Goal: Check status: Check status

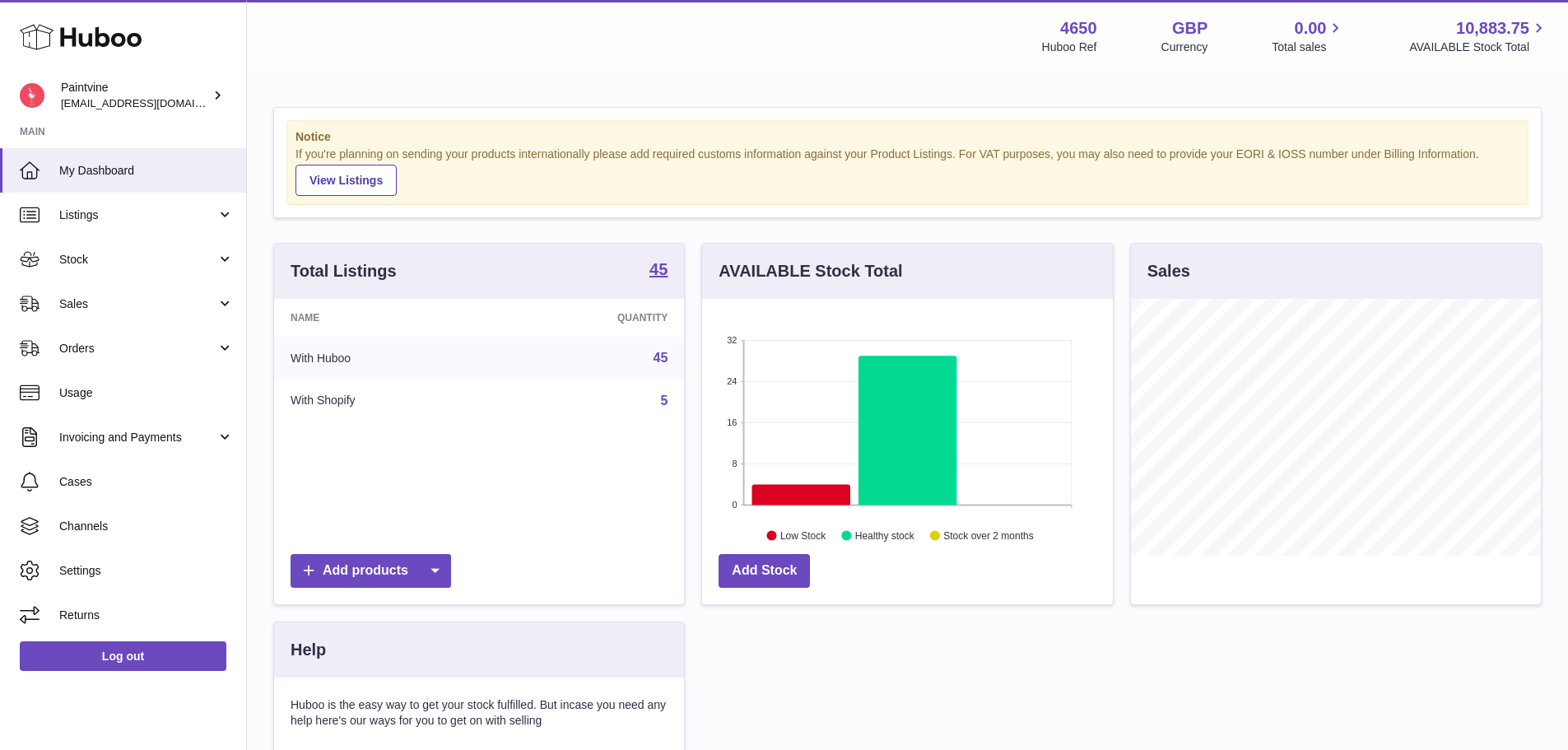
scroll to position [257, 410]
click at [144, 321] on link "Sales" at bounding box center [123, 304] width 246 height 45
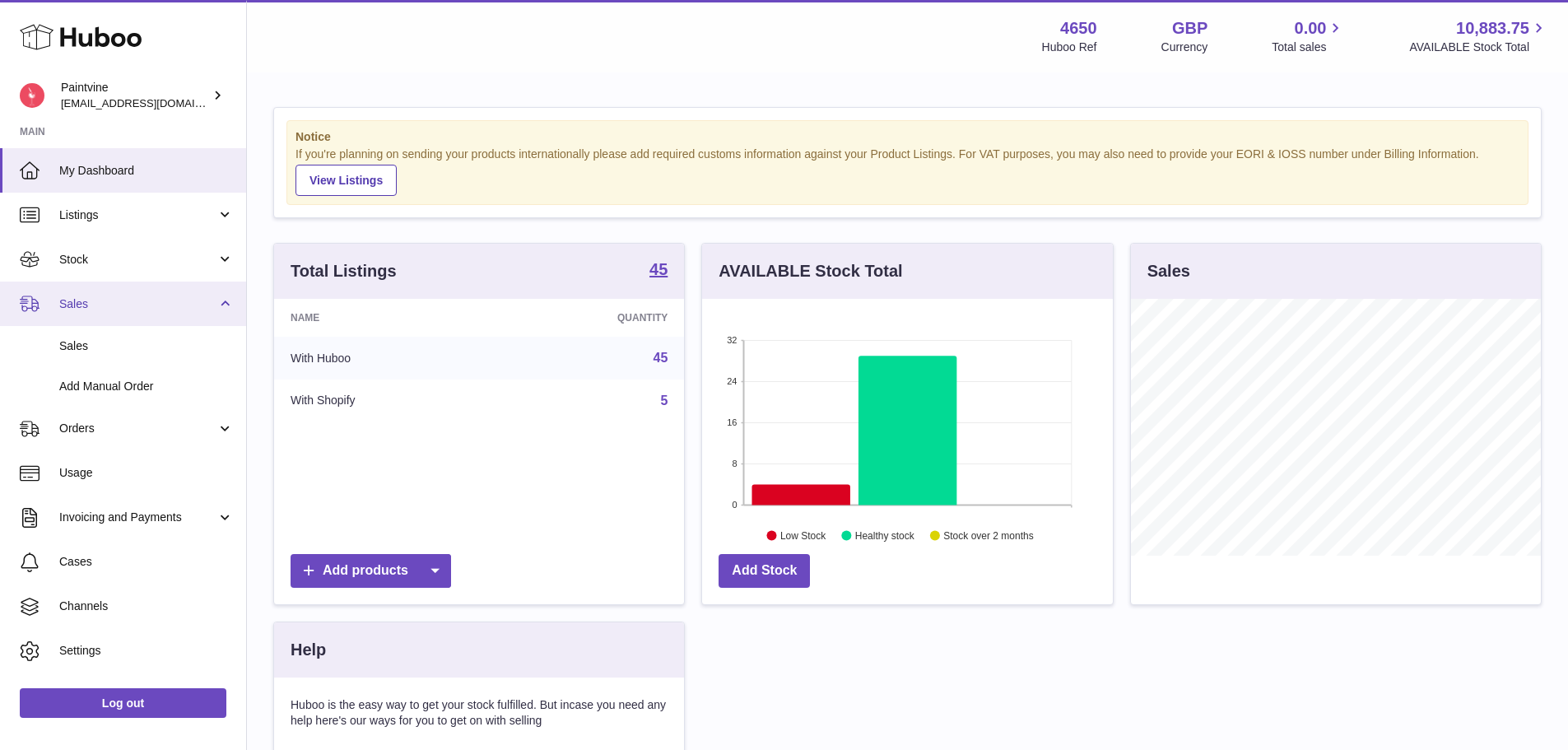
click at [83, 307] on span "Sales" at bounding box center [138, 304] width 157 height 16
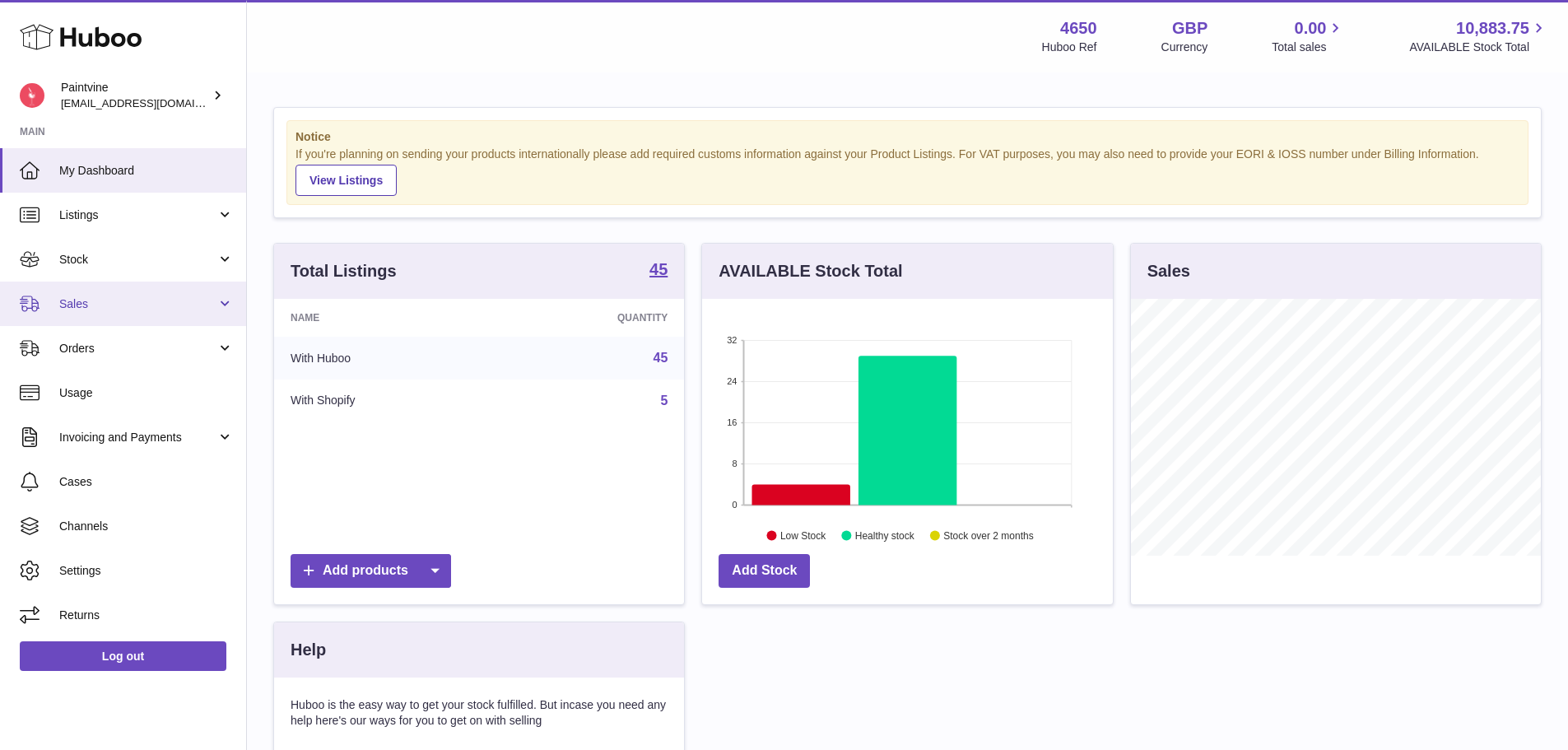
click at [100, 300] on span "Sales" at bounding box center [138, 304] width 157 height 16
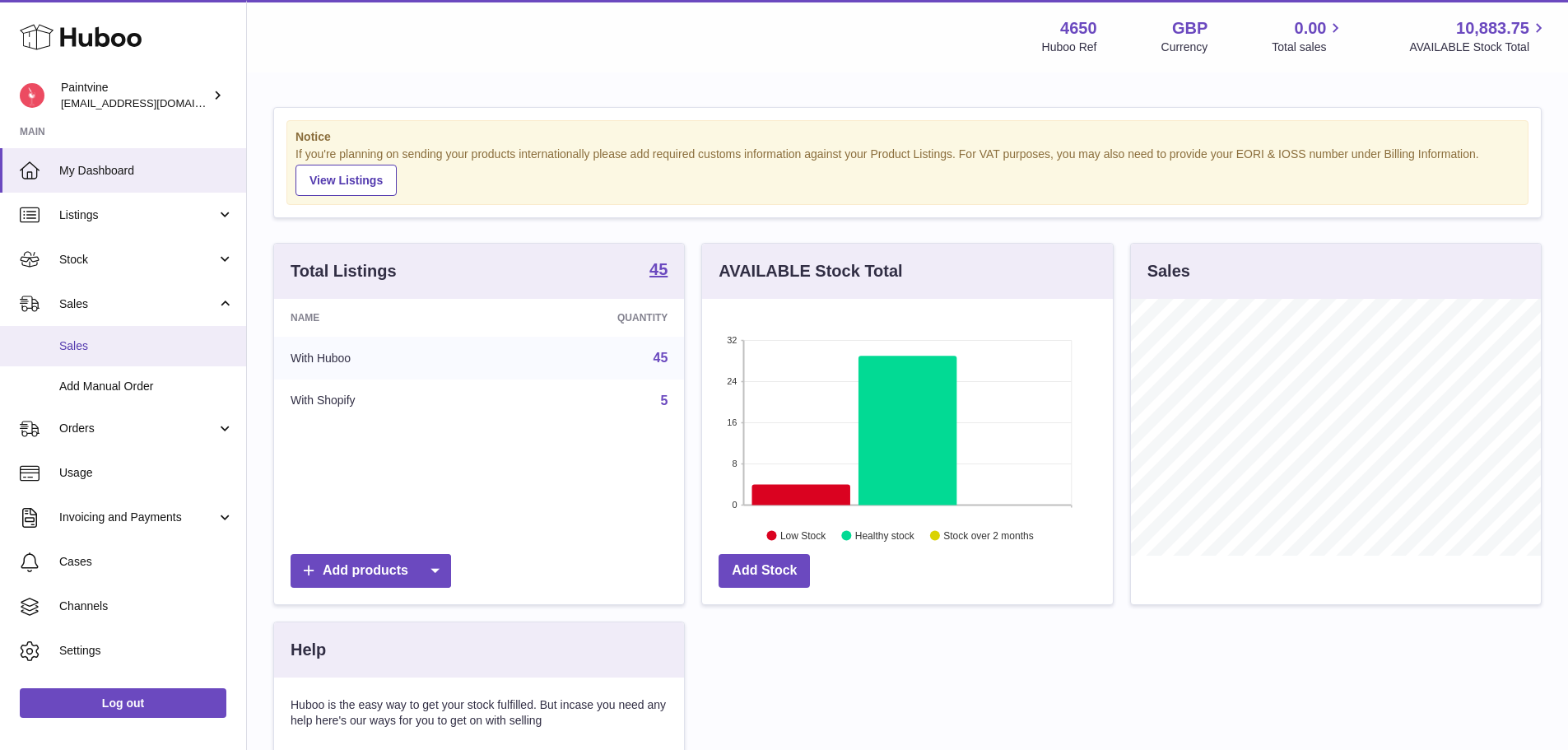
click at [94, 342] on span "Sales" at bounding box center [147, 346] width 175 height 16
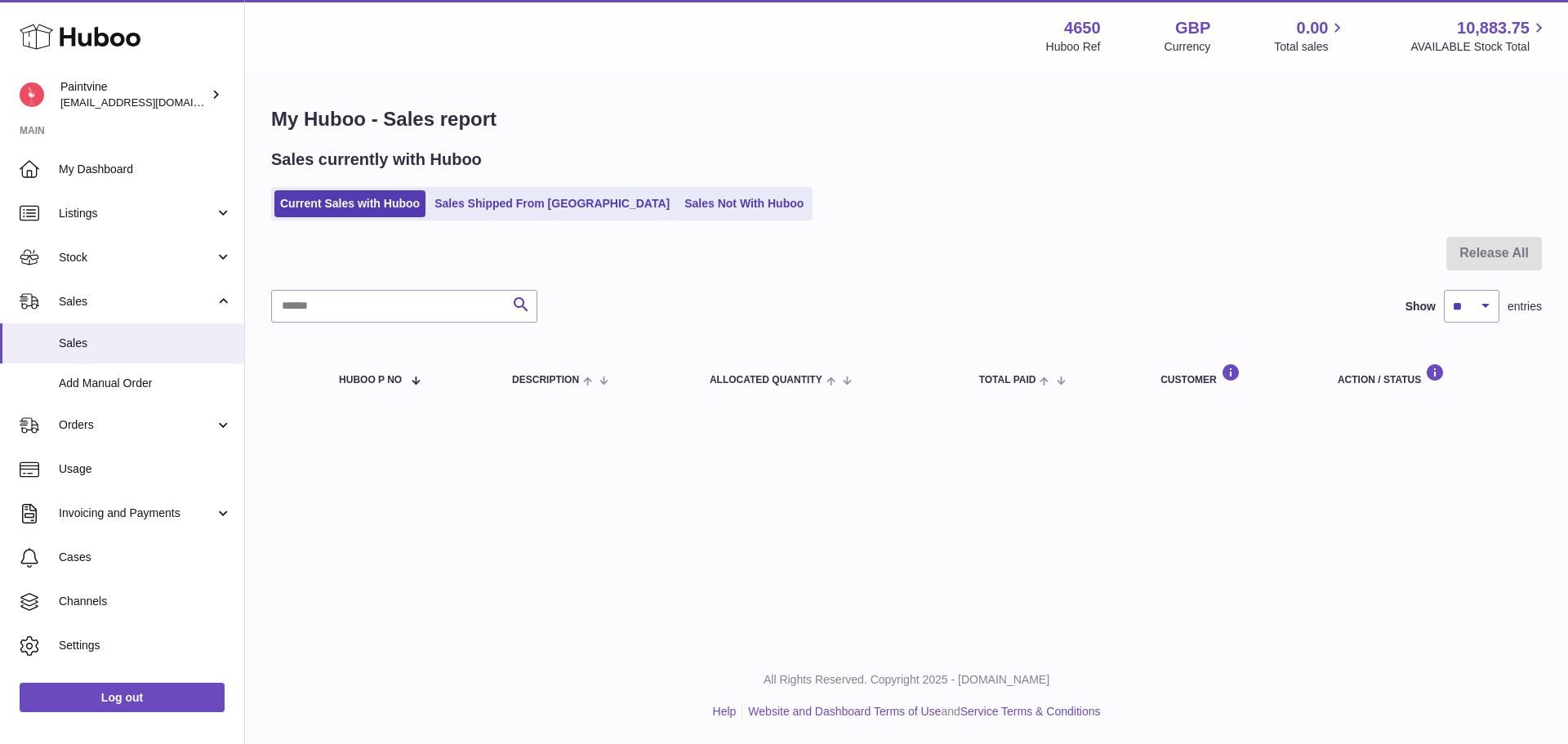
click at [464, 189] on ul "Current Sales with Huboo Sales Shipped From Huboo Sales Not With Huboo" at bounding box center [542, 203] width 542 height 34
click at [477, 200] on link "Sales Shipped From [GEOGRAPHIC_DATA]" at bounding box center [552, 204] width 246 height 27
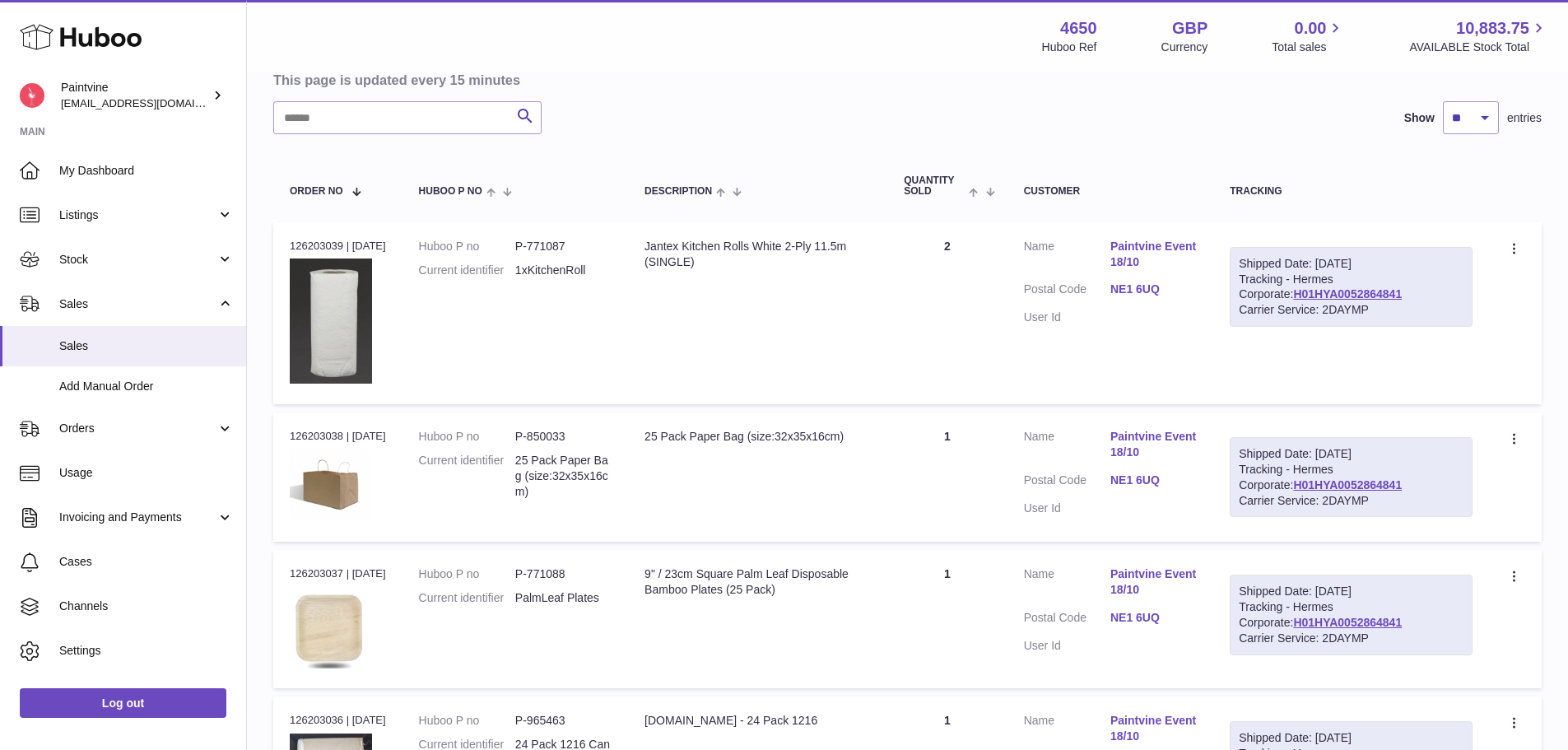
scroll to position [247, 0]
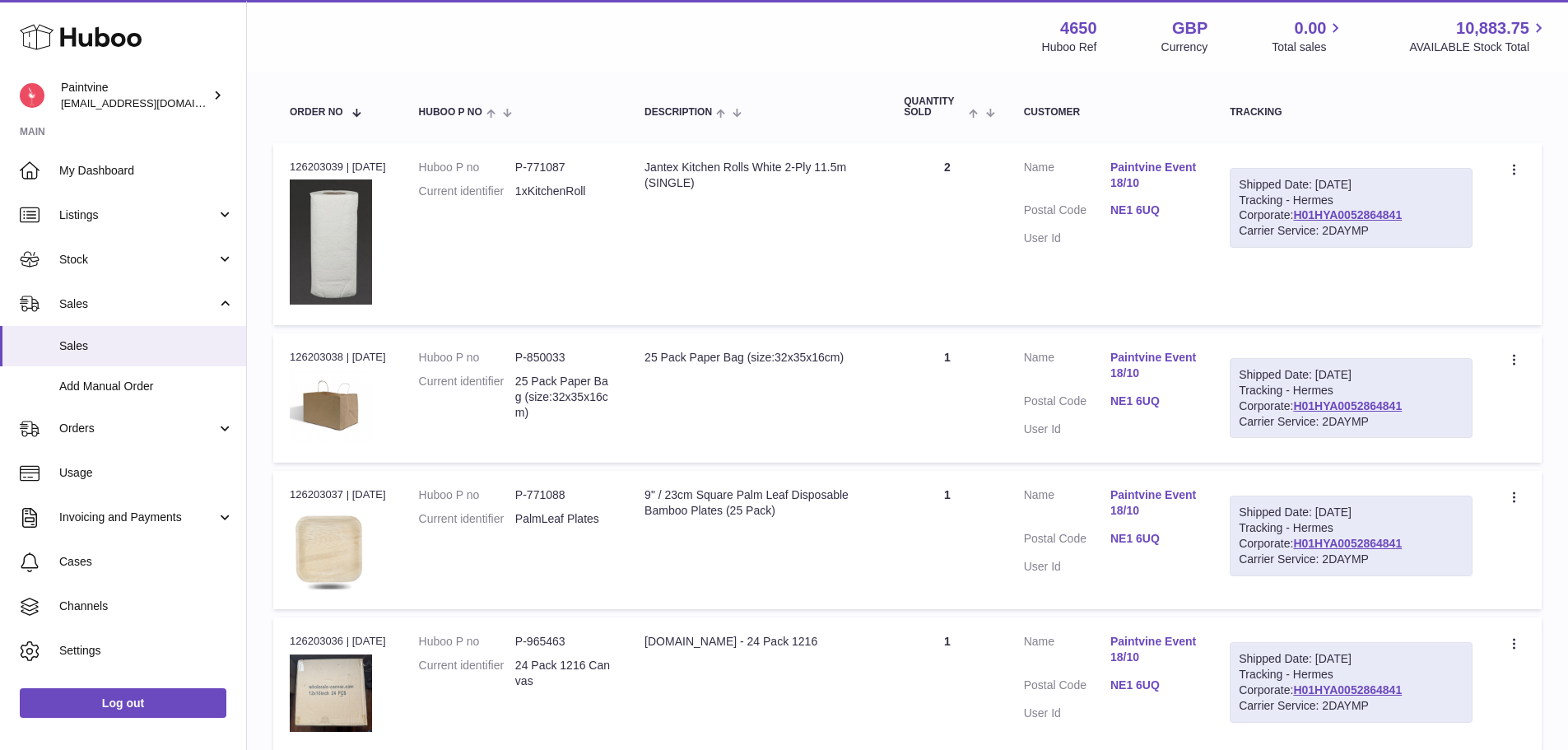
click at [1143, 214] on link "NE1 6UQ" at bounding box center [1154, 211] width 86 height 16
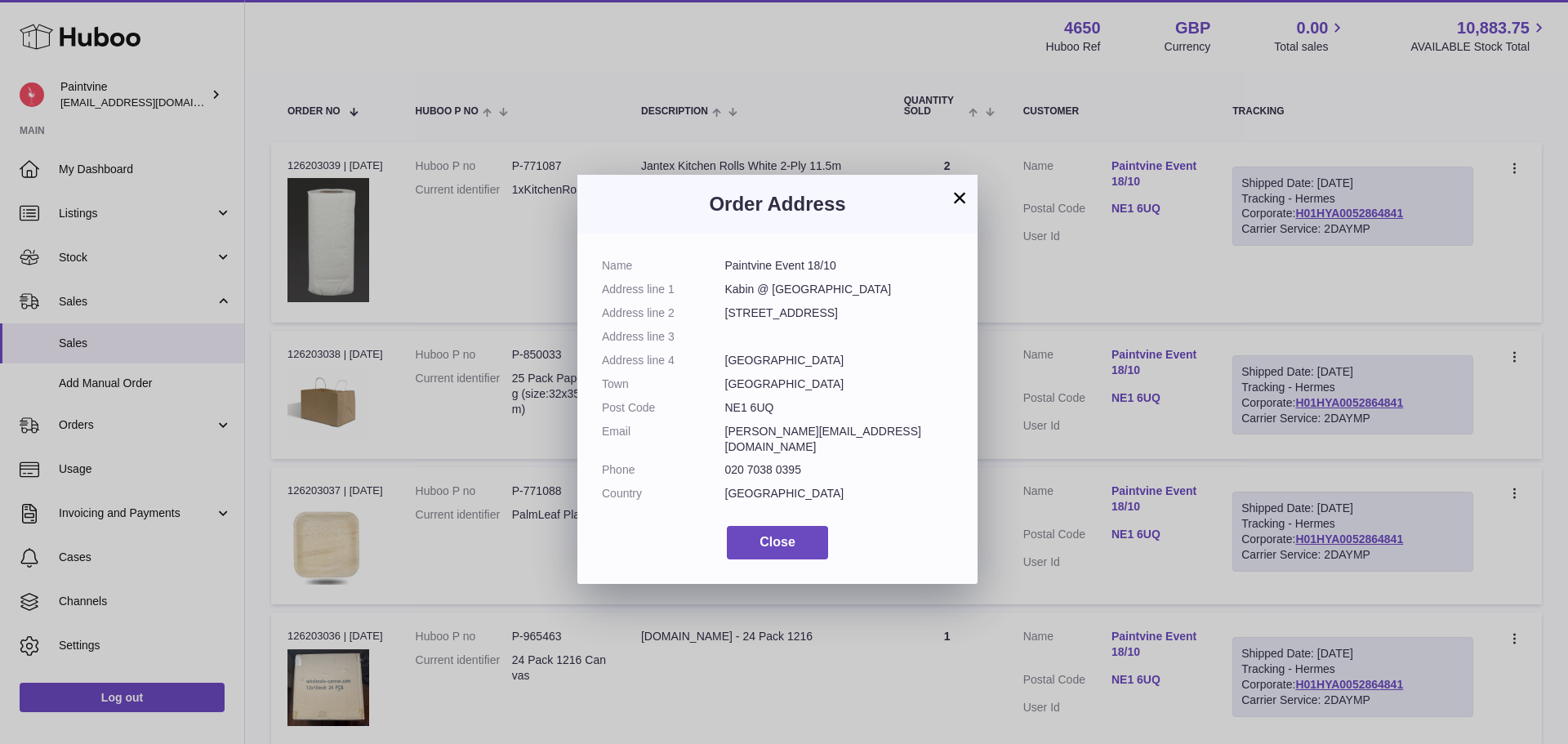
click at [963, 199] on button "×" at bounding box center [960, 197] width 19 height 19
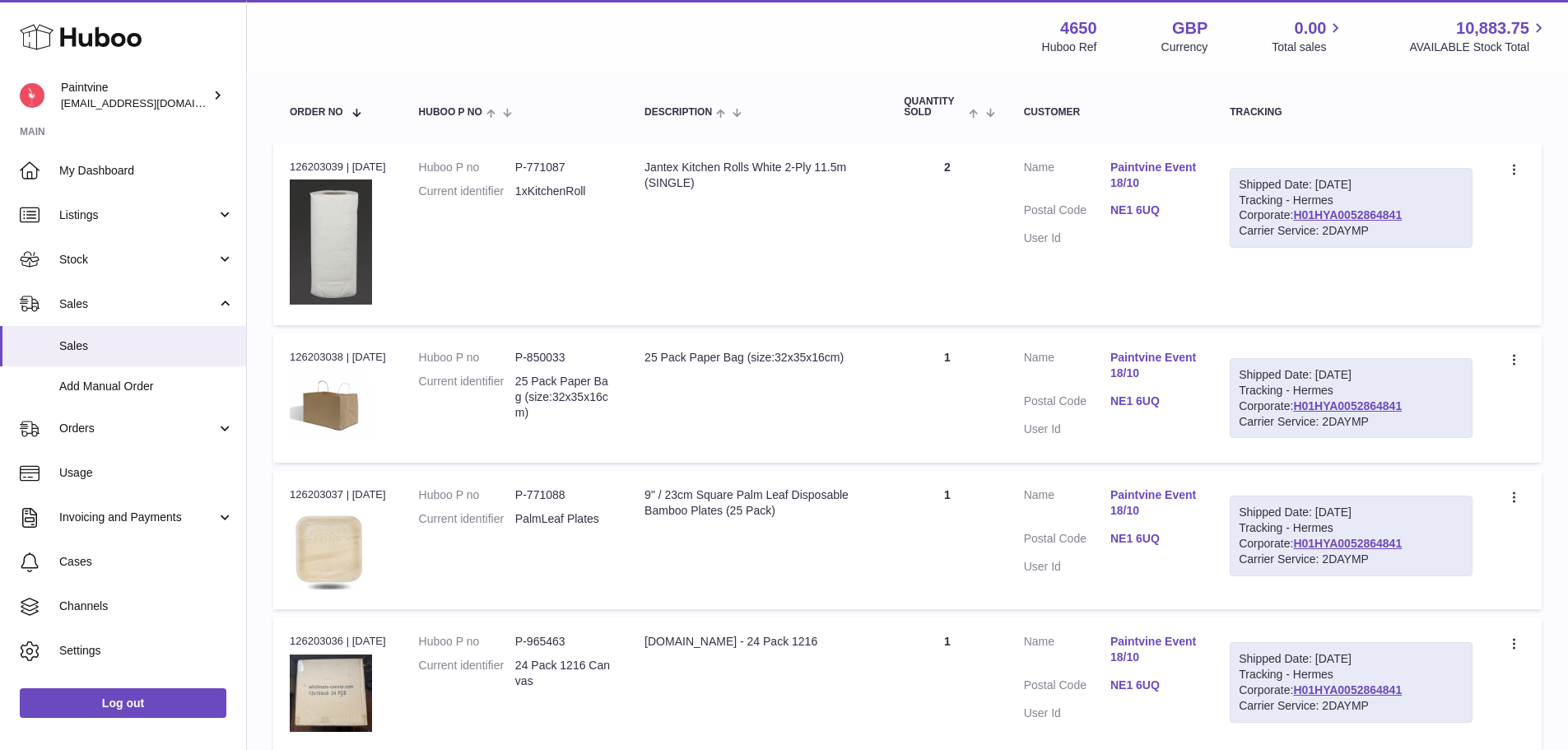
click at [1136, 215] on link "NE1 6UQ" at bounding box center [1154, 211] width 86 height 16
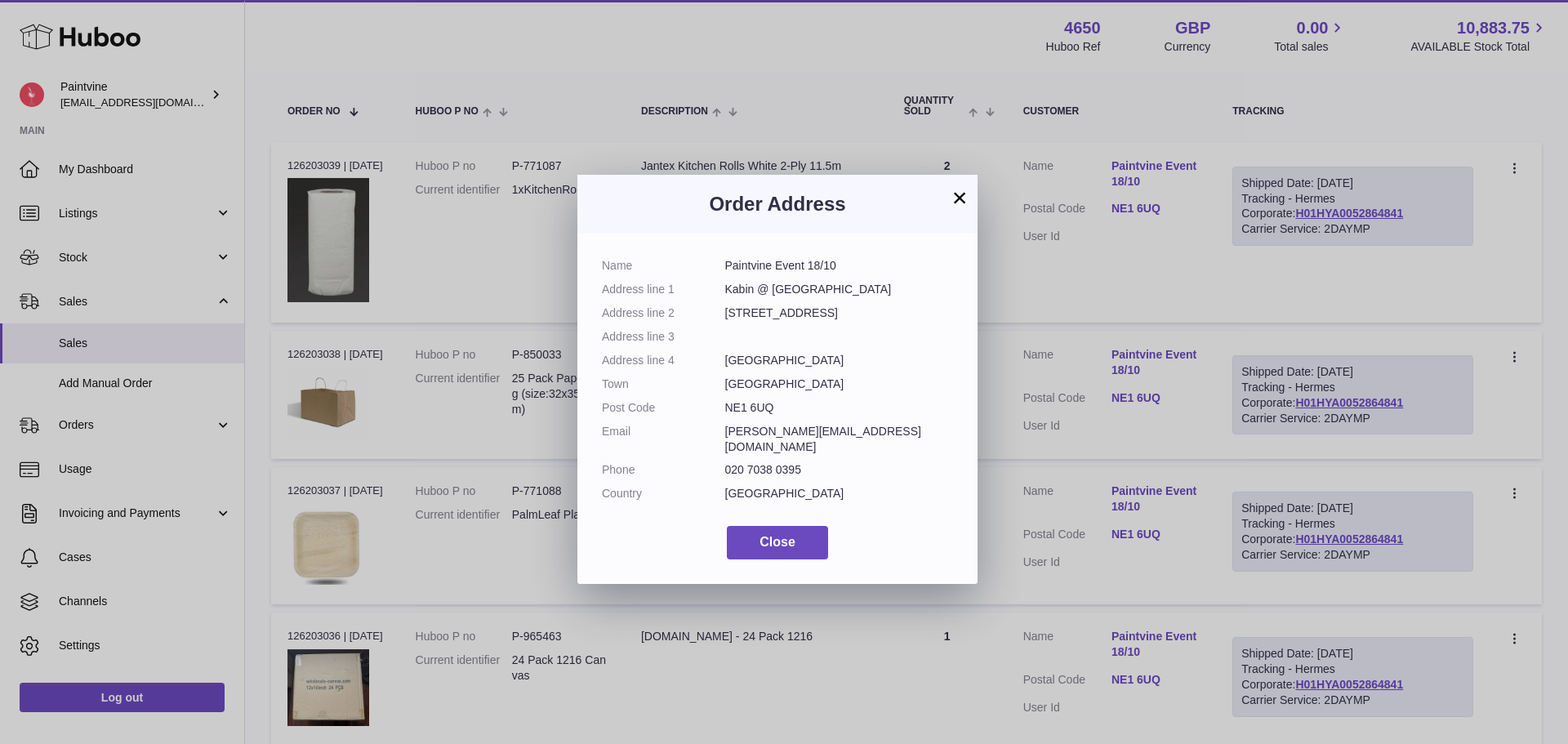
click at [967, 197] on button "×" at bounding box center [960, 197] width 19 height 19
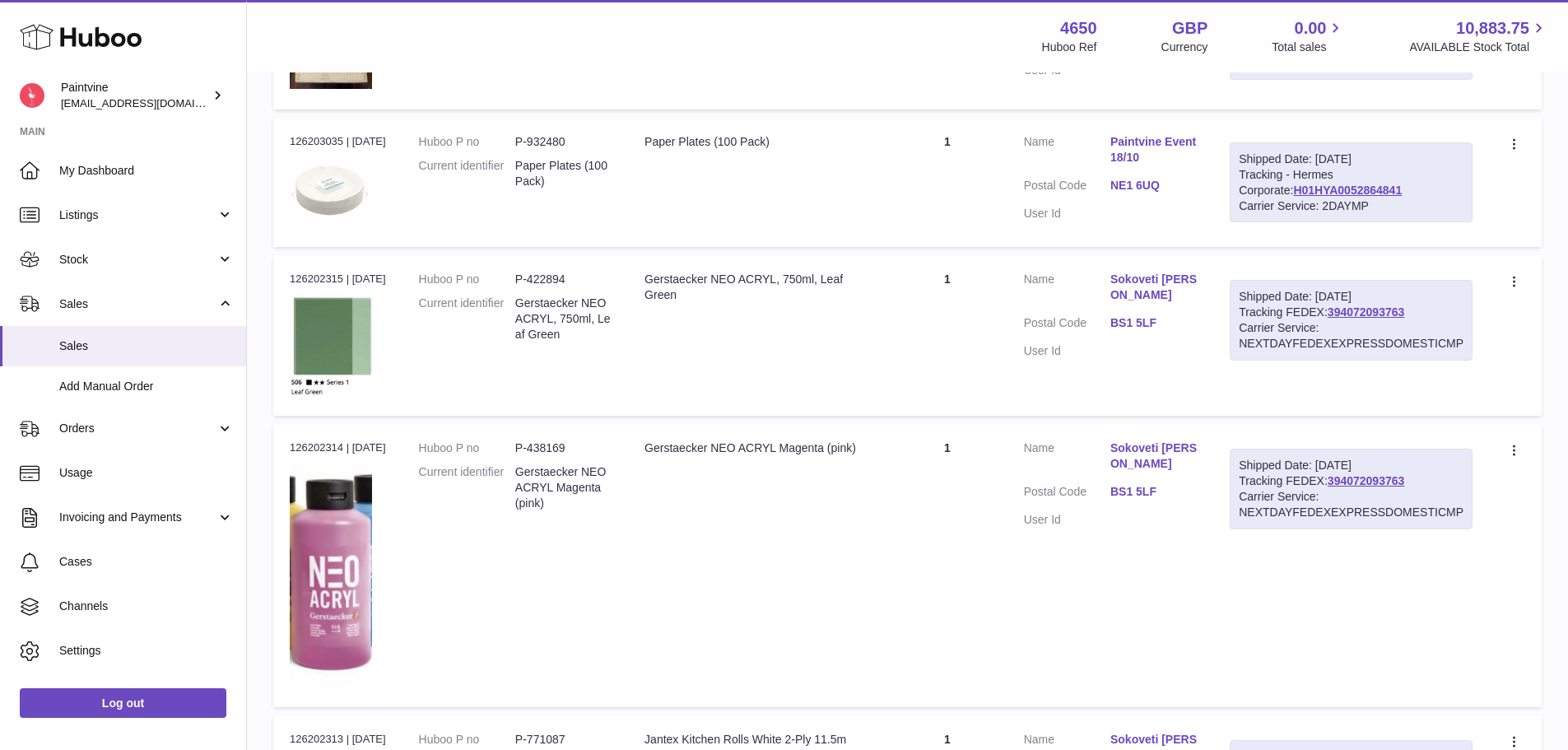
scroll to position [912, 0]
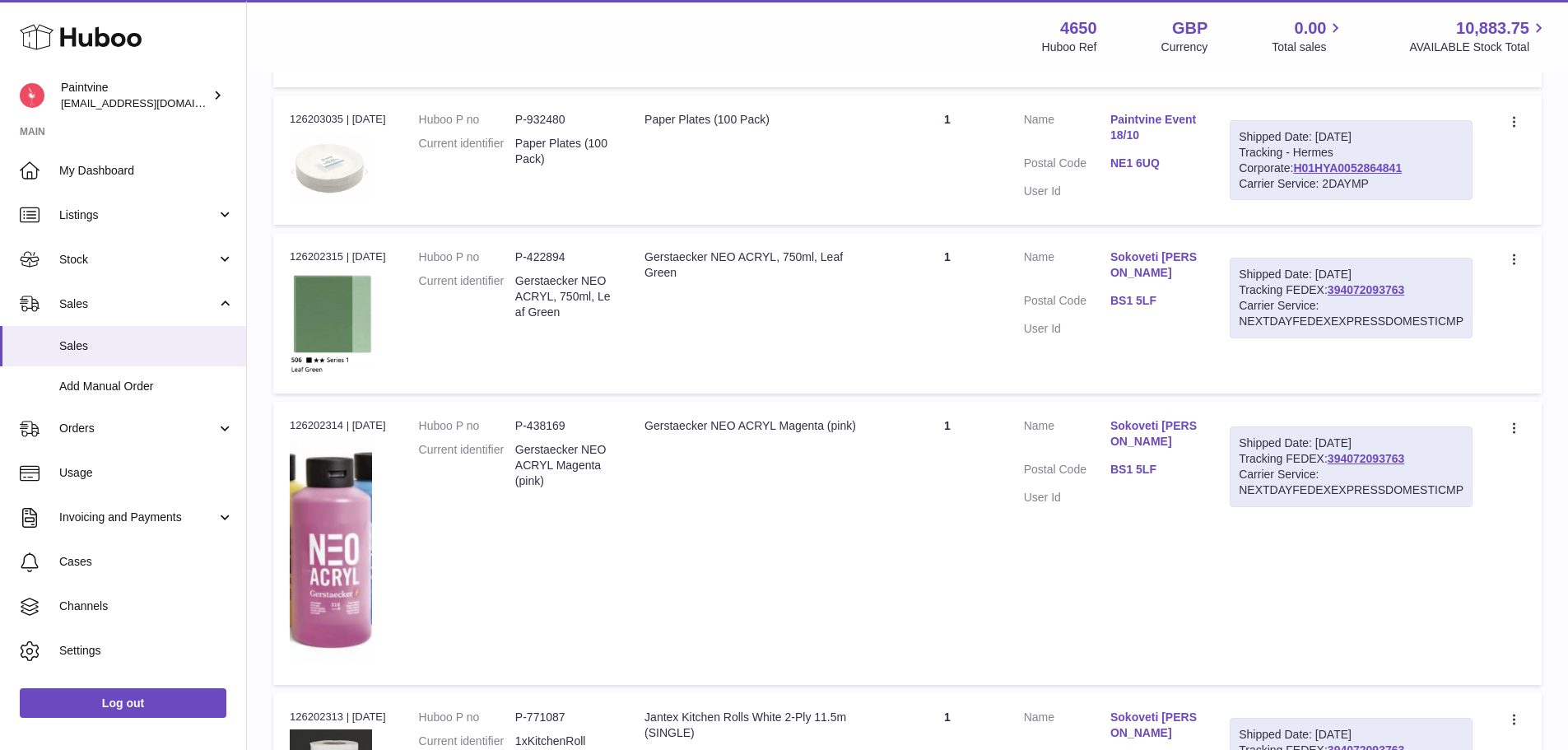
click at [1126, 477] on link "BS1 5LF" at bounding box center [1154, 470] width 86 height 16
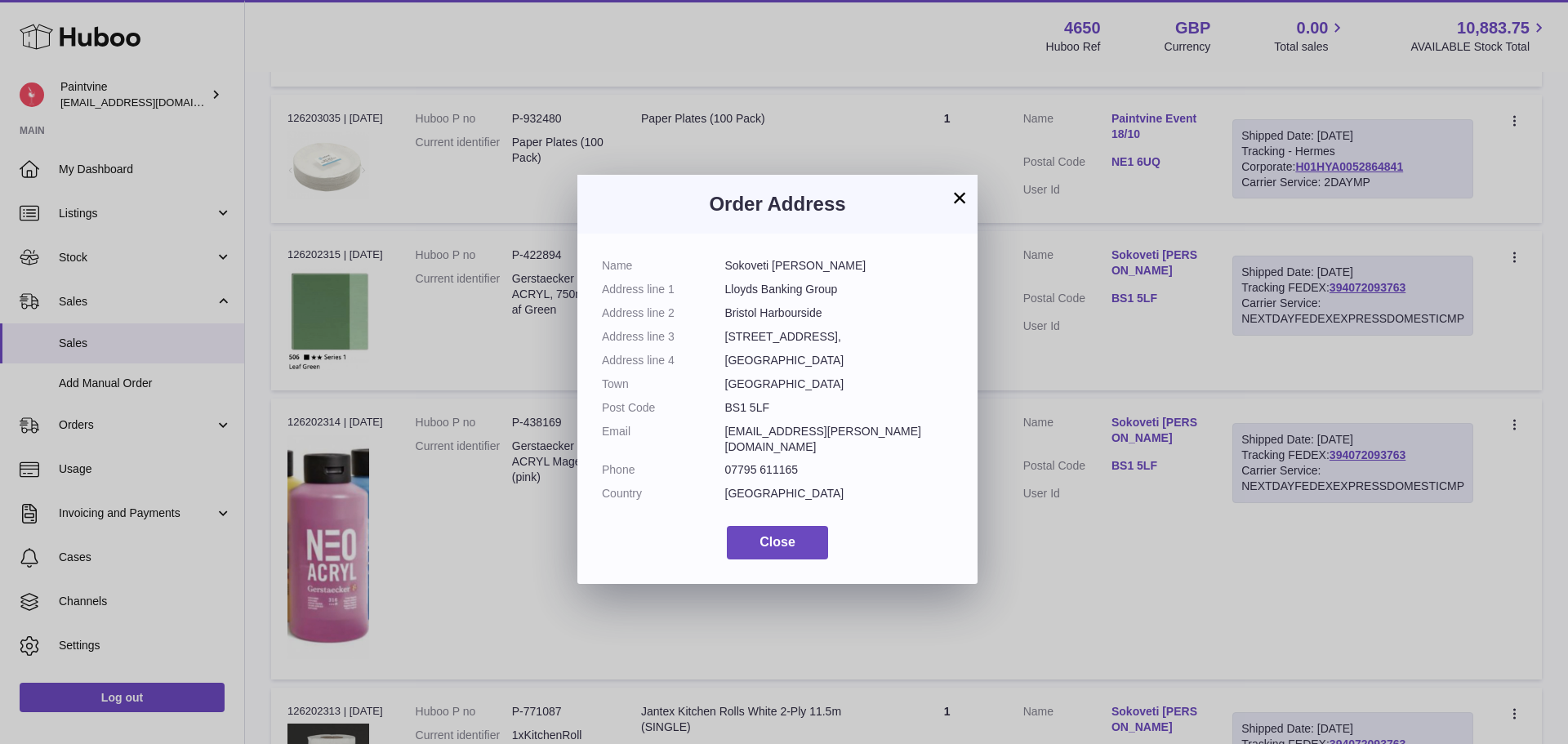
click at [964, 194] on button "×" at bounding box center [960, 197] width 19 height 19
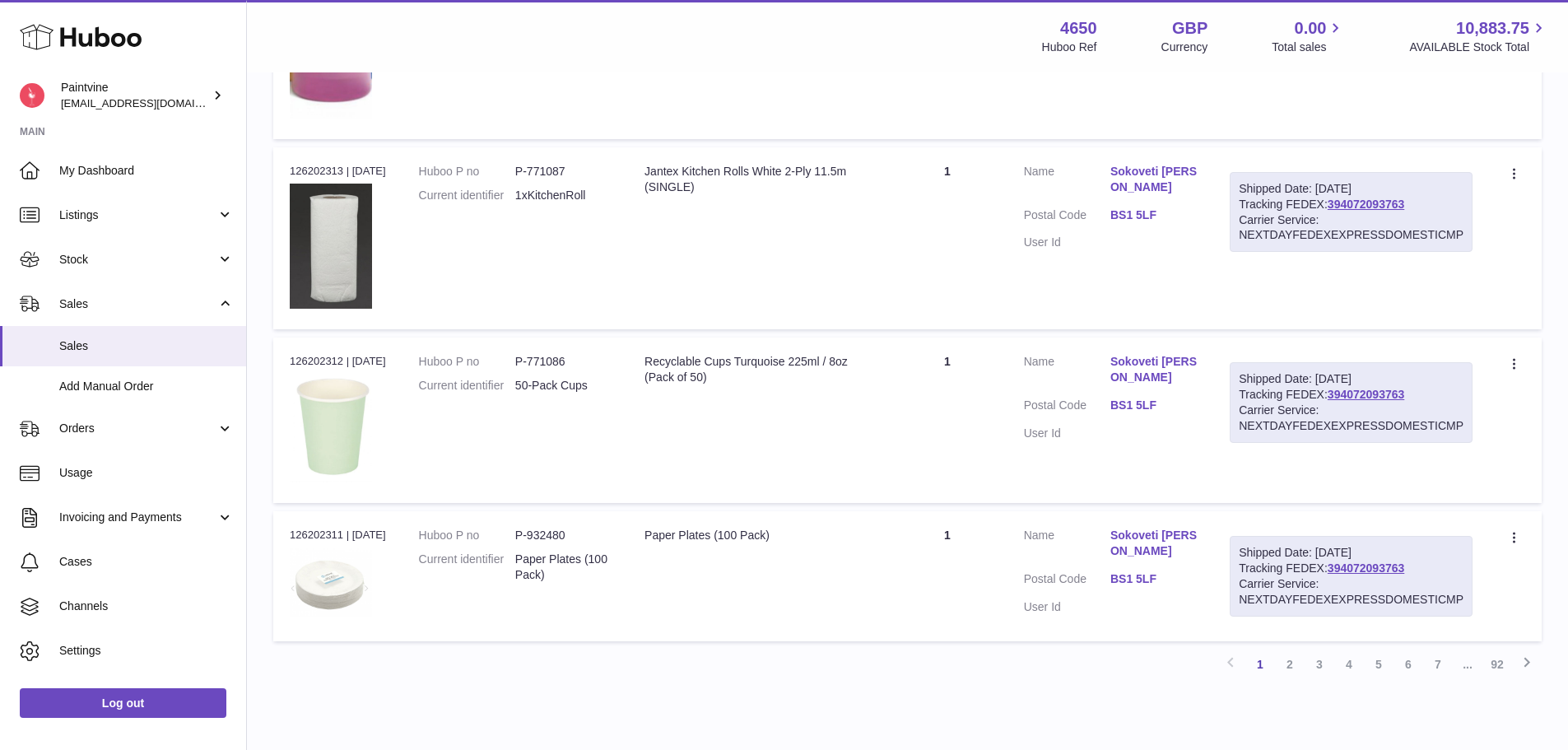
scroll to position [1530, 0]
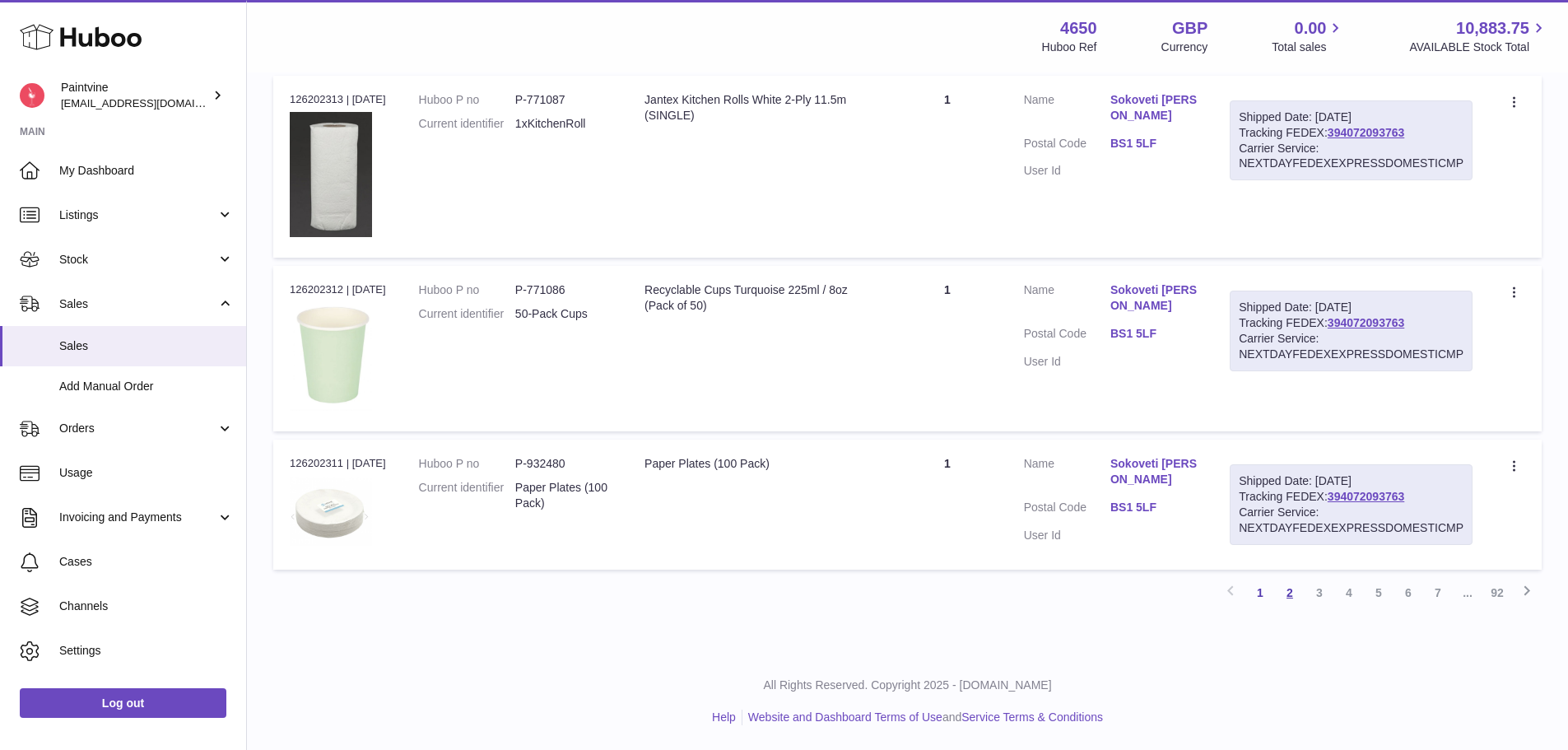
click at [1281, 594] on link "2" at bounding box center [1290, 593] width 30 height 30
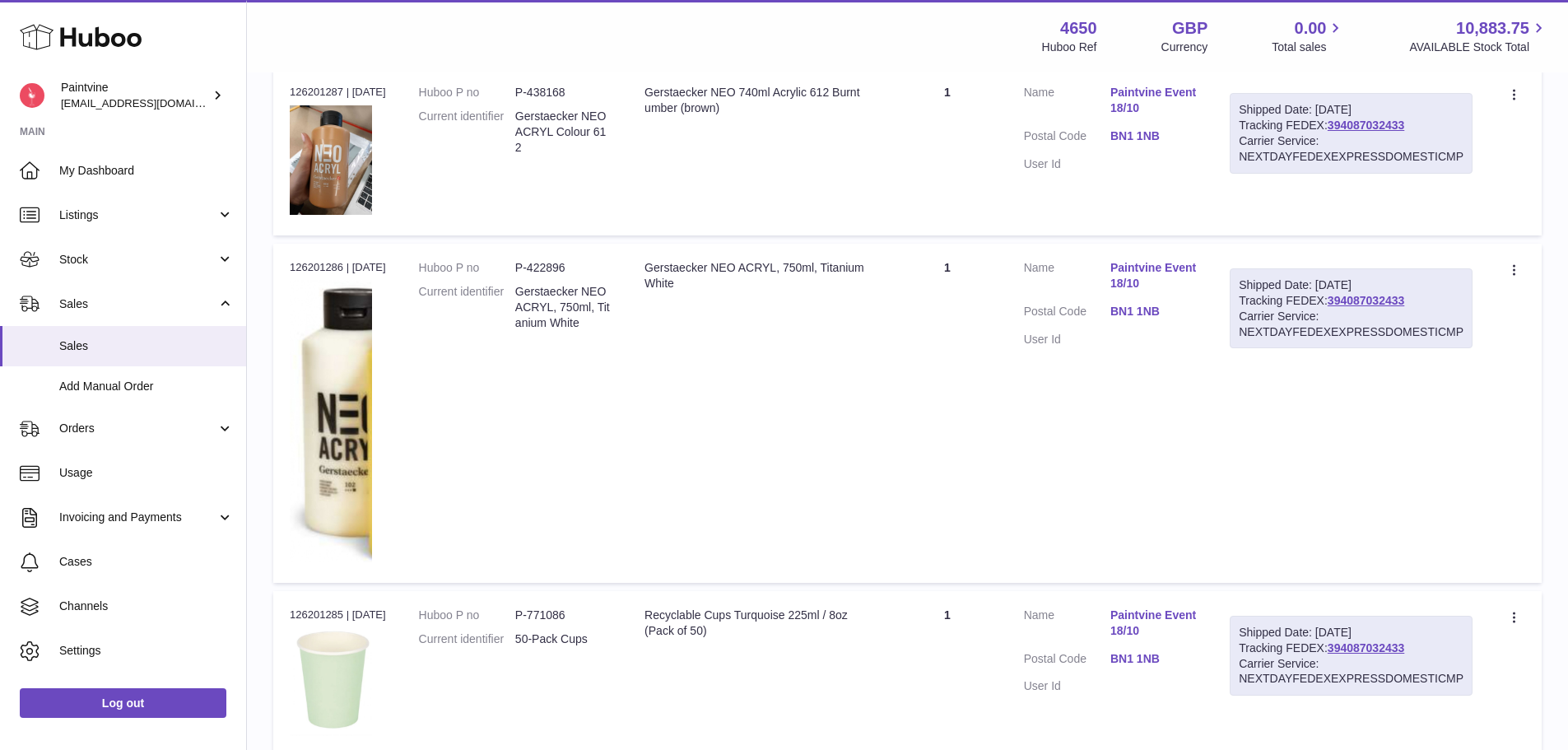
scroll to position [448, 0]
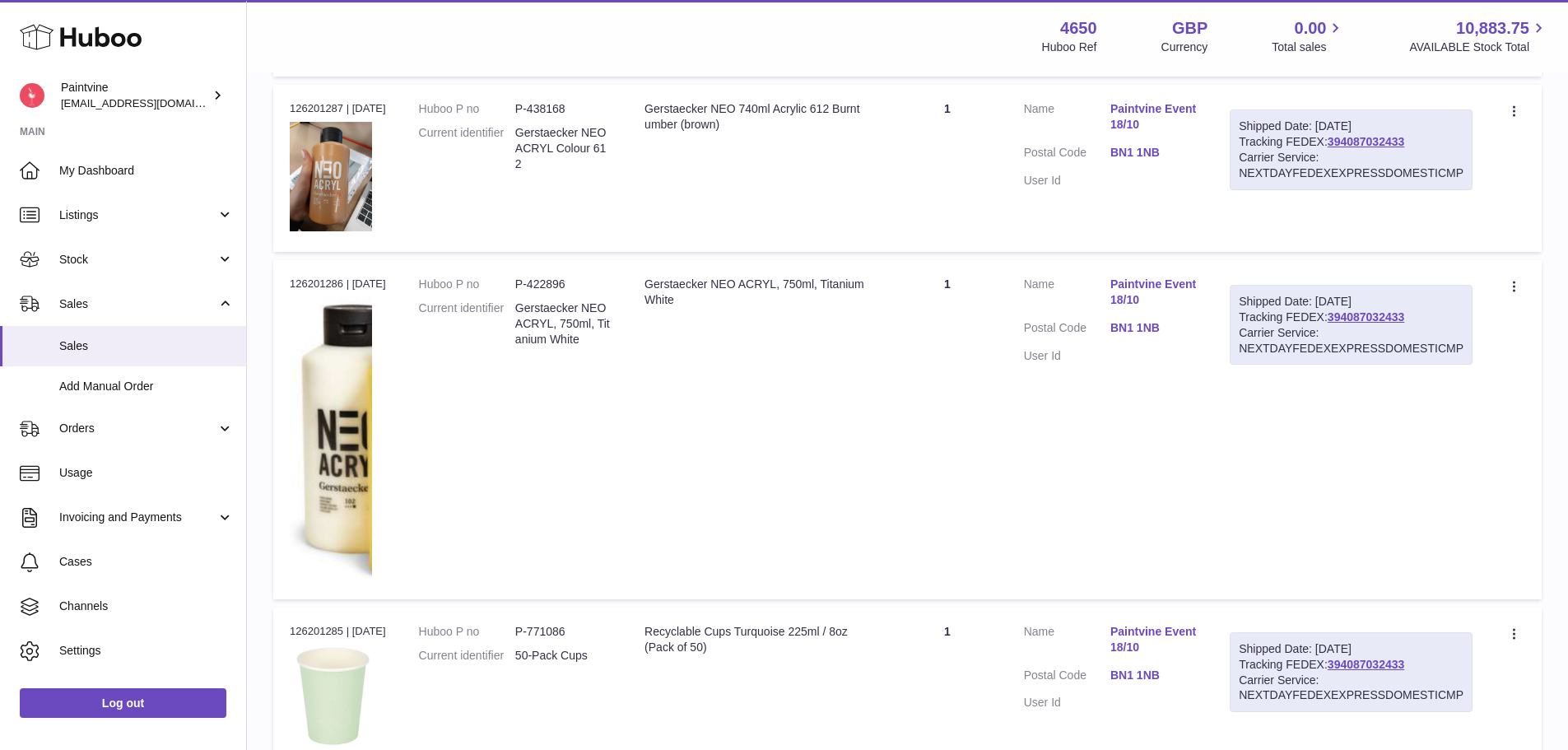
click at [1131, 145] on link "BN1 1NB" at bounding box center [1154, 152] width 86 height 16
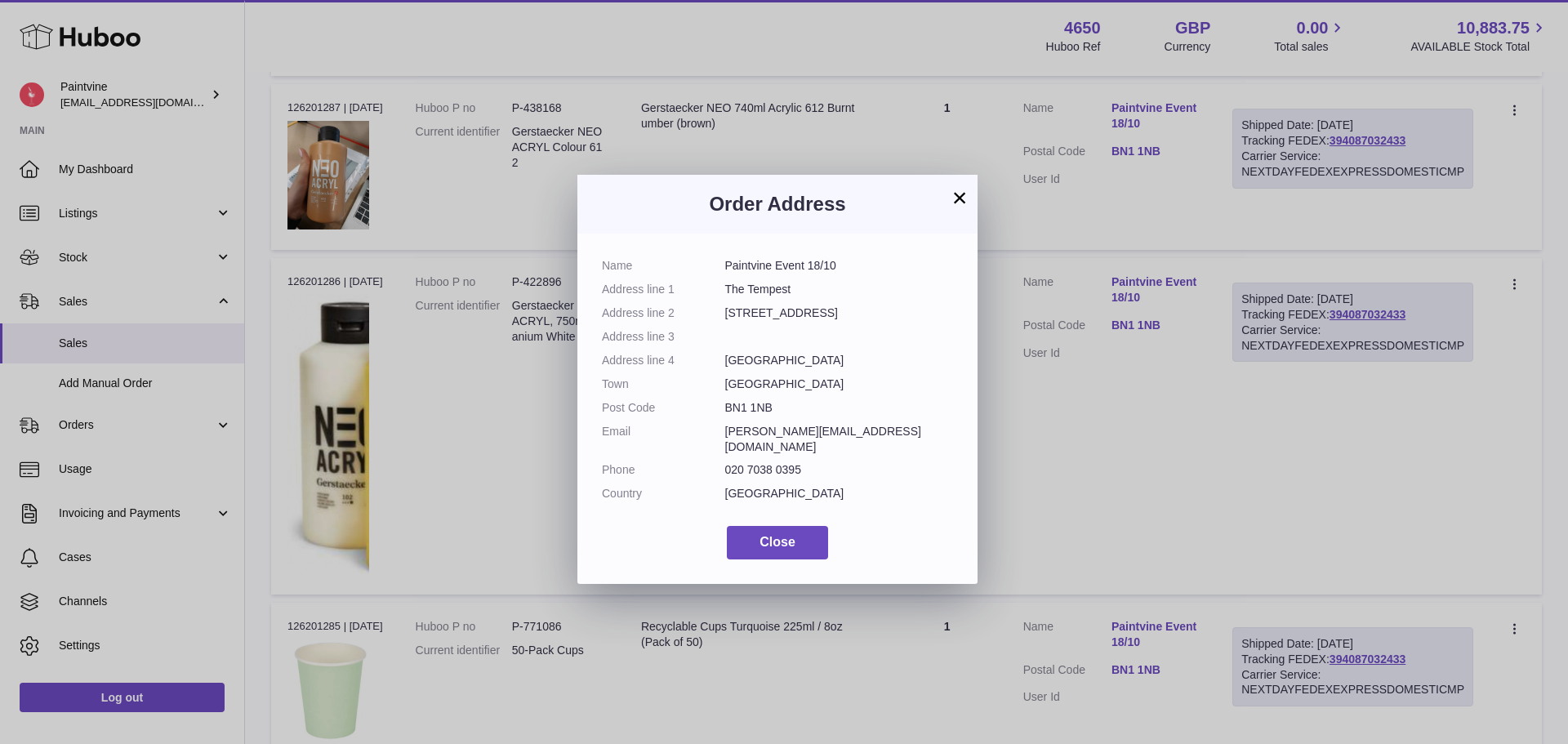
click at [959, 196] on button "×" at bounding box center [960, 197] width 19 height 19
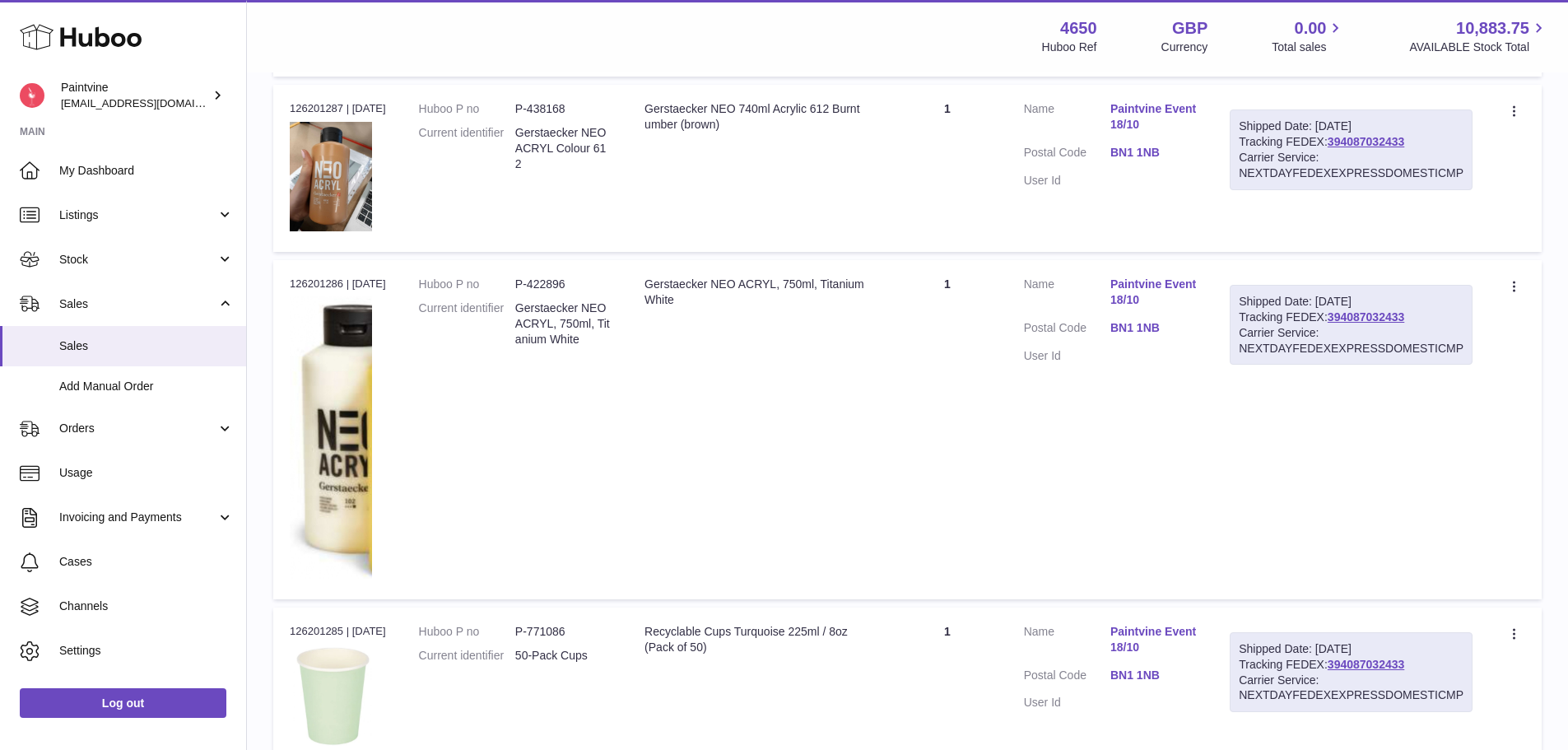
scroll to position [426, 0]
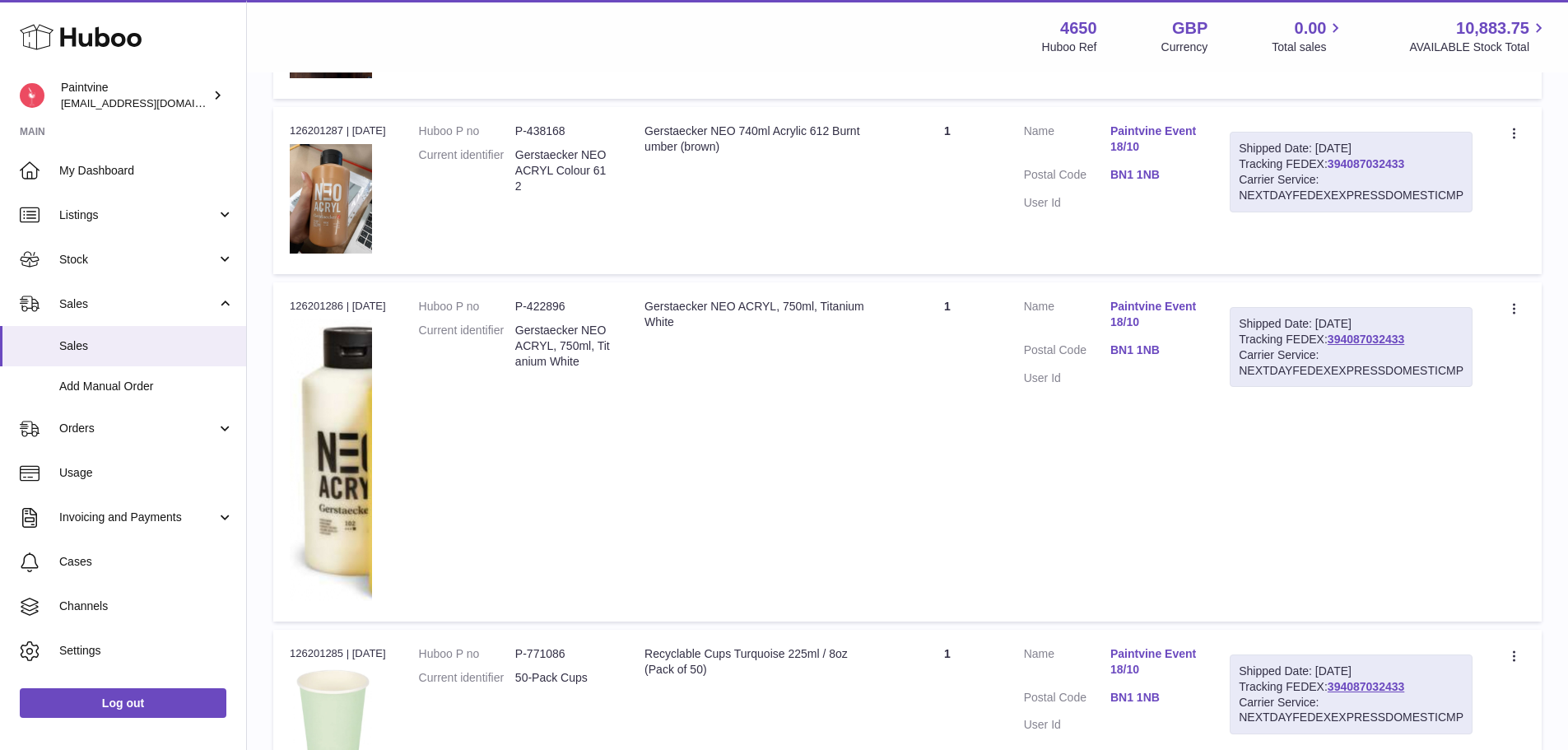
click at [1384, 168] on link "394087032433" at bounding box center [1366, 164] width 77 height 14
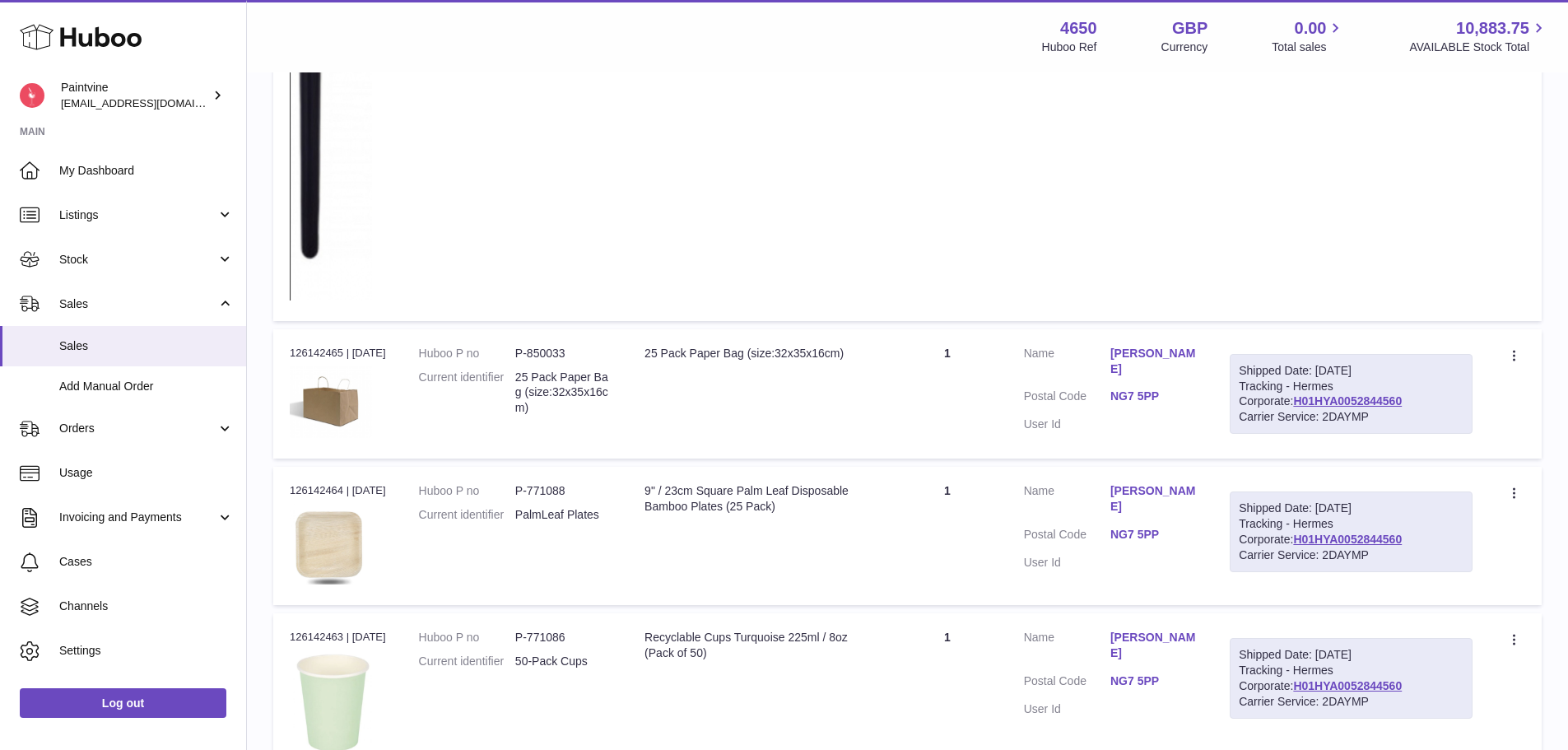
scroll to position [1625, 0]
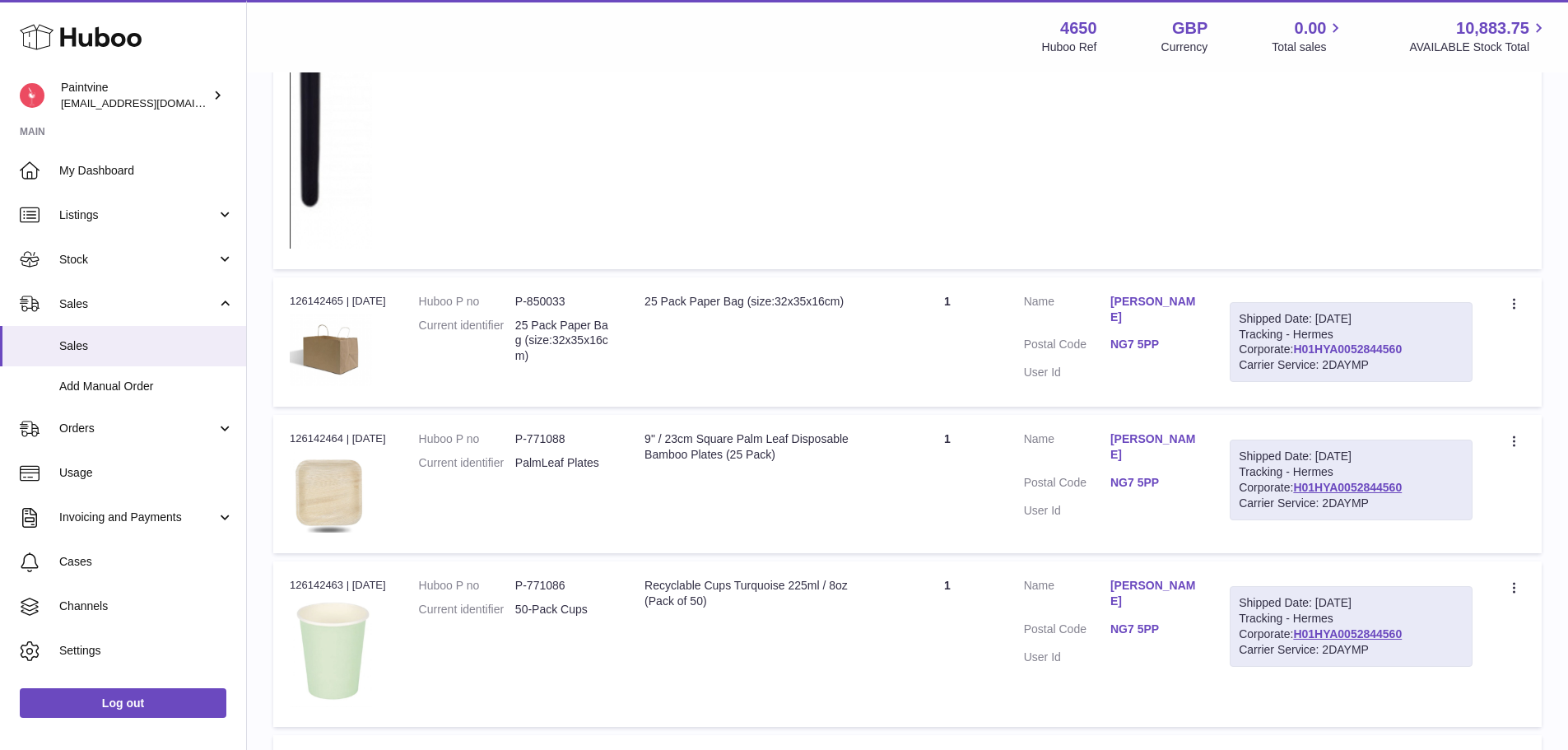
click at [1293, 351] on link "H01HYA0052844560" at bounding box center [1348, 349] width 109 height 14
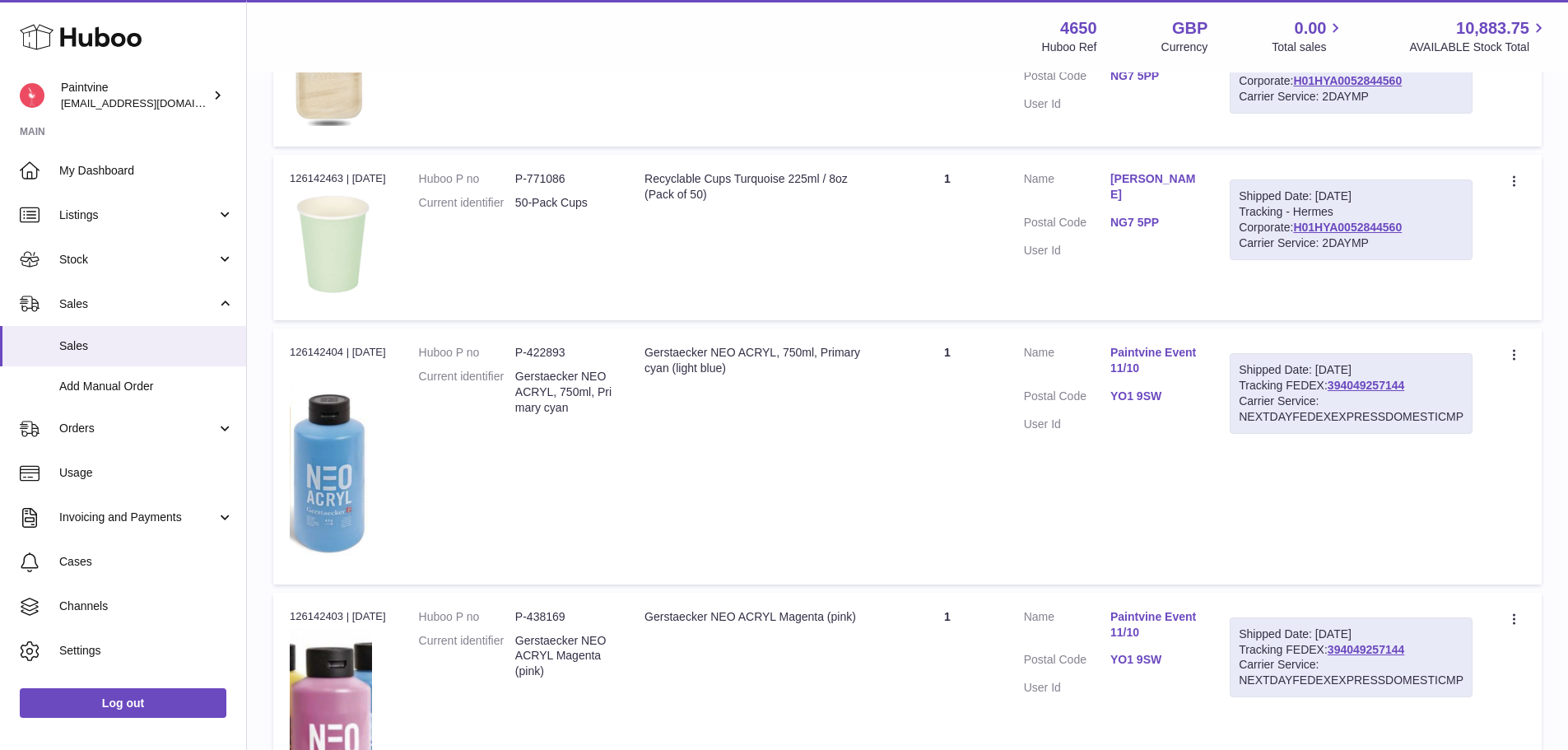
scroll to position [2037, 0]
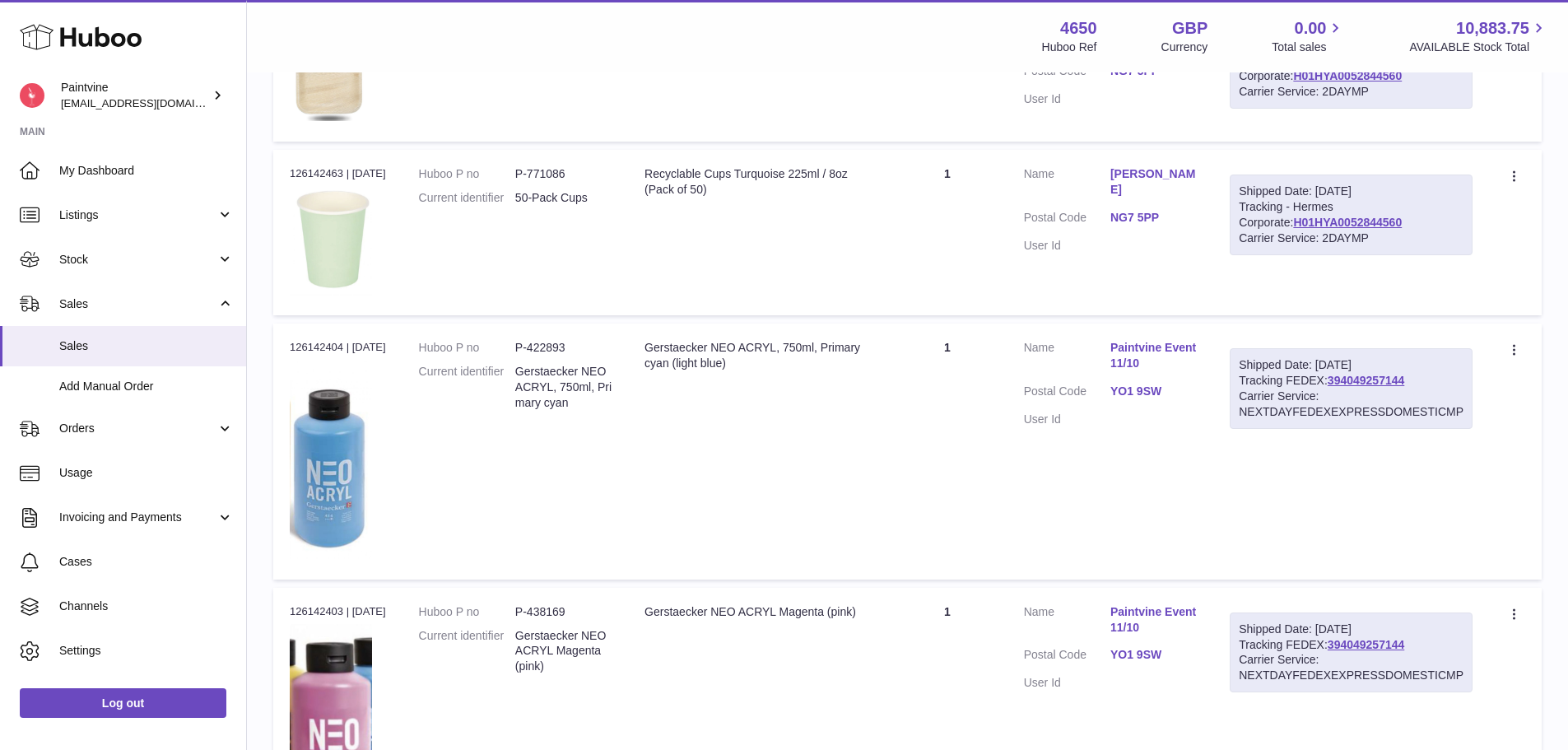
click at [1141, 394] on link "YO1 9SW" at bounding box center [1154, 391] width 86 height 16
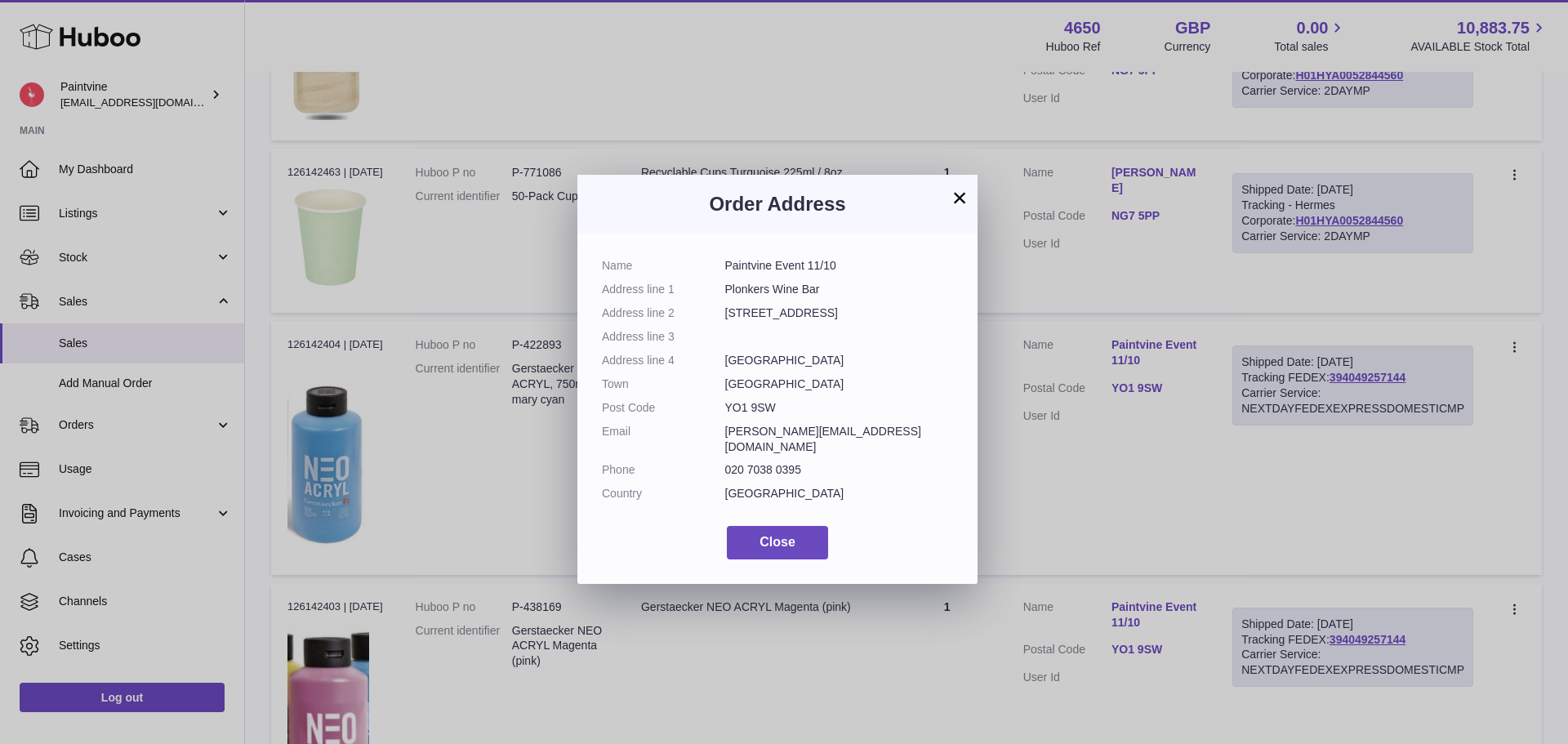
click at [960, 197] on button "×" at bounding box center [960, 197] width 19 height 19
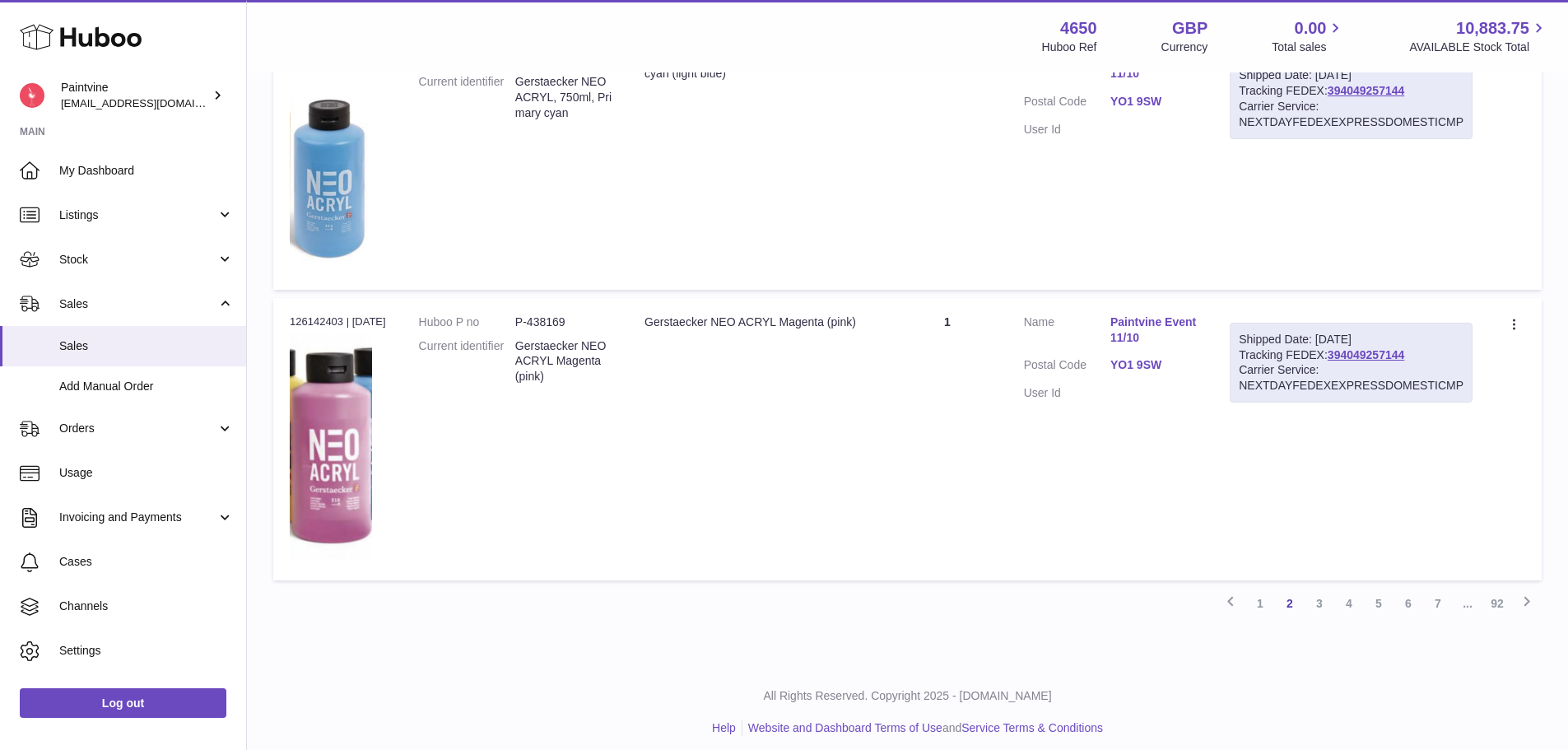
scroll to position [2337, 0]
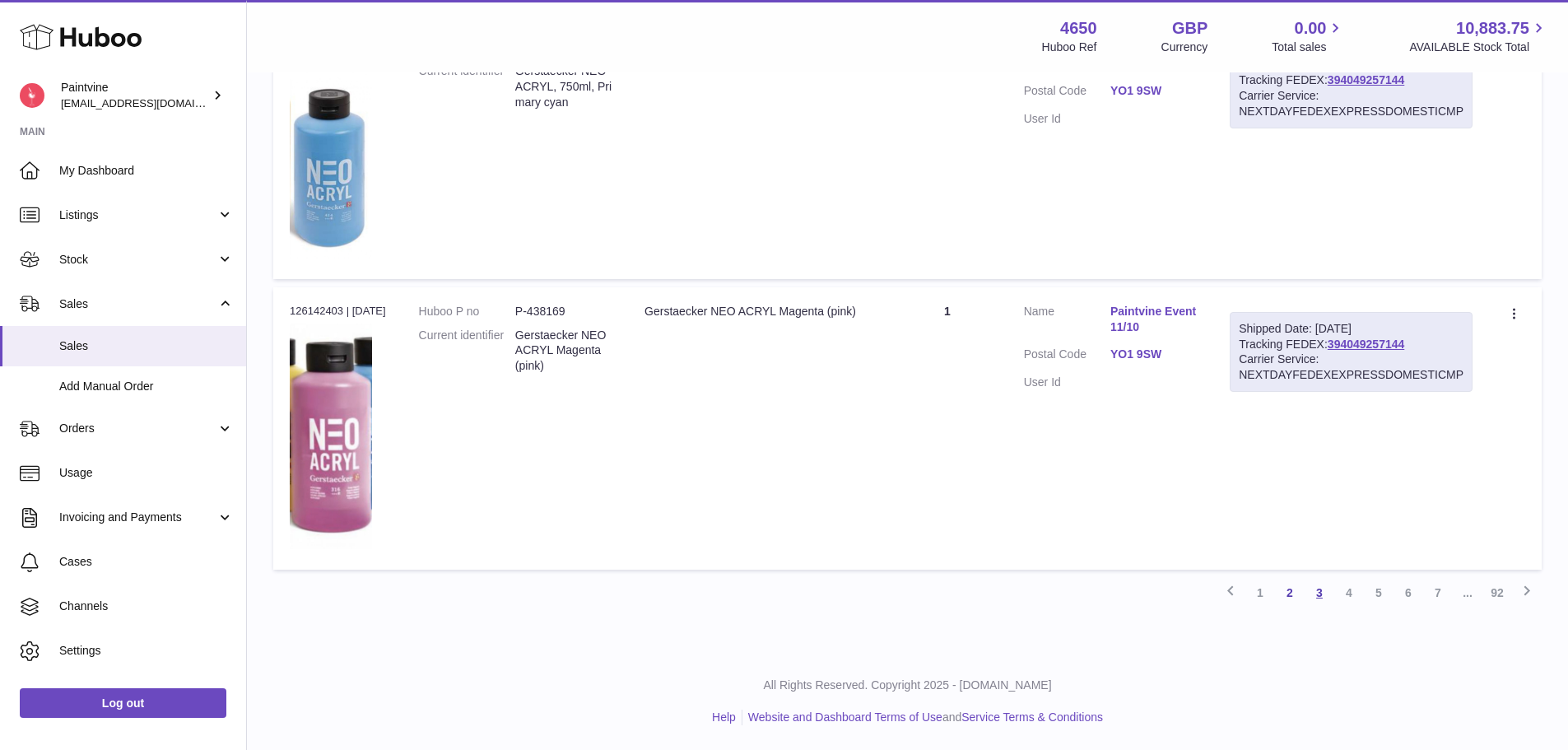
click at [1322, 589] on link "3" at bounding box center [1320, 593] width 30 height 30
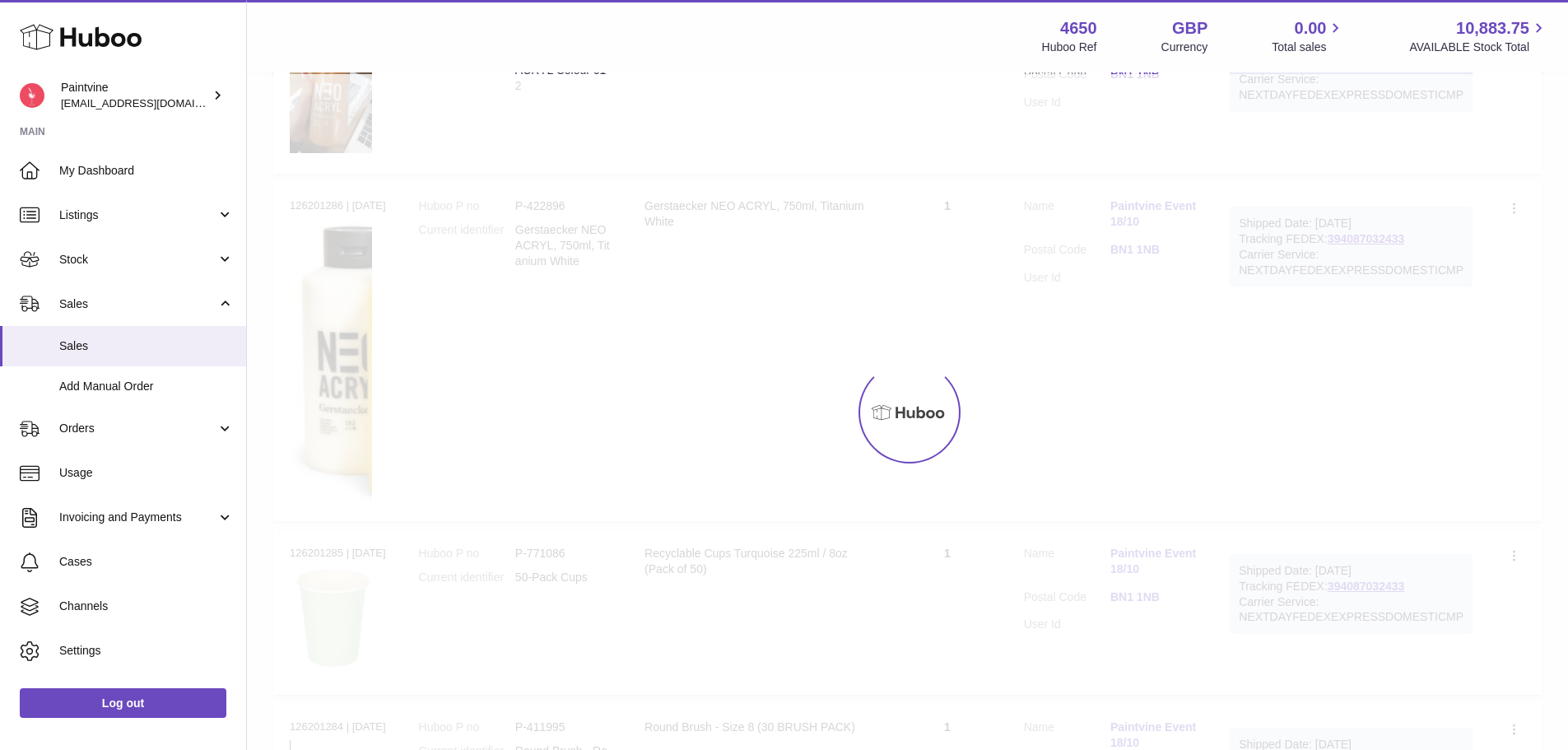
scroll to position [74, 0]
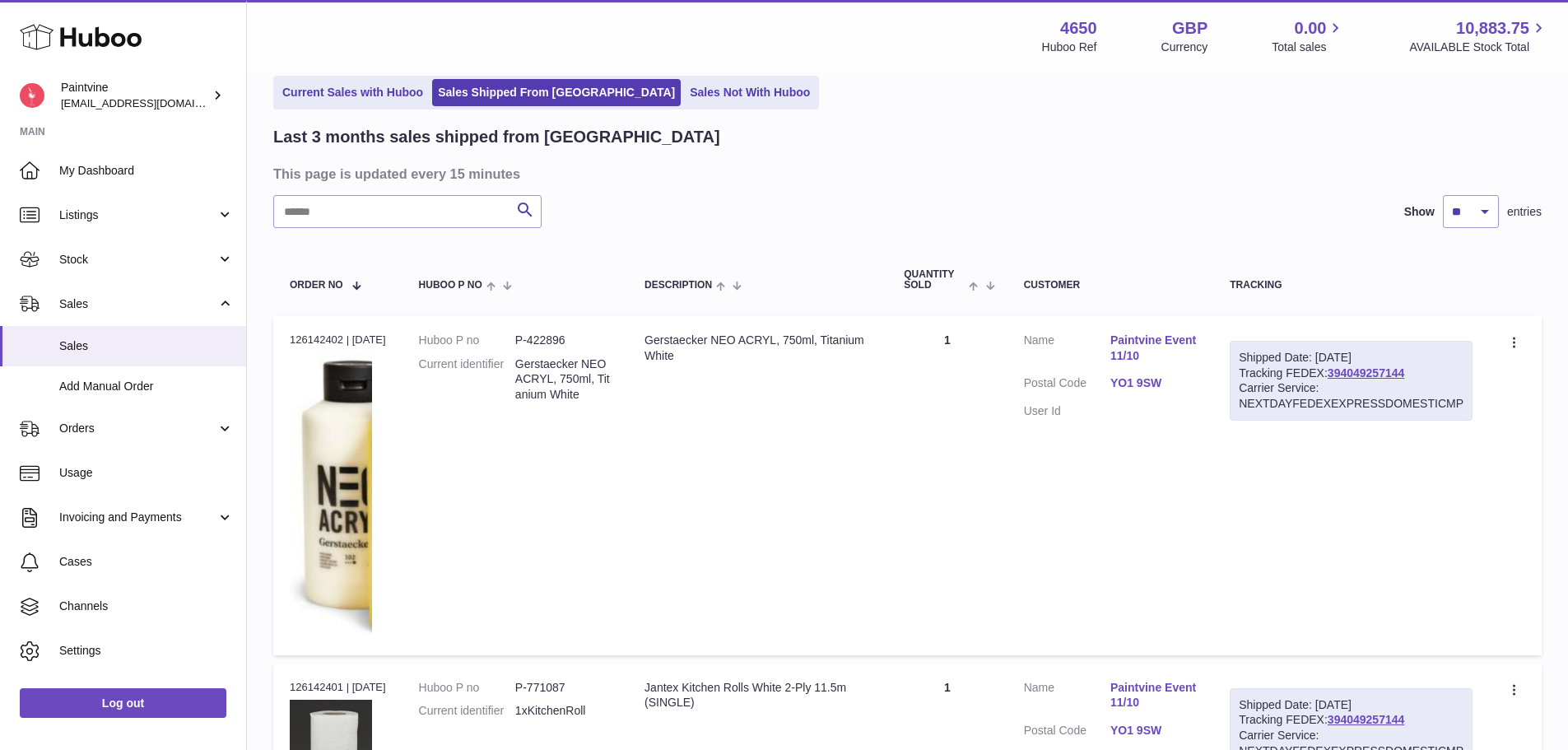
click at [1151, 385] on link "YO1 9SW" at bounding box center [1154, 383] width 86 height 16
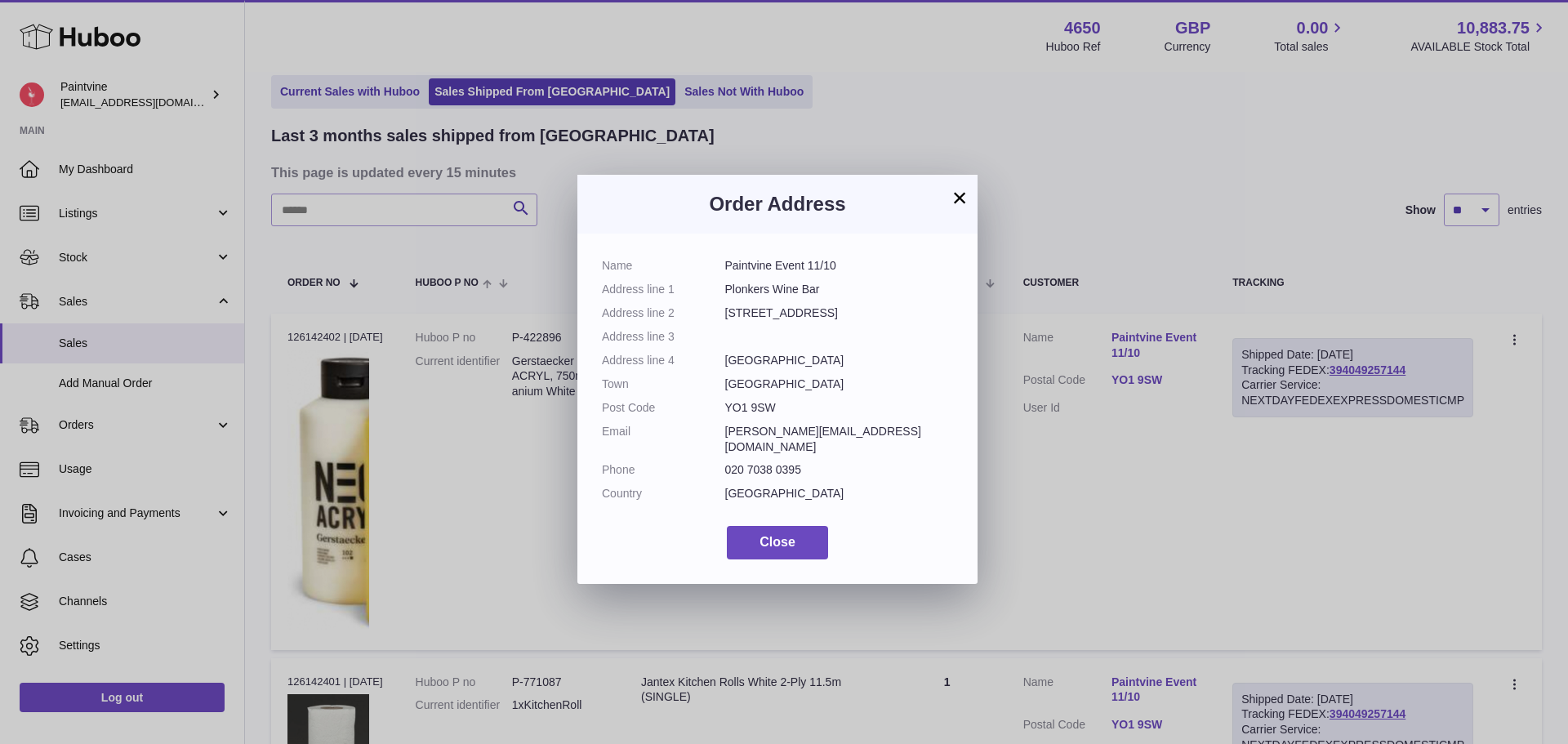
click at [957, 192] on button "×" at bounding box center [960, 197] width 19 height 19
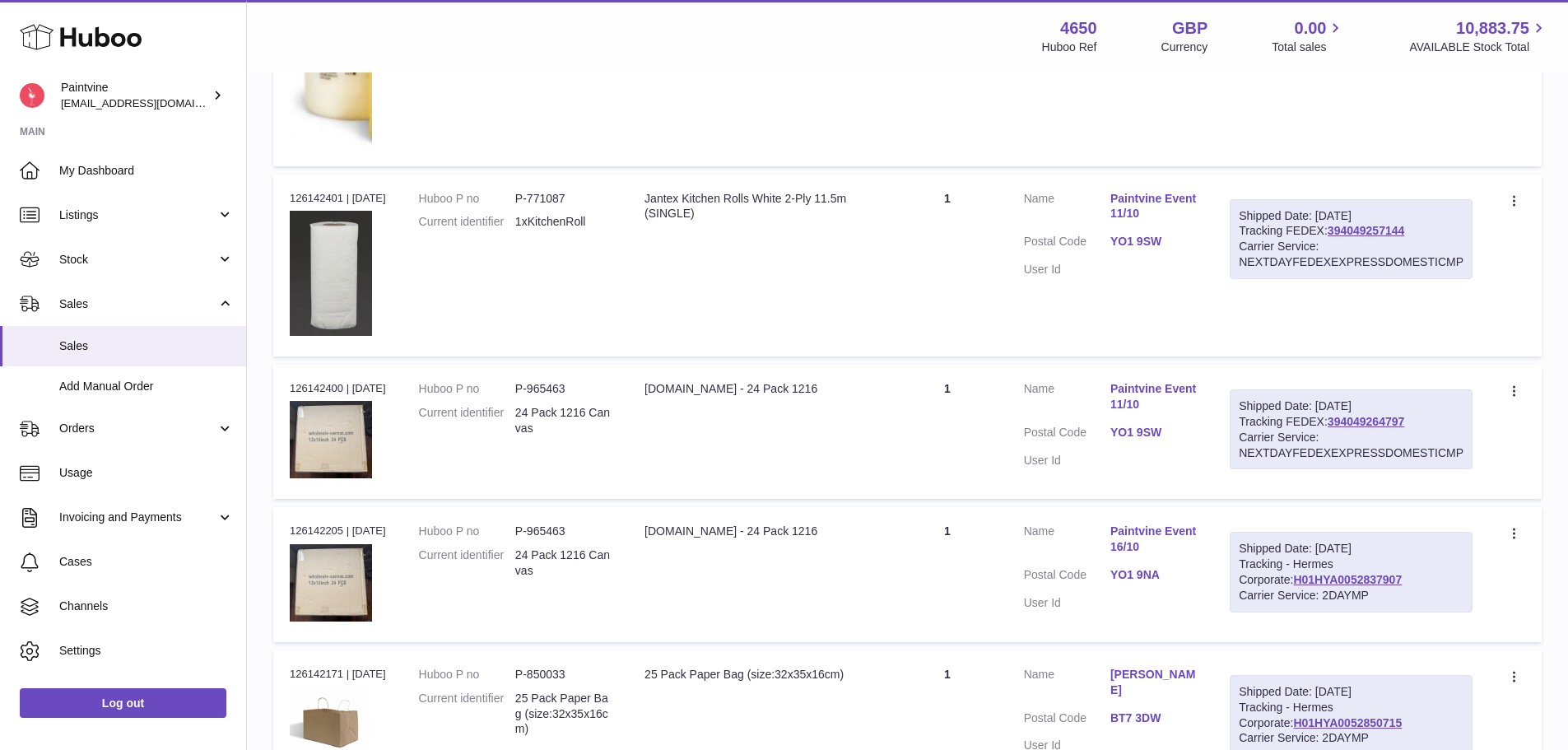
scroll to position [568, 0]
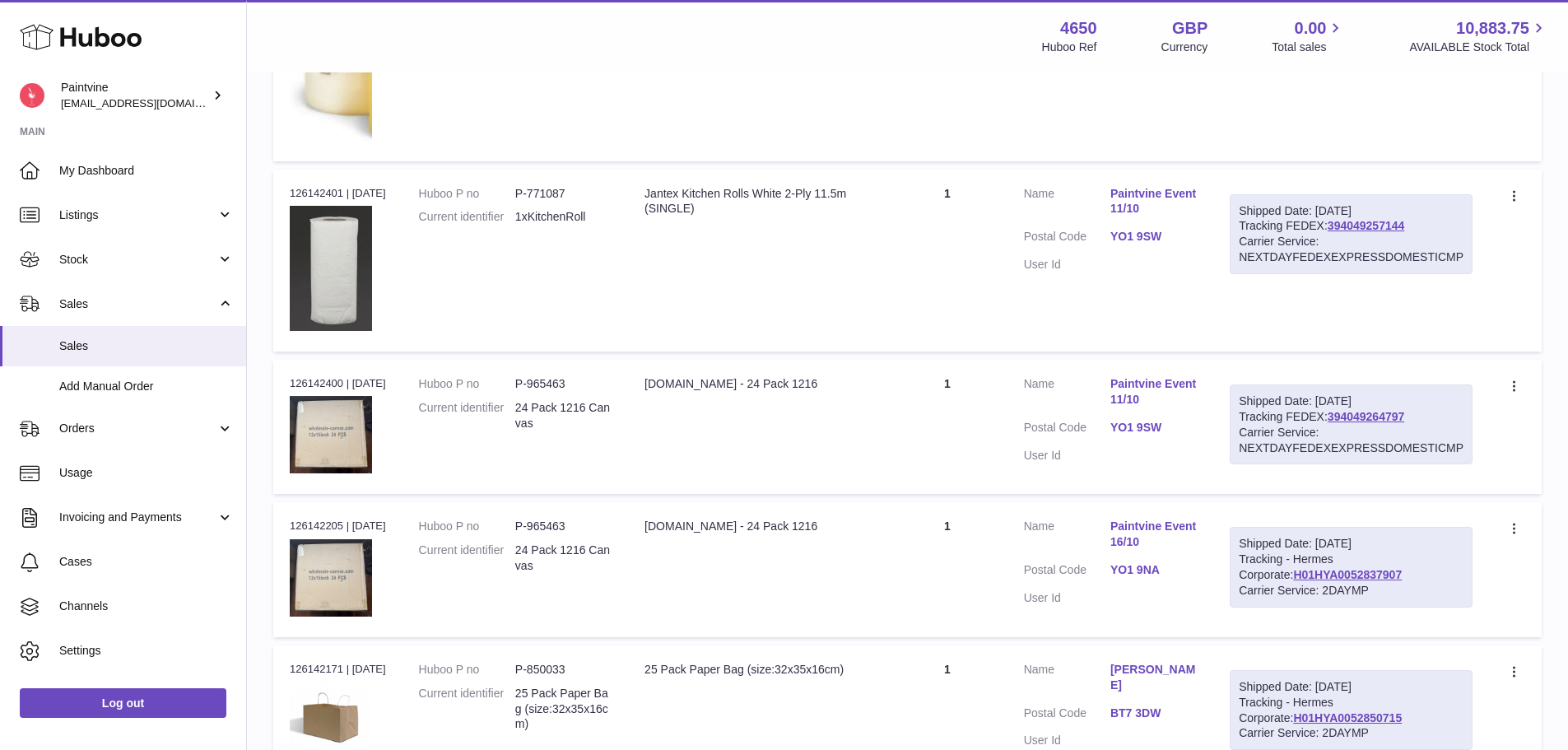
click at [1125, 428] on link "YO1 9SW" at bounding box center [1154, 428] width 86 height 16
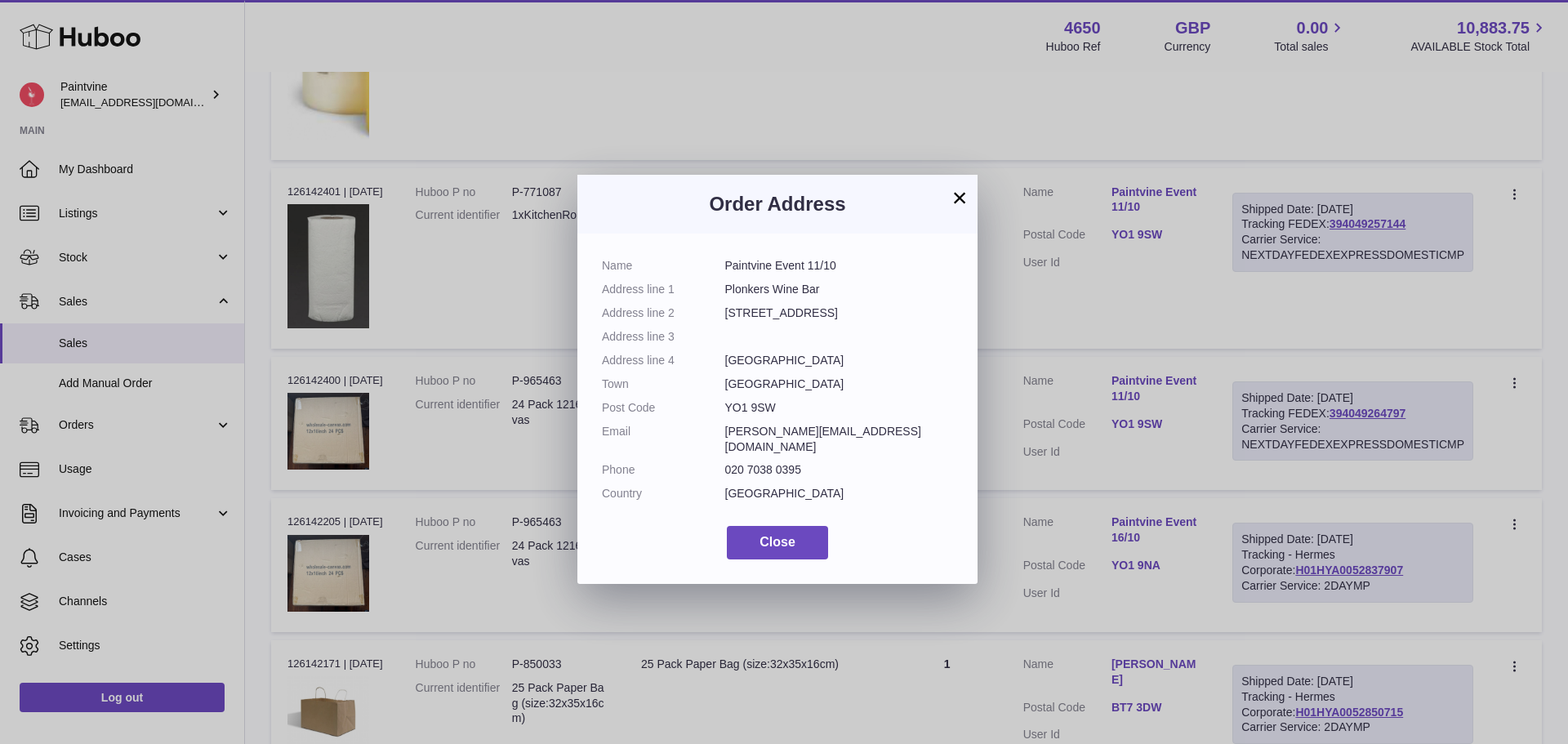
click at [960, 192] on button "×" at bounding box center [960, 197] width 19 height 19
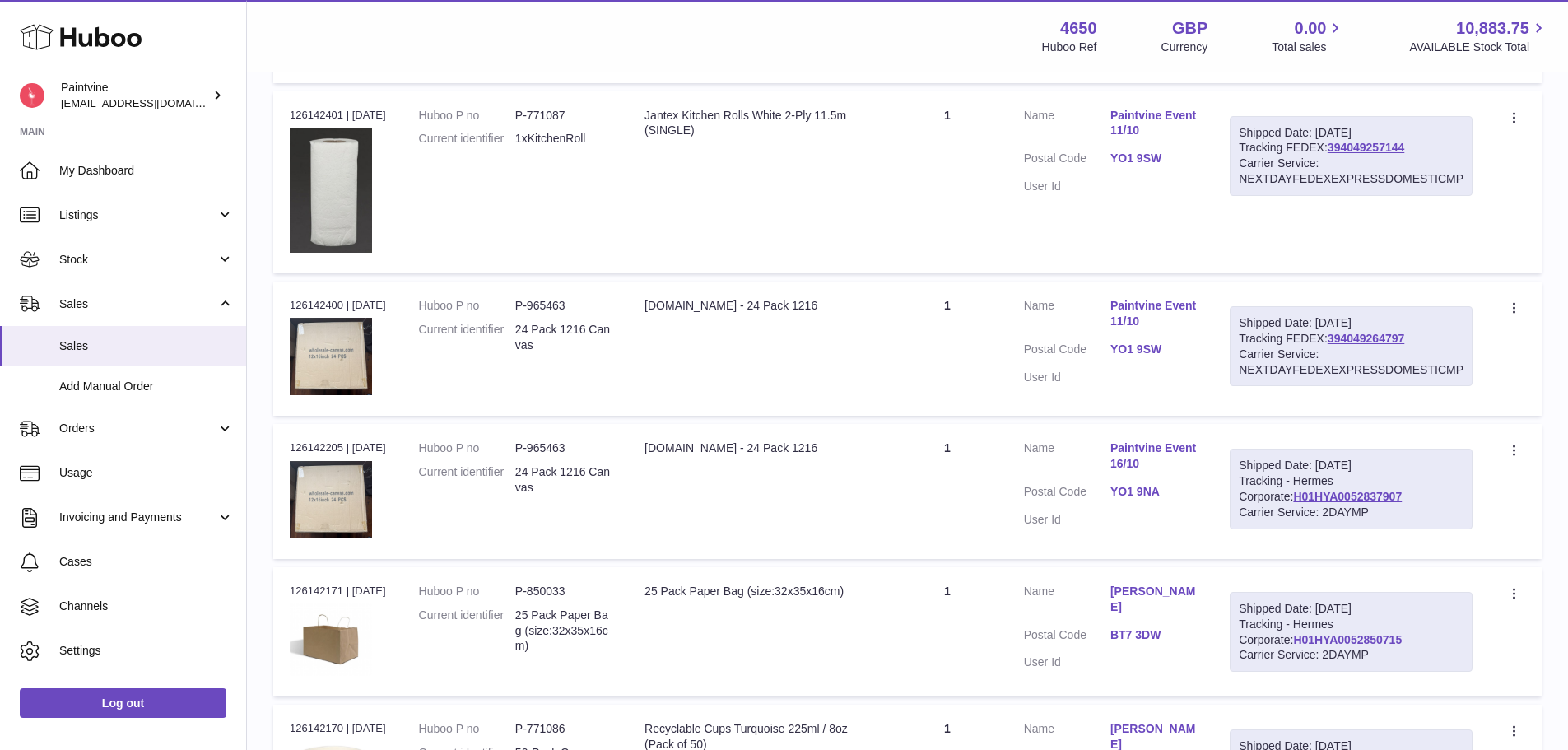
scroll to position [650, 0]
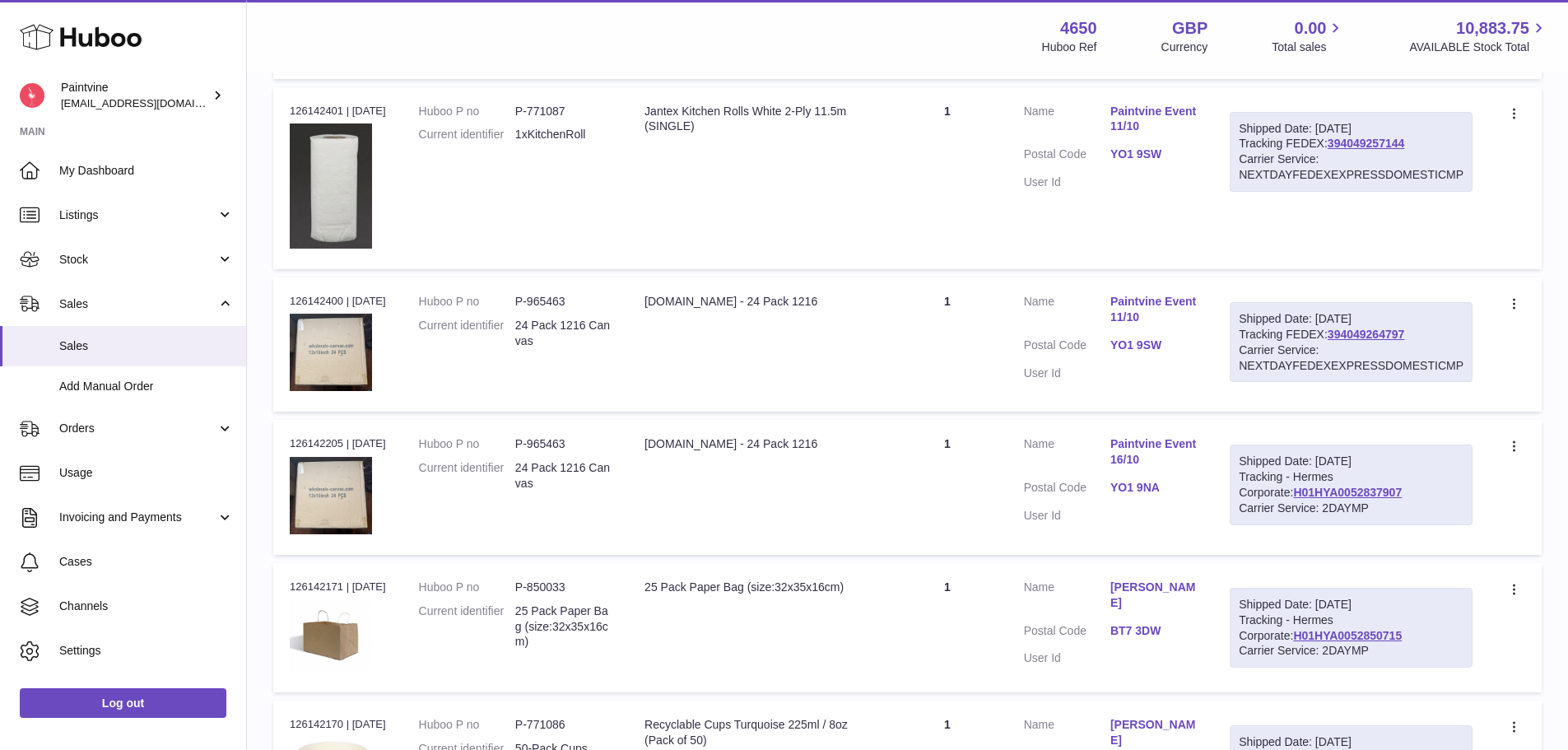
click at [1131, 473] on dl "Customer Name Paintvine Event 16/10 Postal Code YO1 9NA User Id" at bounding box center [1111, 484] width 174 height 95
click at [1137, 485] on link "YO1 9NA" at bounding box center [1154, 488] width 86 height 16
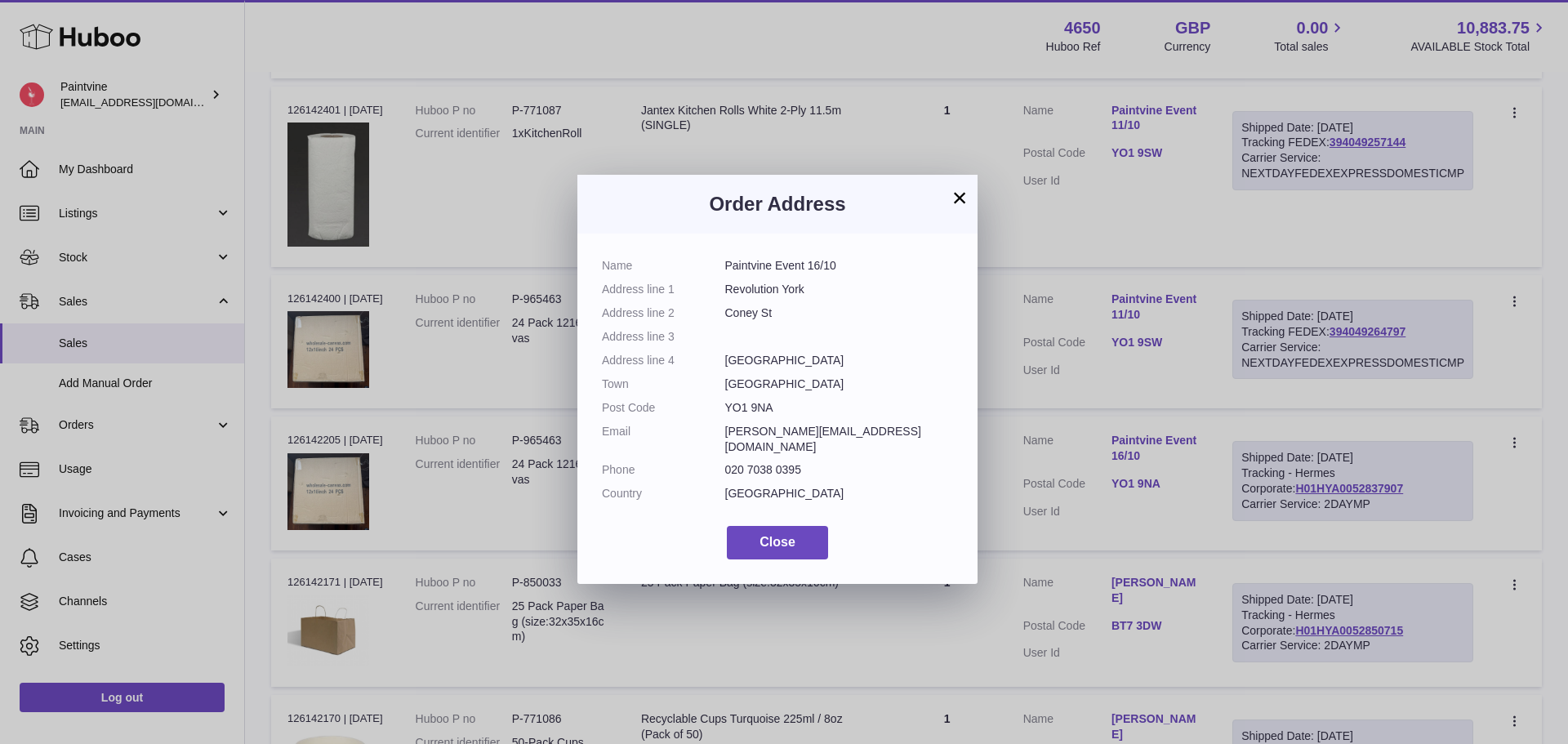
click at [964, 199] on button "×" at bounding box center [960, 197] width 19 height 19
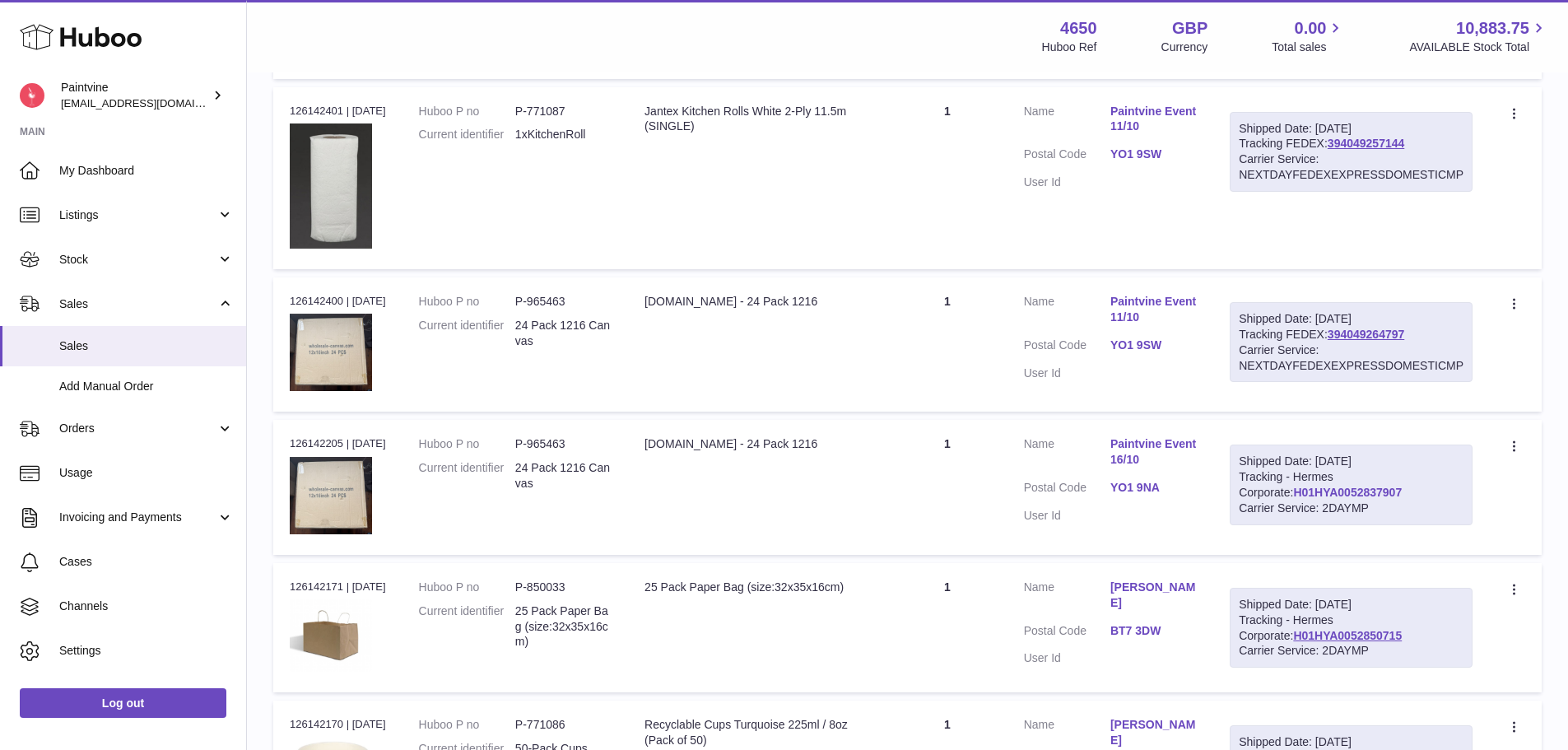
drag, startPoint x: 1277, startPoint y: 486, endPoint x: 1259, endPoint y: 492, distance: 19.0
click at [1129, 346] on link "YO1 9SW" at bounding box center [1154, 345] width 86 height 16
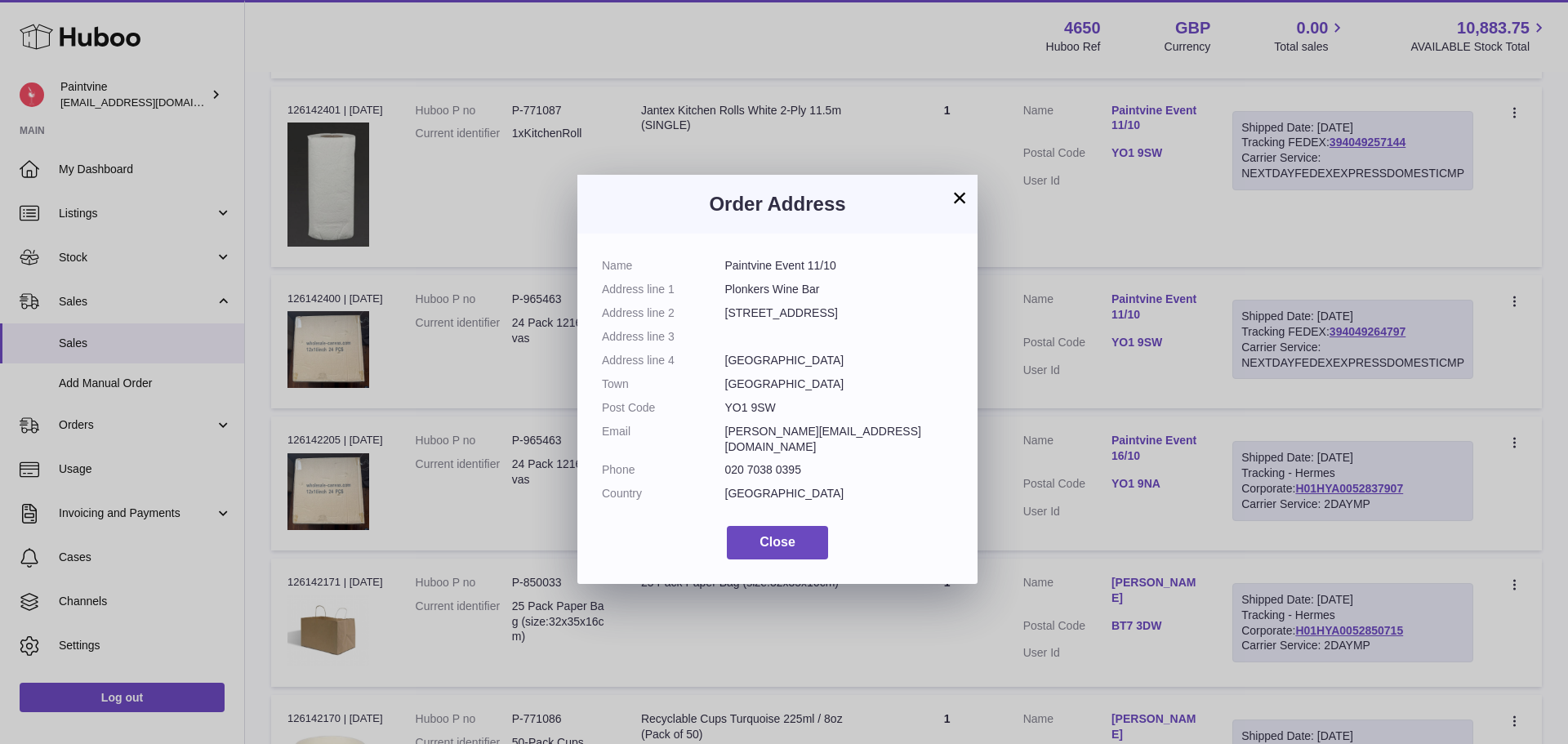
click at [956, 196] on button "×" at bounding box center [960, 197] width 19 height 19
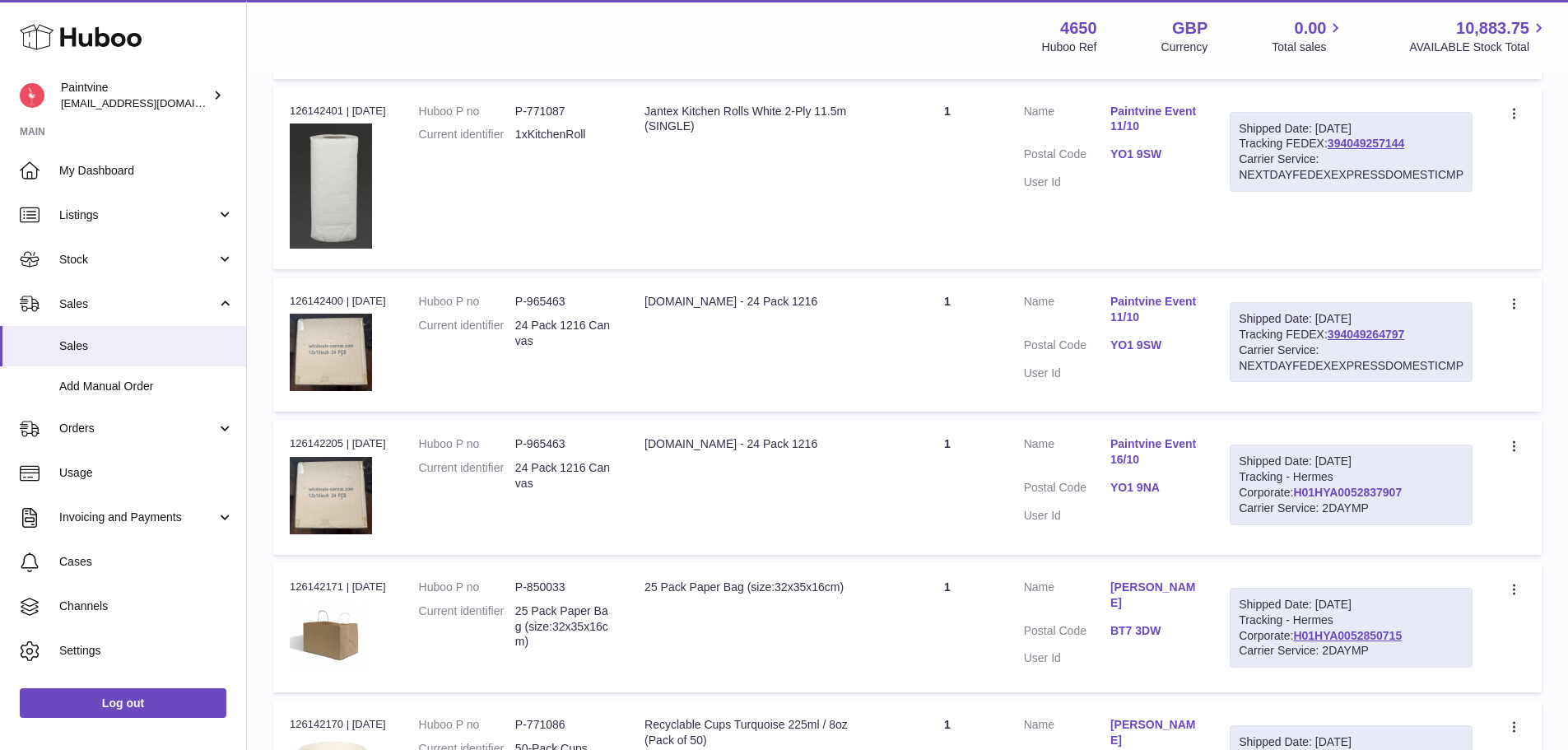
click at [1293, 487] on link "H01HYA0052837907" at bounding box center [1348, 493] width 109 height 14
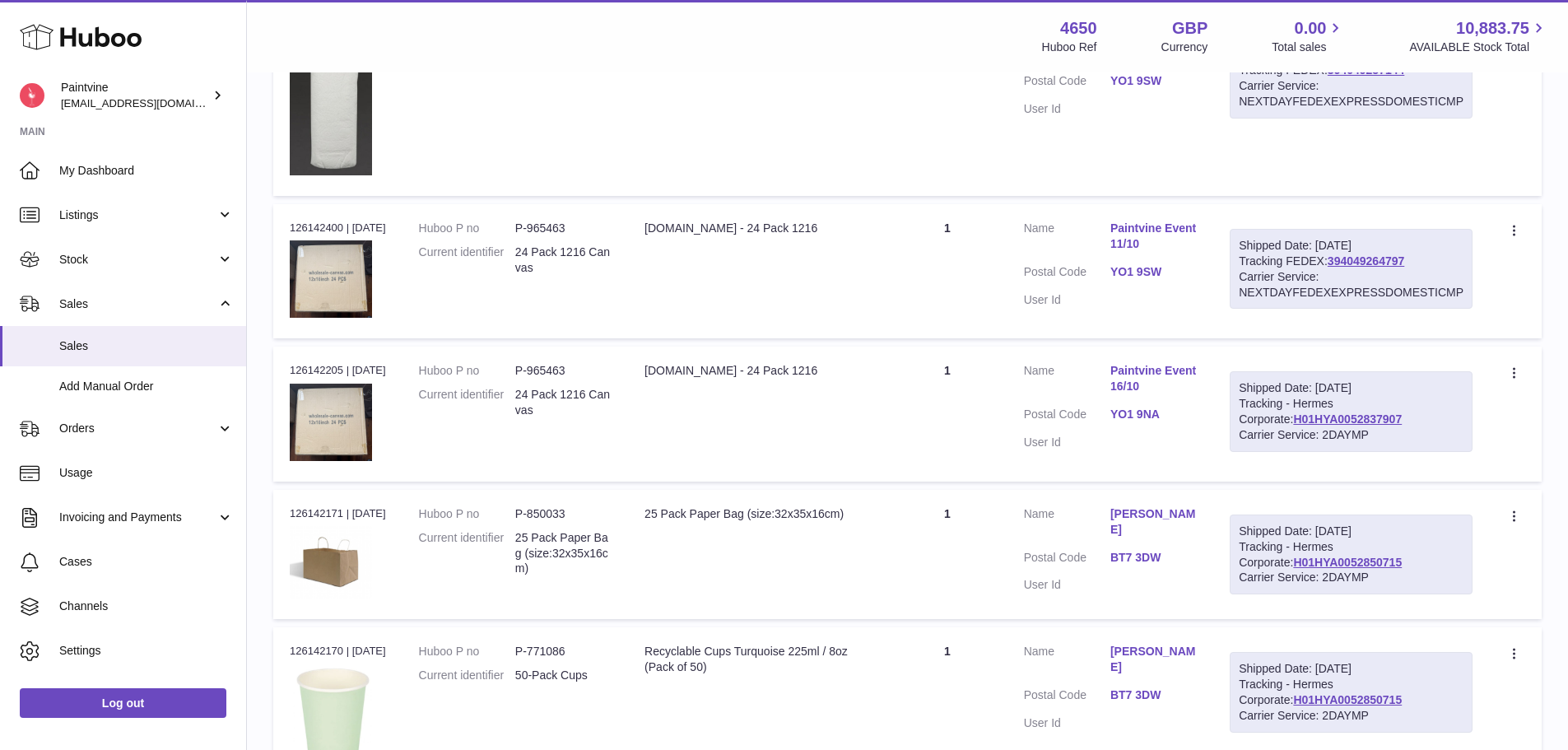
scroll to position [733, 0]
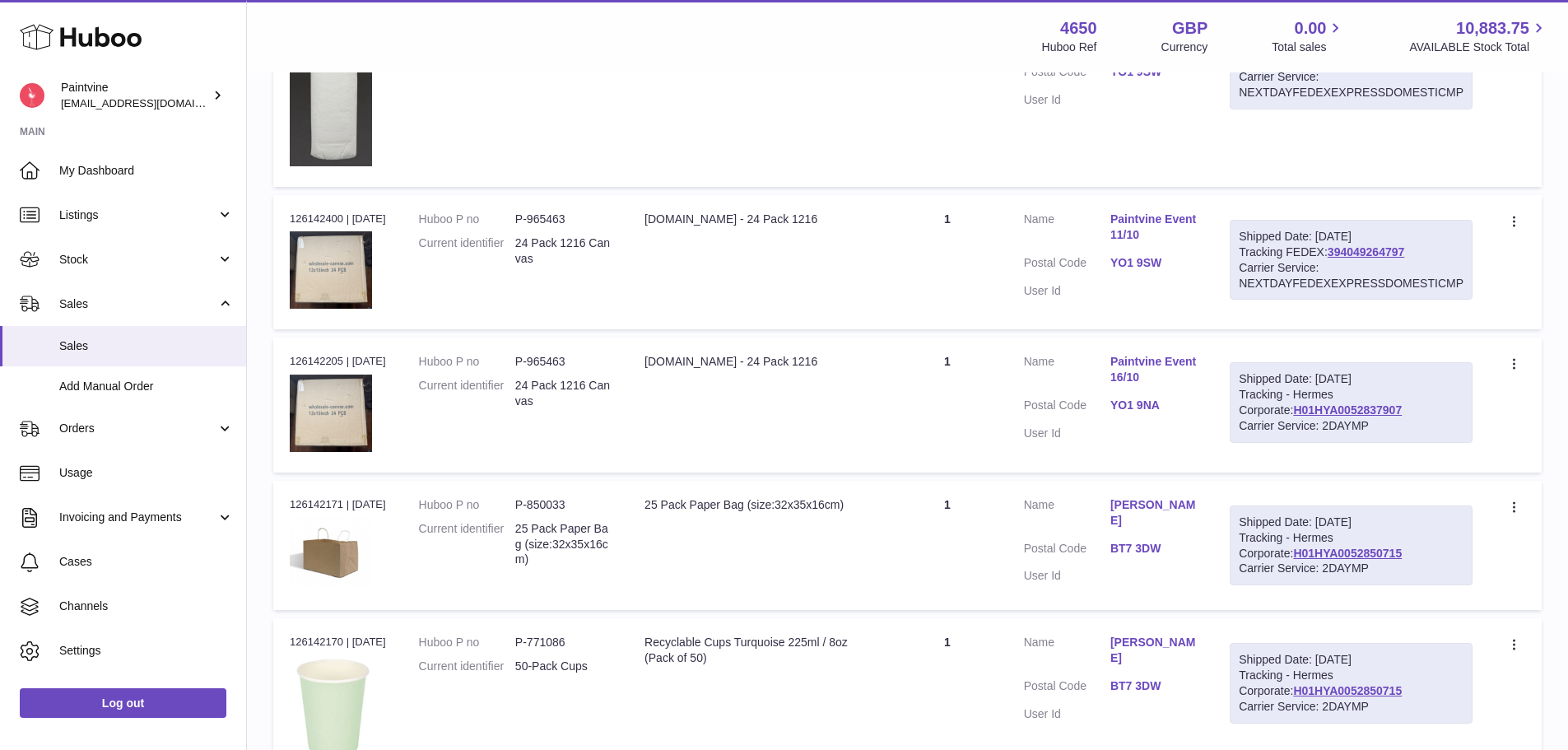
click at [1128, 540] on link "BT7 3DW" at bounding box center [1154, 548] width 86 height 16
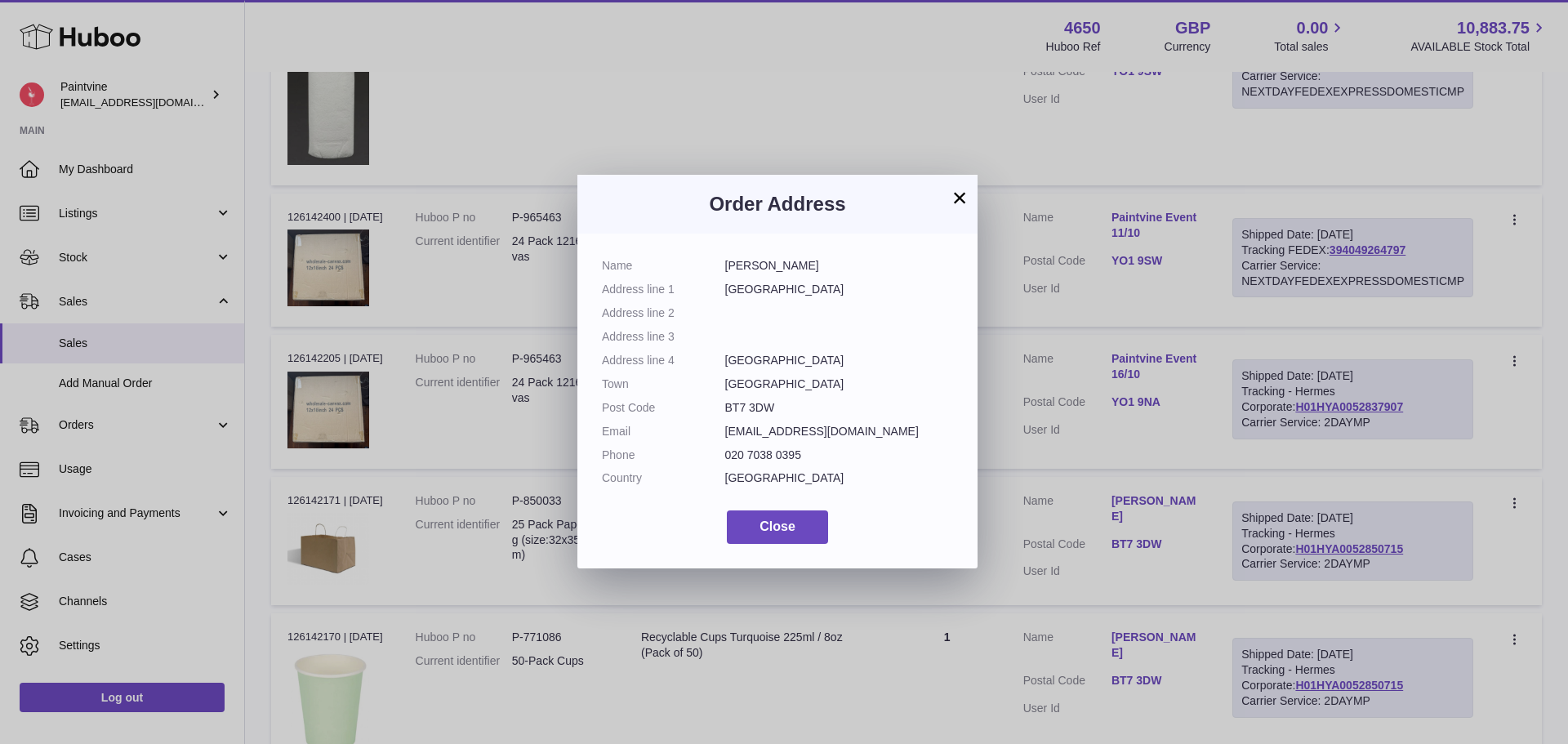
click at [955, 193] on button "×" at bounding box center [960, 197] width 19 height 19
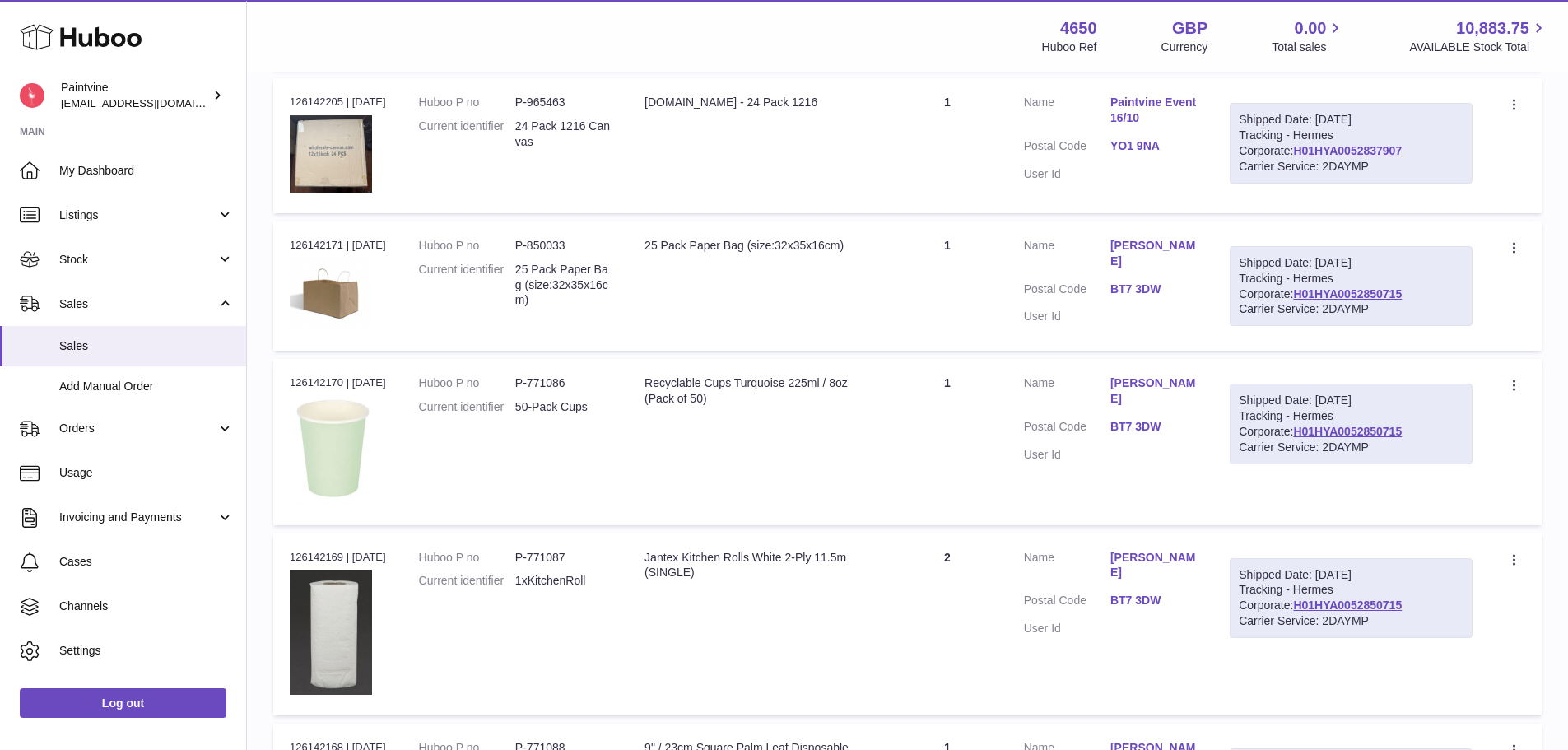
scroll to position [993, 0]
click at [1333, 296] on link "H01HYA0052850715" at bounding box center [1348, 293] width 109 height 14
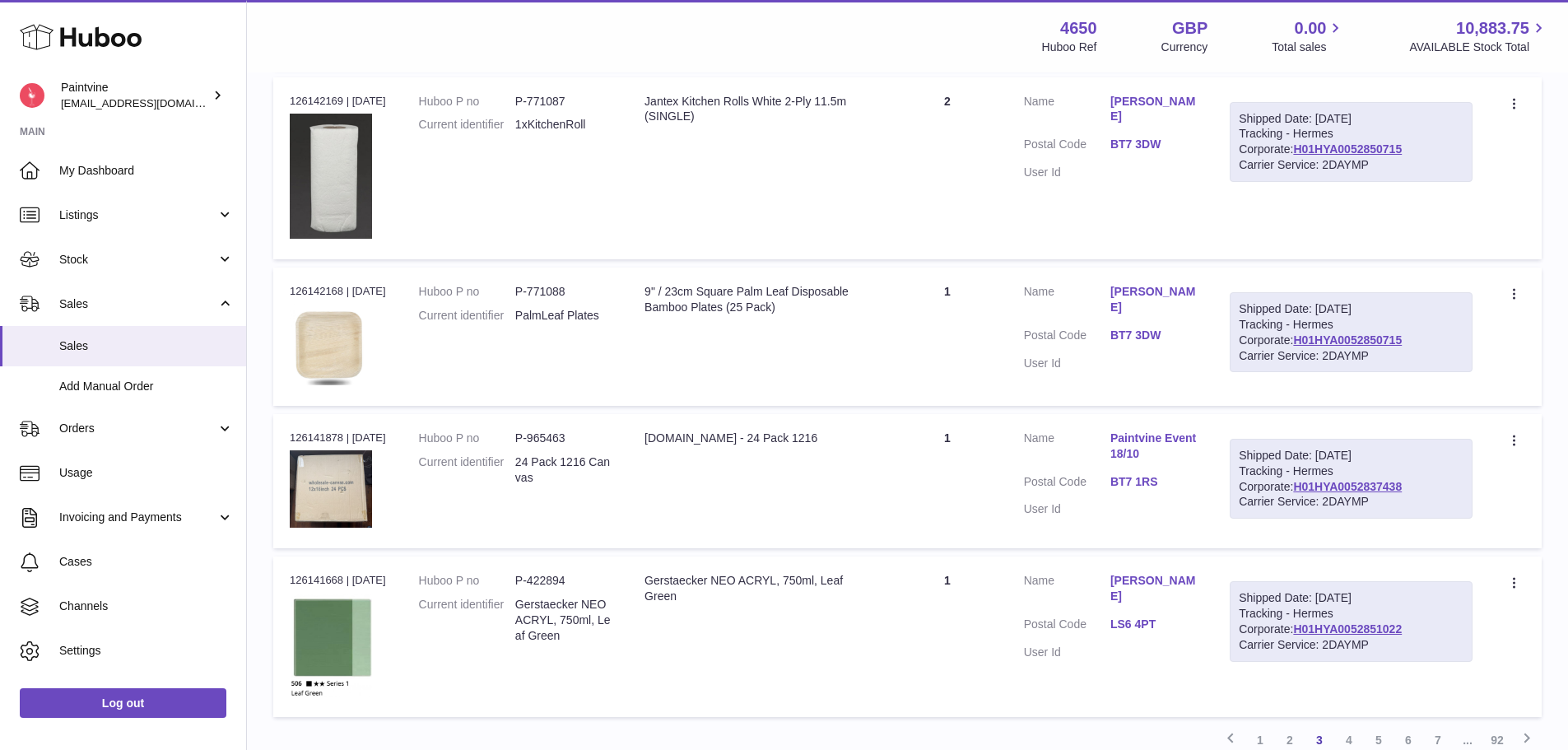
scroll to position [1452, 0]
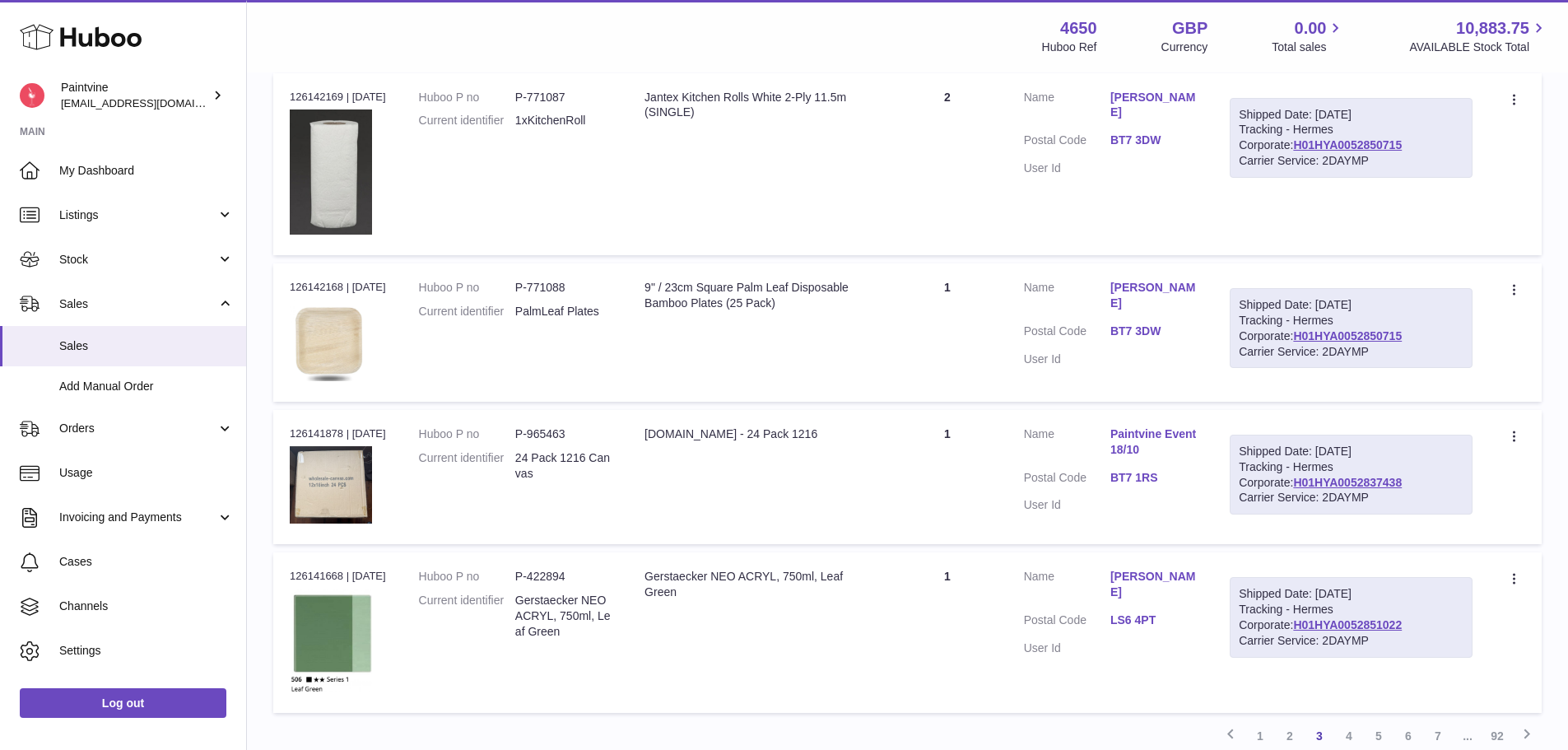
click at [1143, 480] on link "BT7 1RS" at bounding box center [1154, 478] width 86 height 16
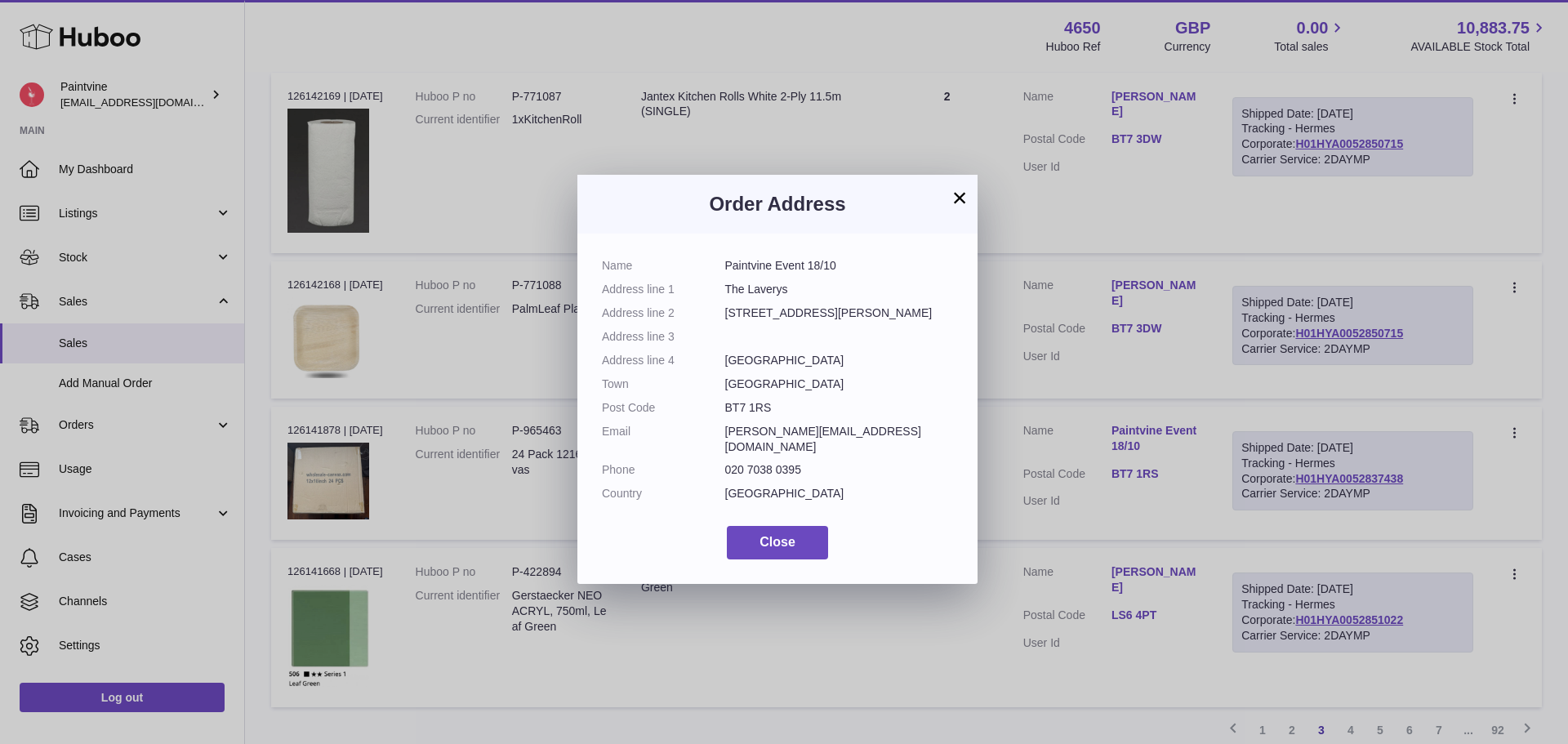
click at [958, 196] on button "×" at bounding box center [960, 197] width 19 height 19
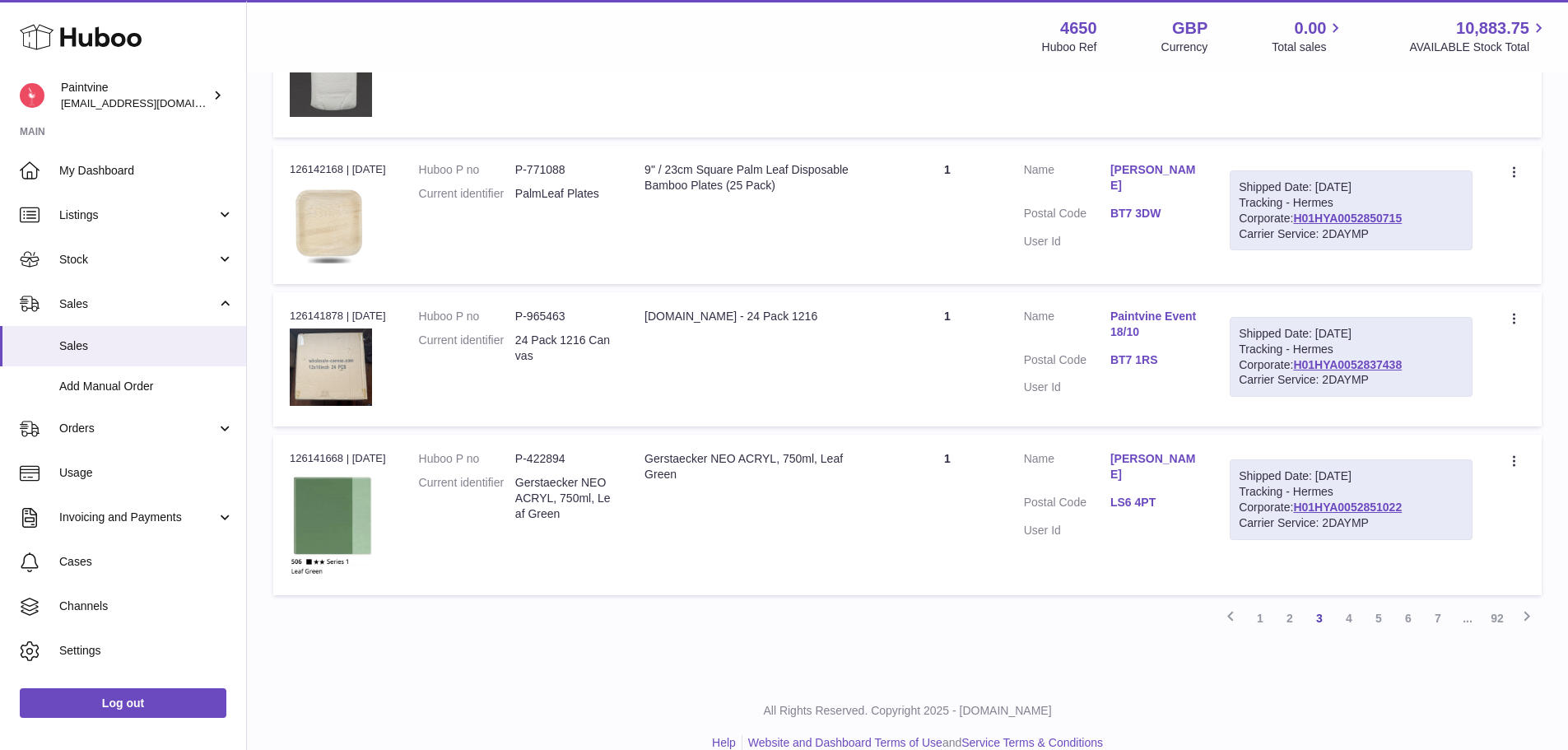
scroll to position [1595, 0]
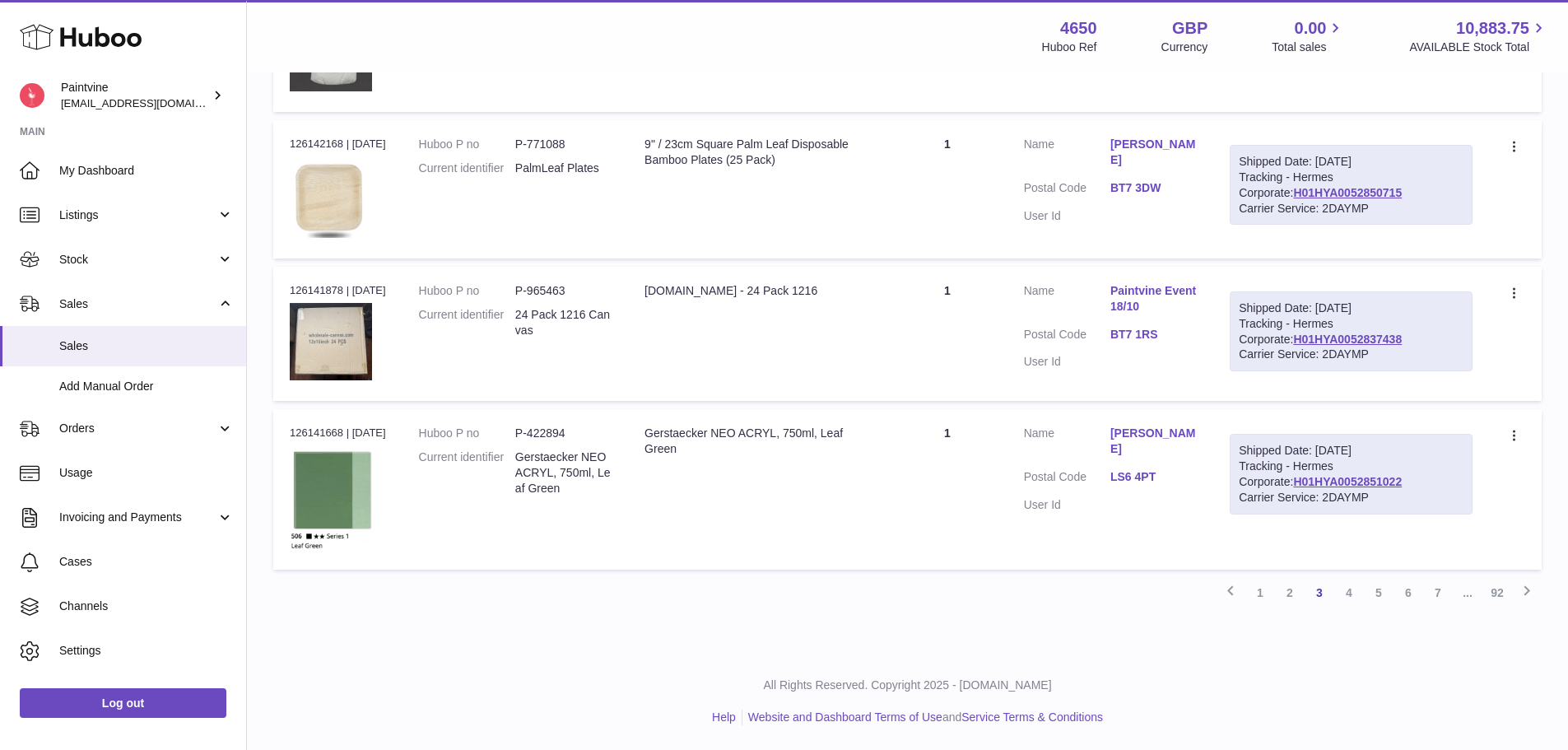
click at [1129, 470] on link "LS6 4PT" at bounding box center [1154, 477] width 86 height 16
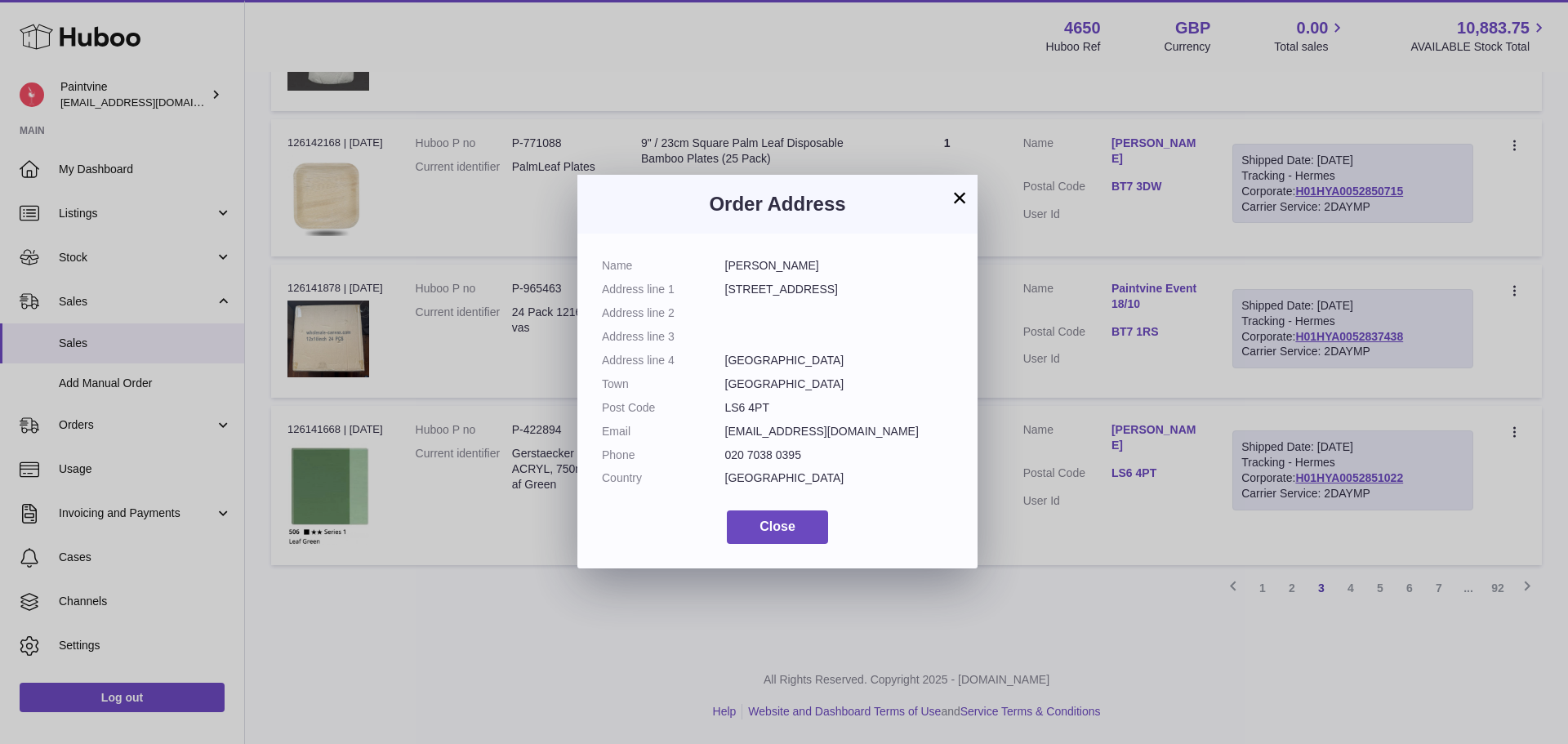
click at [961, 199] on button "×" at bounding box center [960, 197] width 19 height 19
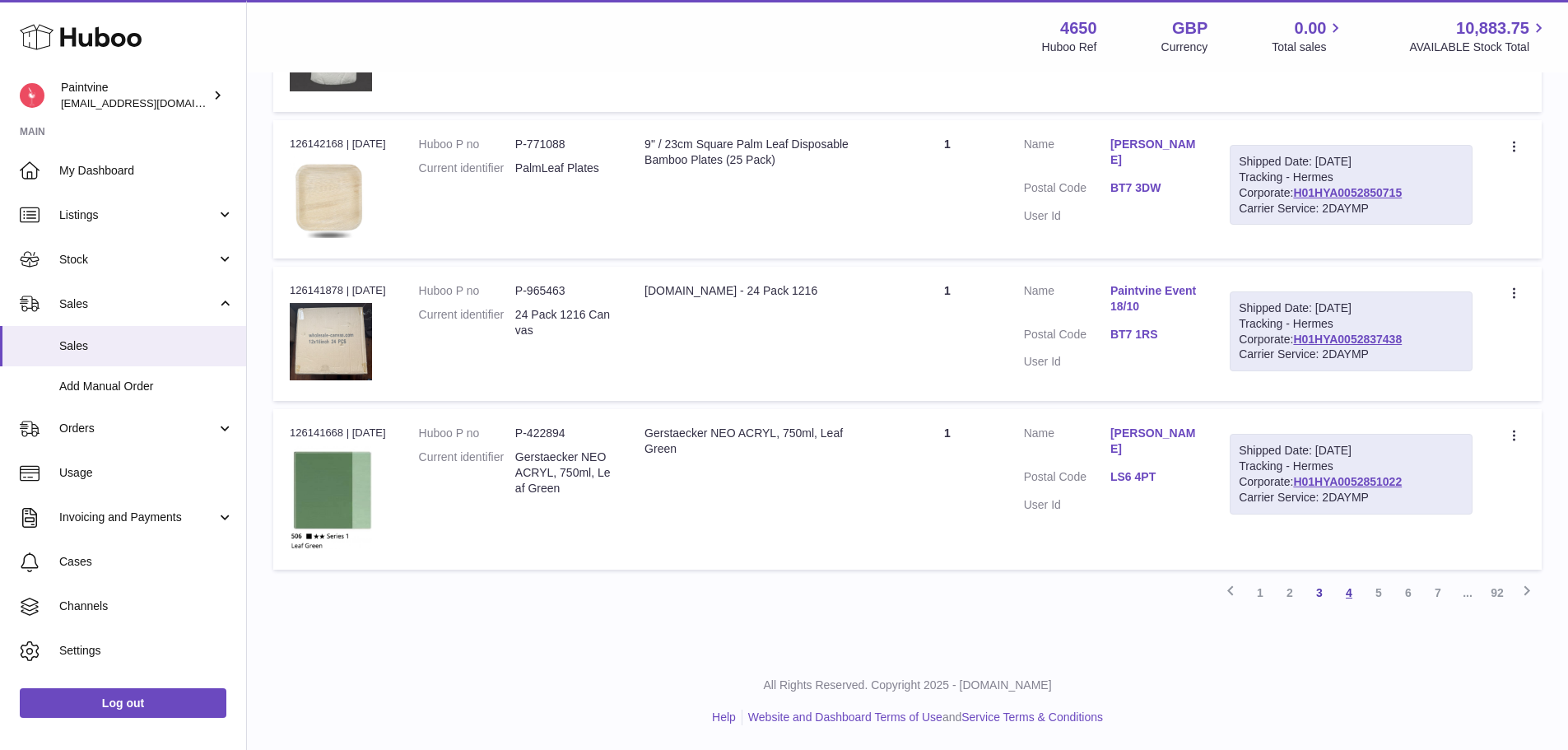
click at [1349, 595] on link "4" at bounding box center [1349, 593] width 30 height 30
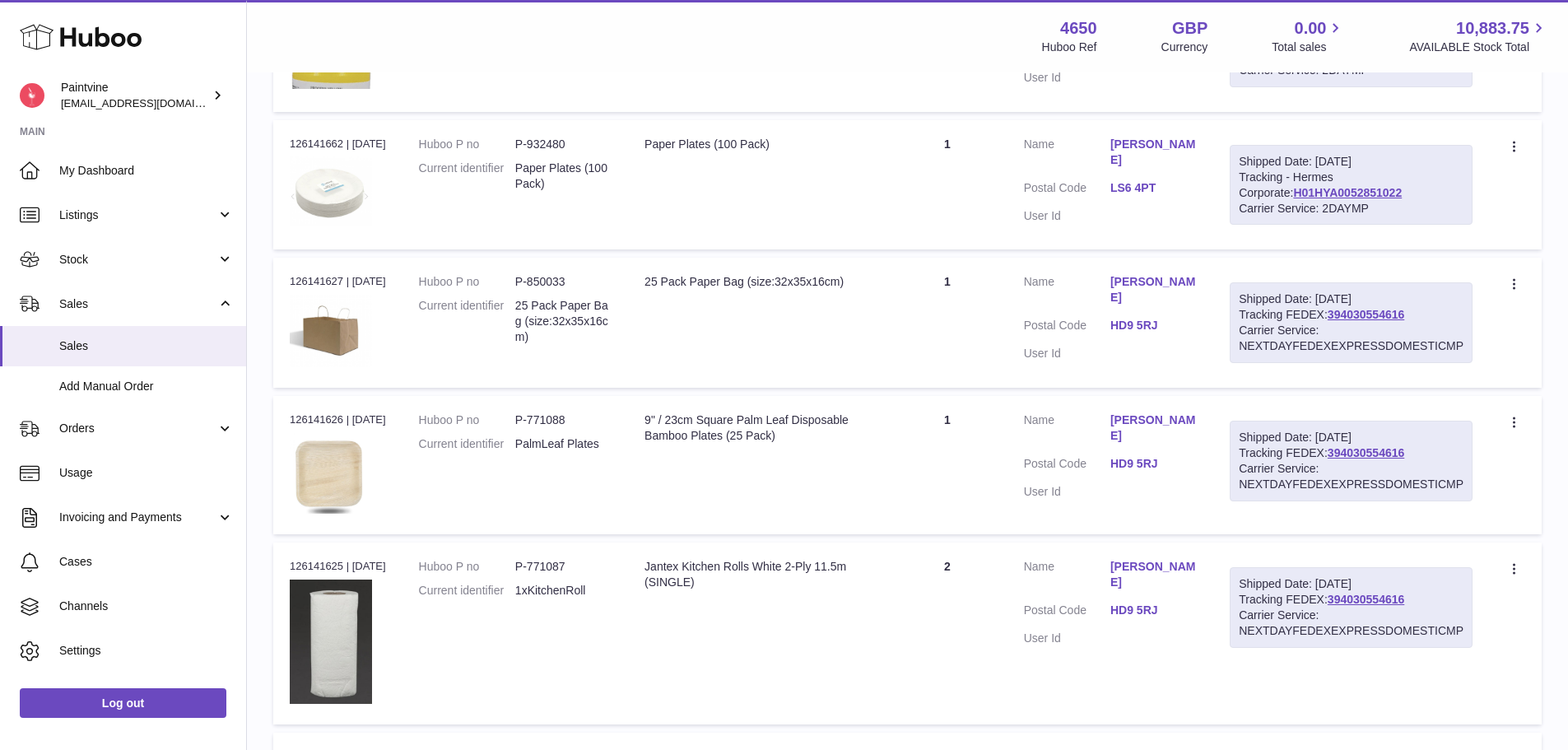
scroll to position [1234, 0]
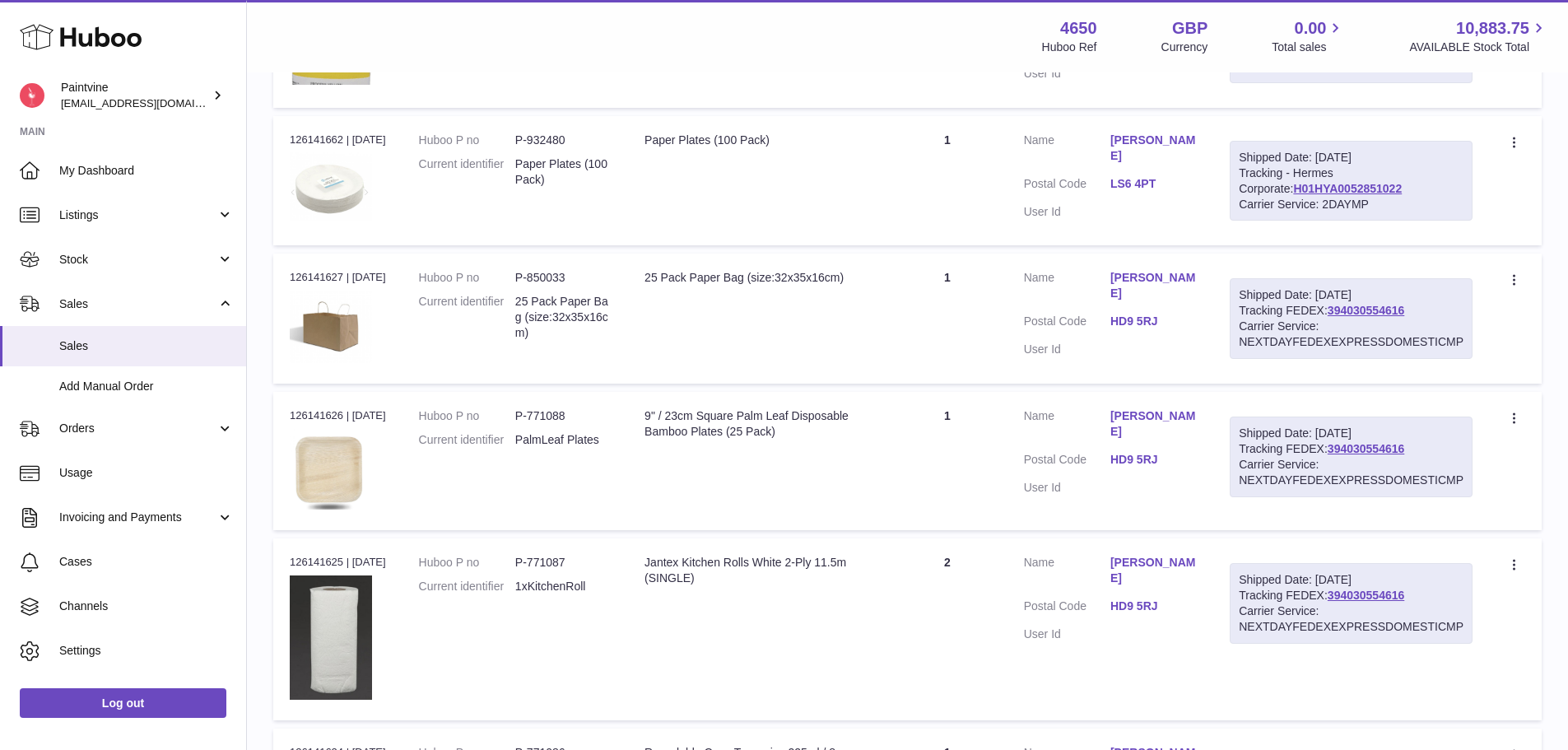
click at [1138, 313] on link "HD9 5RJ" at bounding box center [1154, 321] width 86 height 16
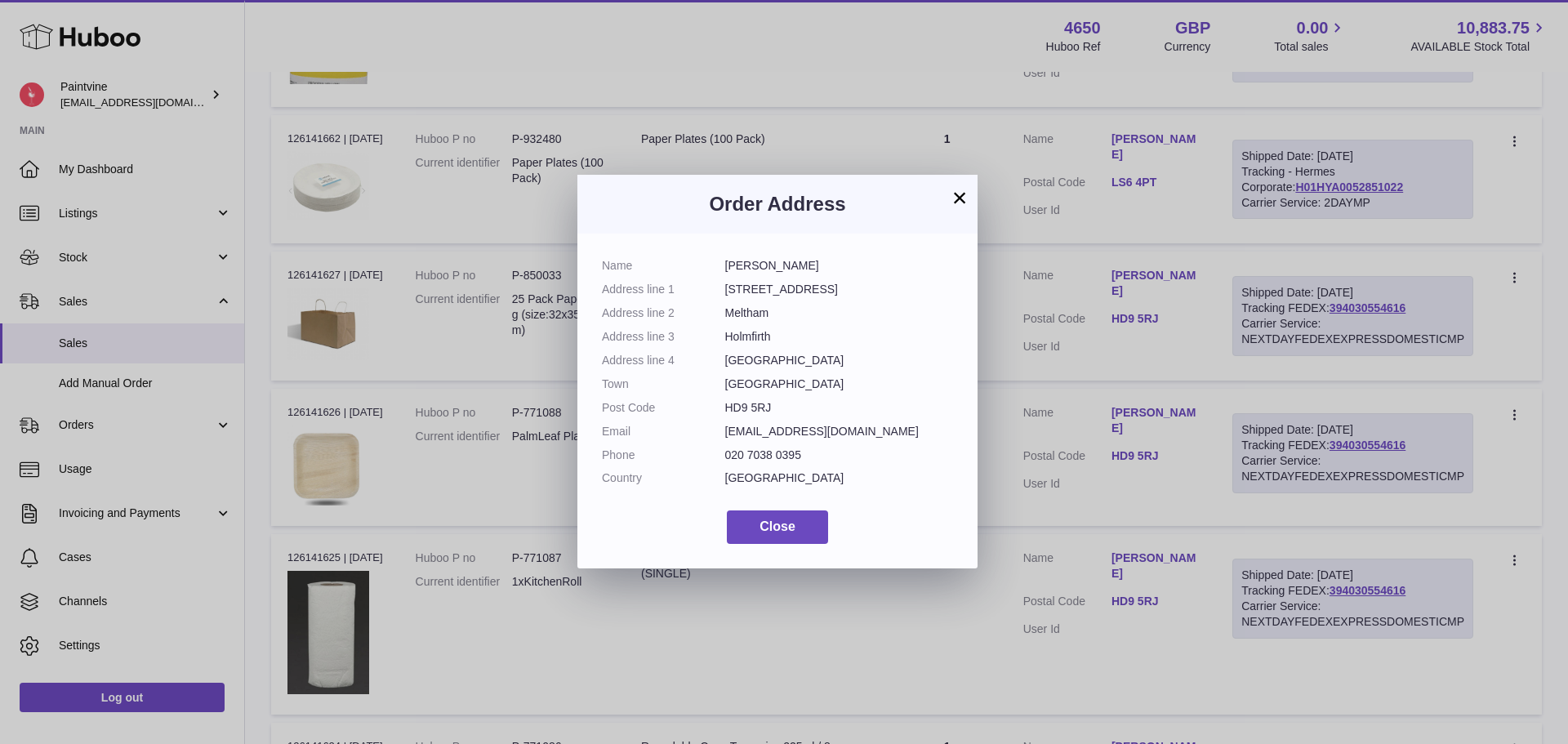
drag, startPoint x: 957, startPoint y: 196, endPoint x: 1214, endPoint y: 312, distance: 282.0
click at [958, 196] on button "×" at bounding box center [960, 197] width 19 height 19
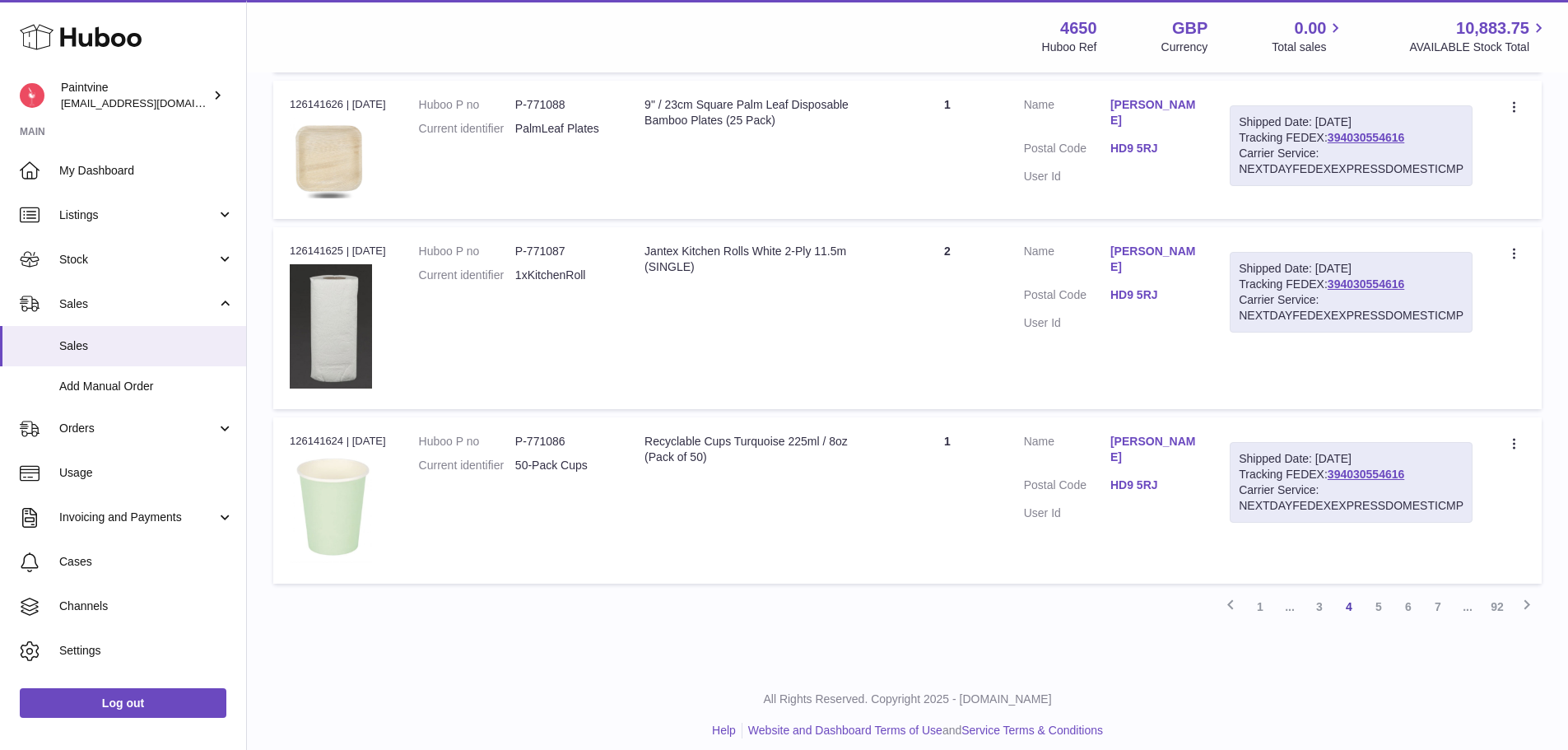
scroll to position [1558, 0]
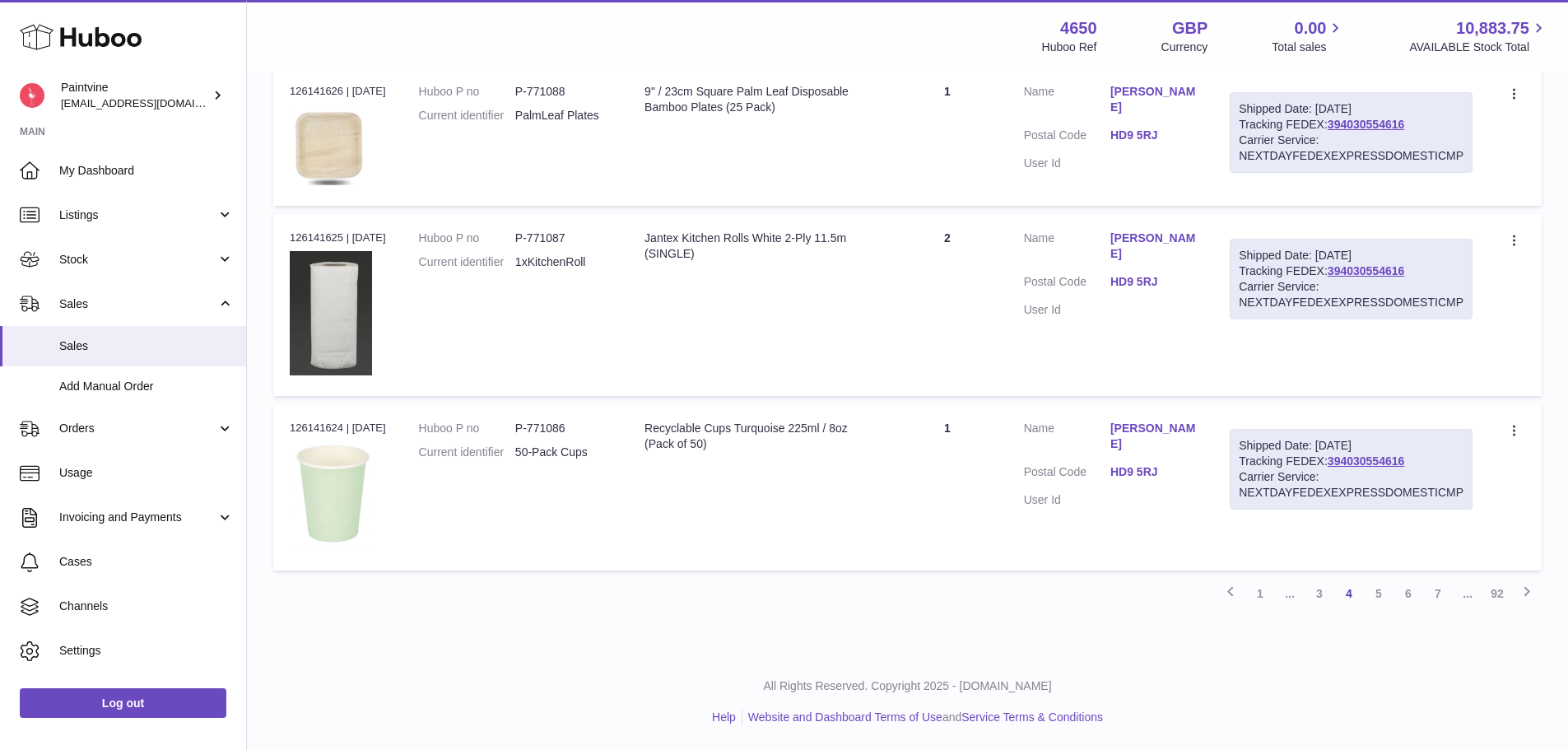
click at [1386, 594] on link "5" at bounding box center [1379, 594] width 30 height 30
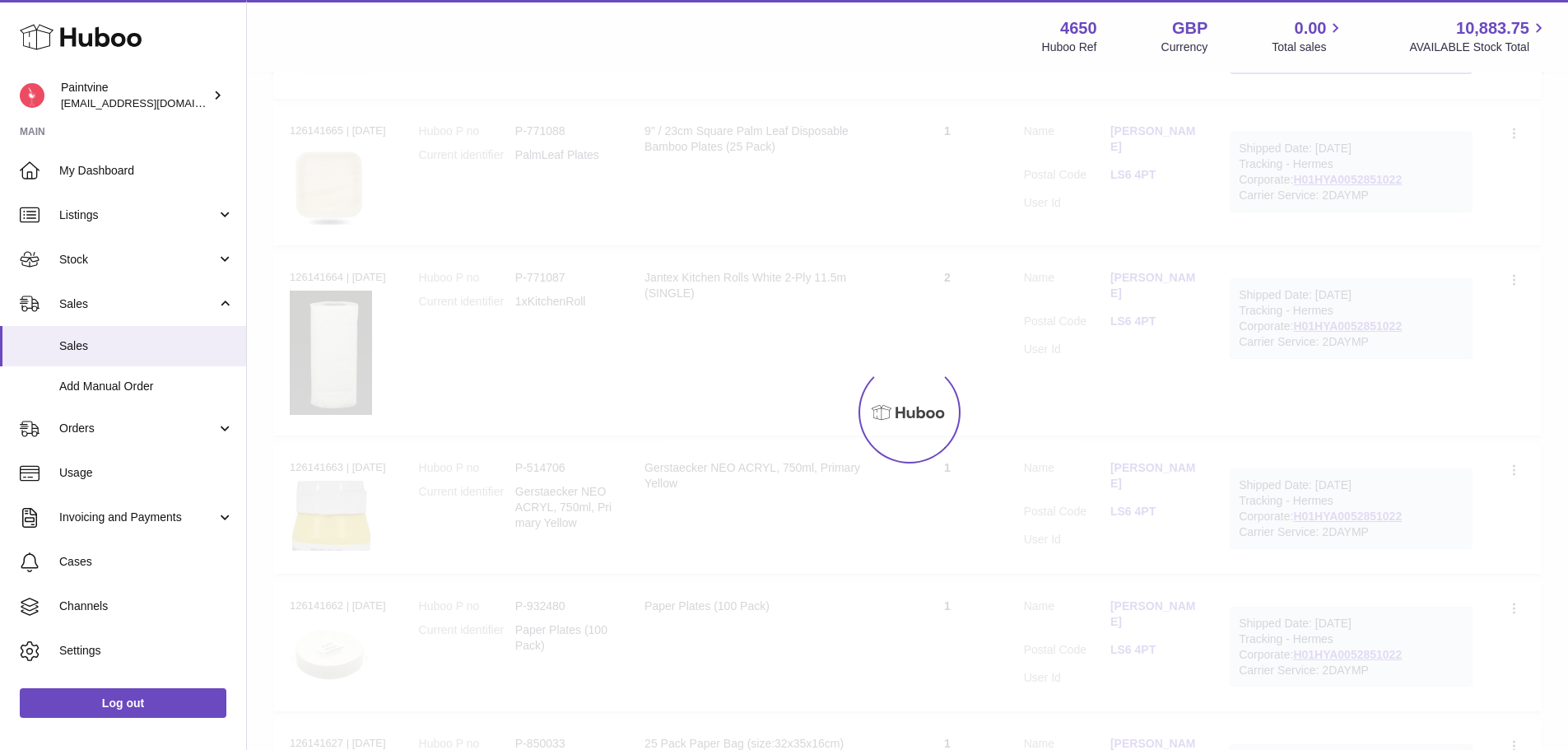
scroll to position [74, 0]
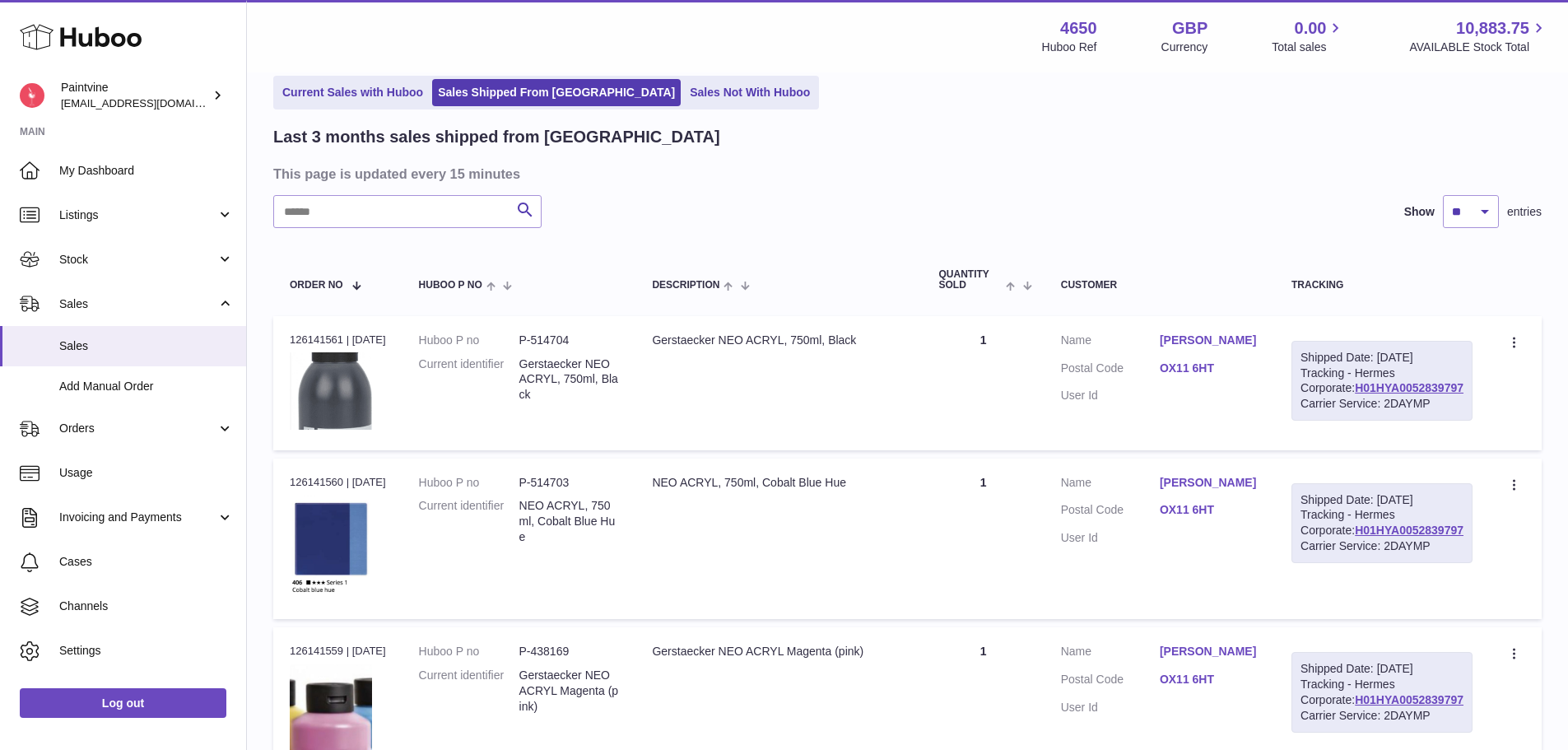
click at [1218, 365] on link "OX11 6HT" at bounding box center [1210, 369] width 99 height 16
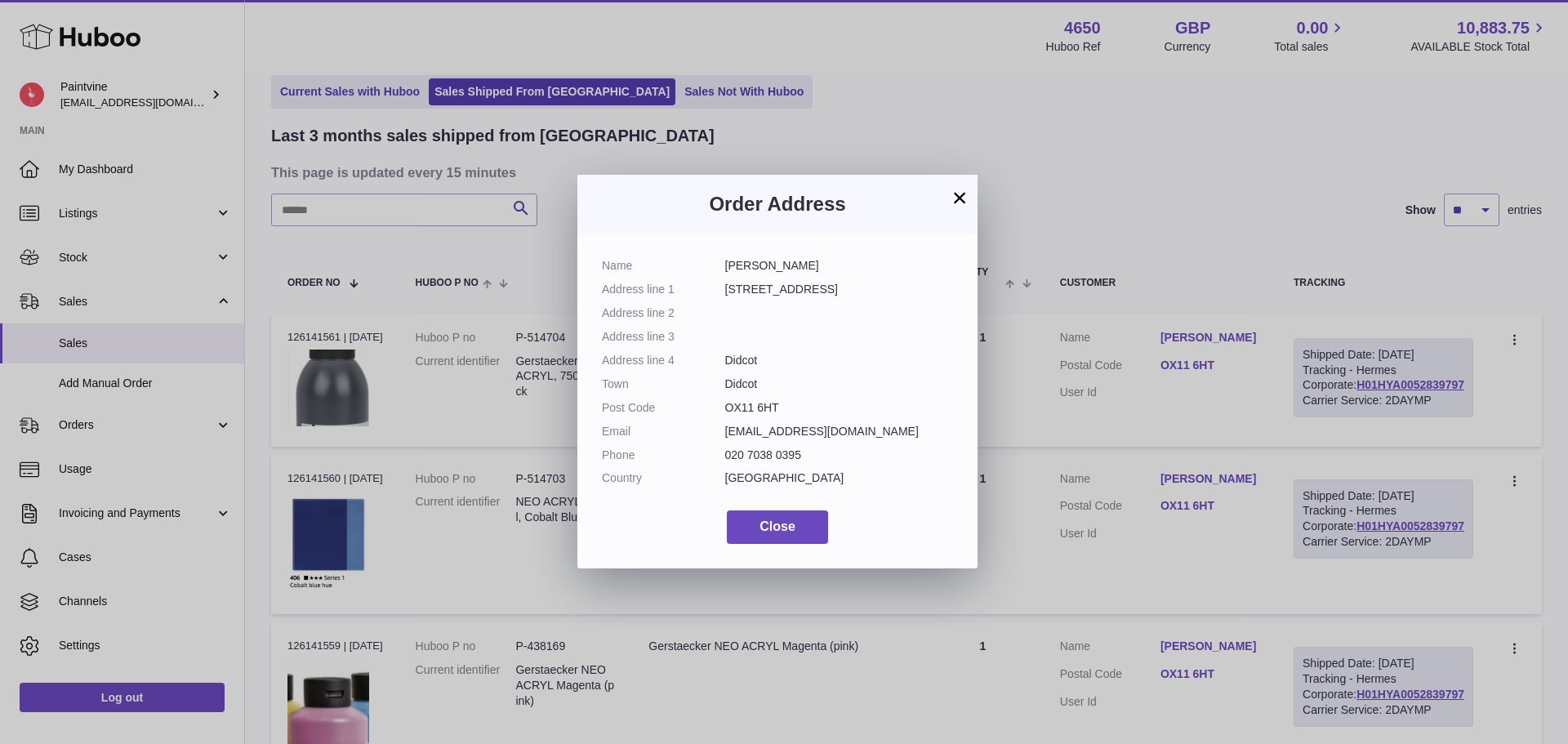
click at [952, 198] on button "×" at bounding box center [960, 197] width 19 height 19
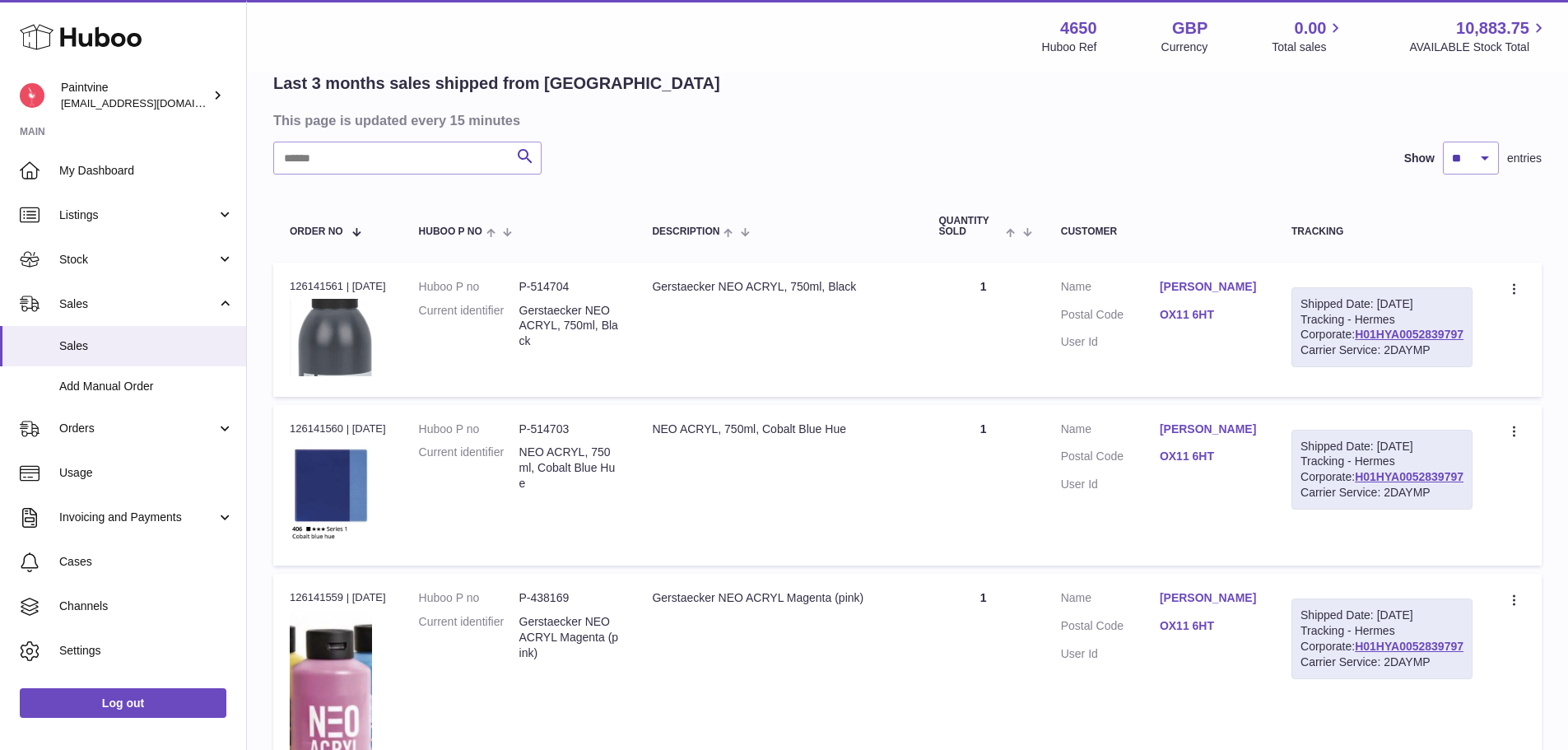
scroll to position [129, 0]
click at [1389, 356] on div "Carrier Service: 2DAYMP" at bounding box center [1383, 348] width 163 height 16
click at [1390, 340] on link "H01HYA0052839797" at bounding box center [1410, 333] width 109 height 14
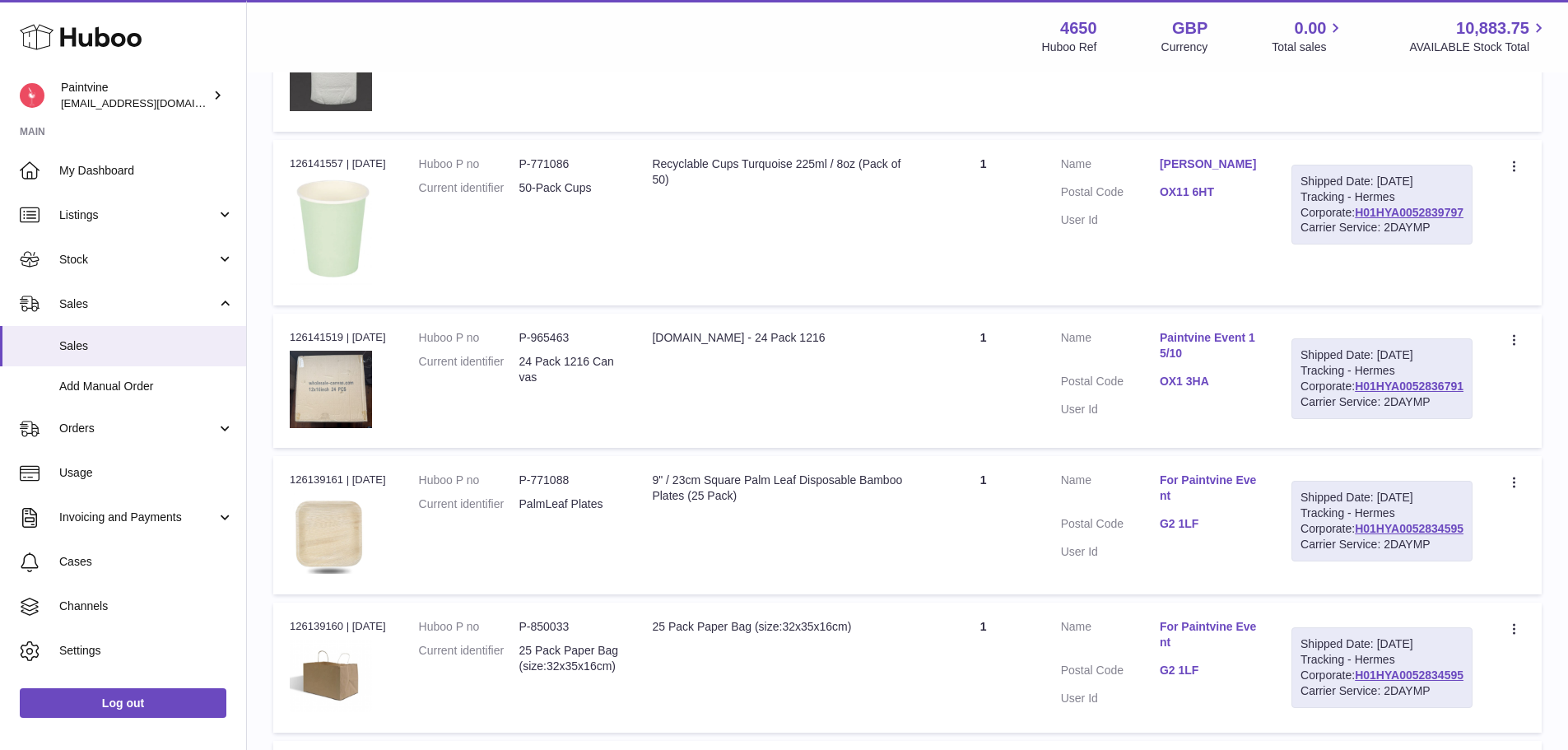
scroll to position [1044, 0]
click at [1219, 389] on link "OX1 3HA" at bounding box center [1210, 380] width 99 height 16
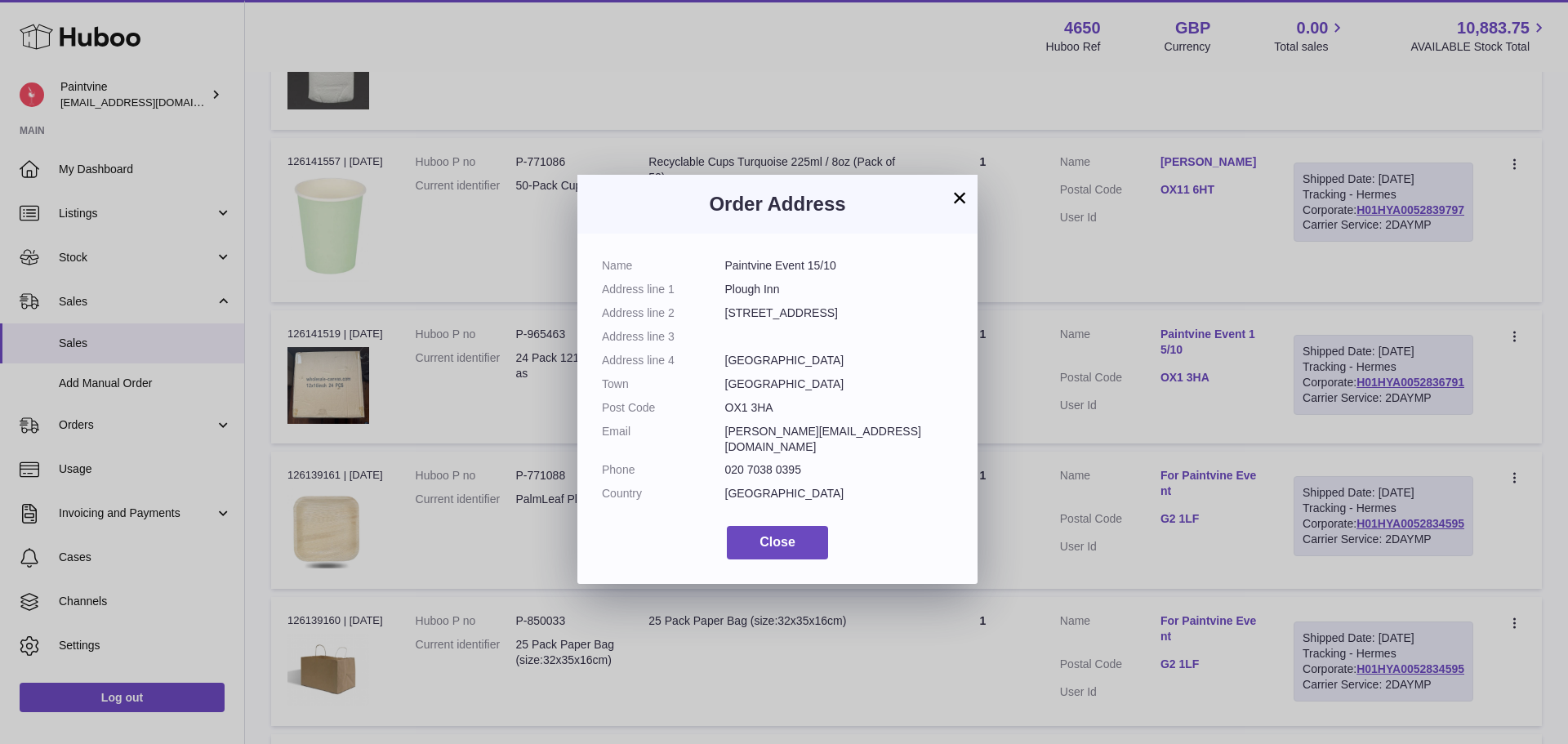
click at [963, 198] on button "×" at bounding box center [960, 197] width 19 height 19
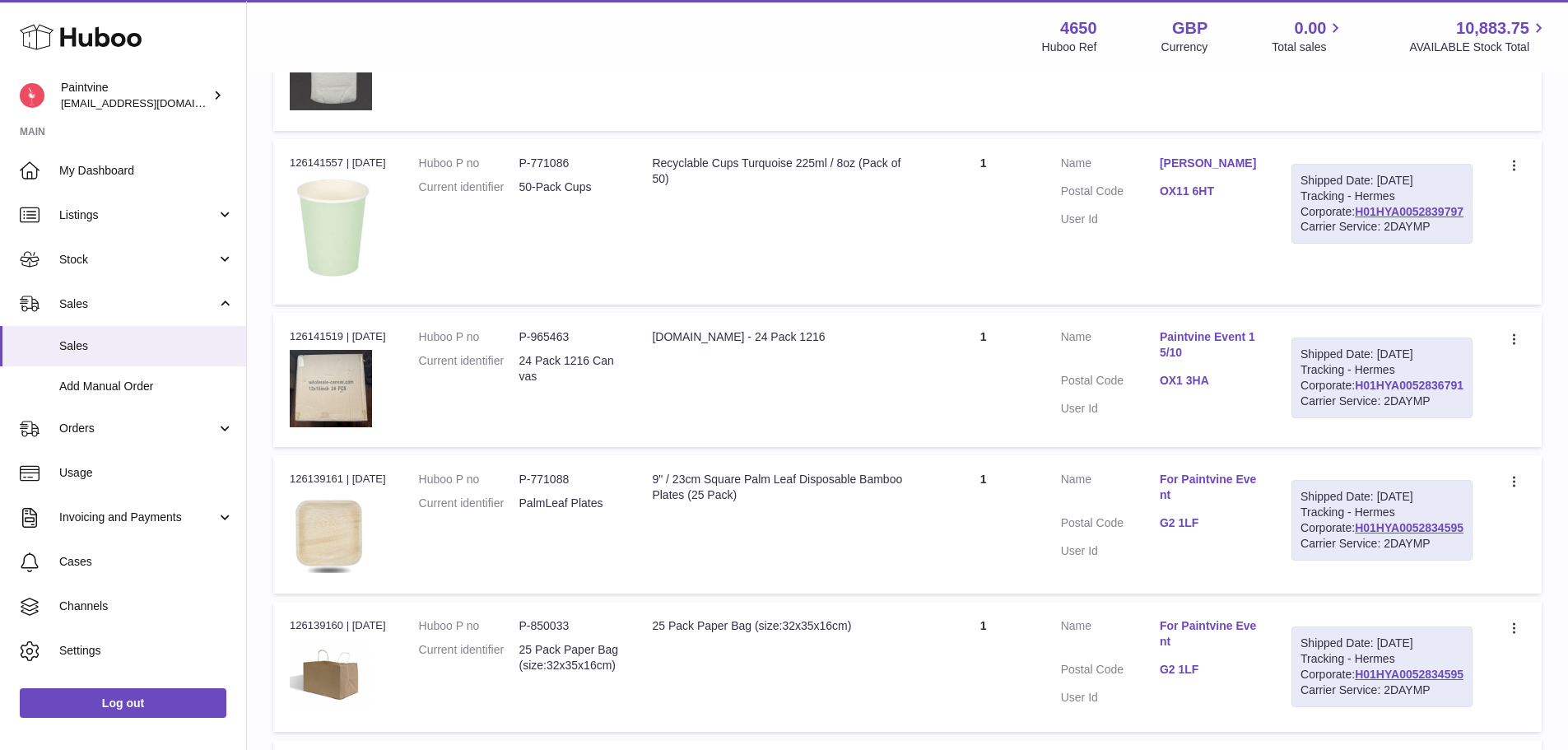
click at [1405, 392] on link "H01HYA0052836791" at bounding box center [1410, 385] width 109 height 14
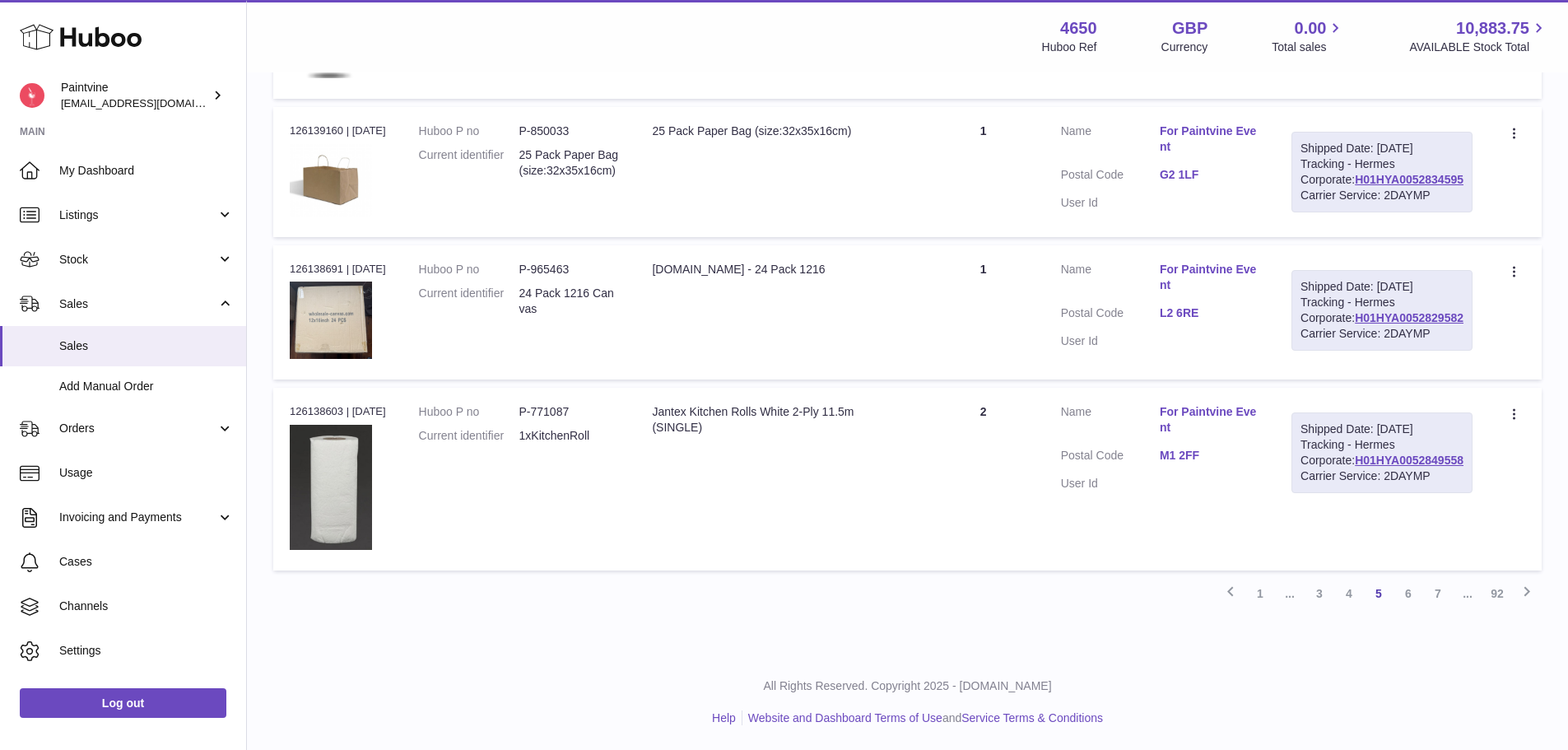
scroll to position [1776, 0]
click at [1206, 306] on link "L2 6RE" at bounding box center [1210, 313] width 99 height 16
click at [1193, 198] on div at bounding box center [784, 375] width 1568 height 750
click at [1221, 187] on dd "G2 1LF" at bounding box center [1210, 177] width 99 height 19
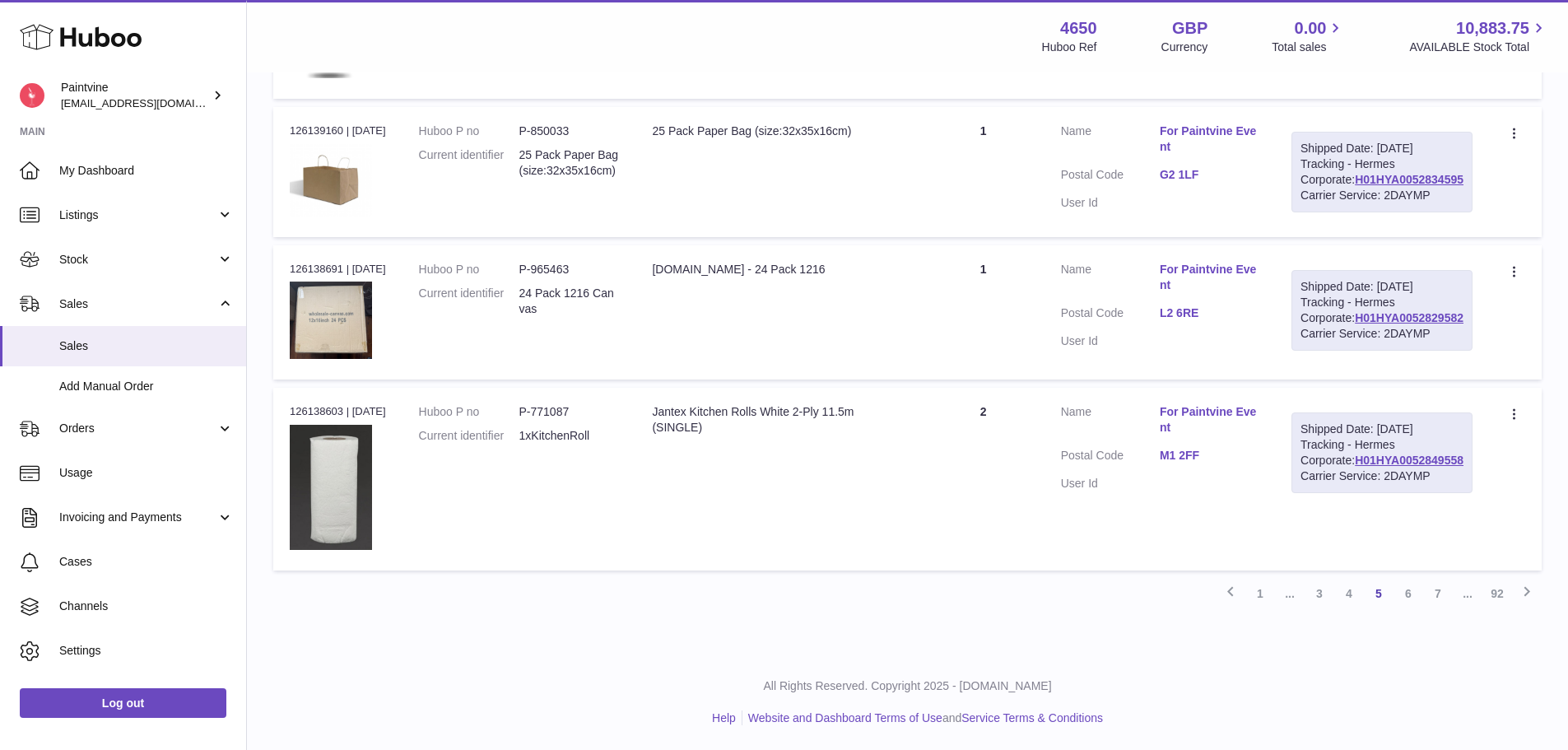
click at [1217, 182] on link "G2 1LF" at bounding box center [1210, 175] width 99 height 16
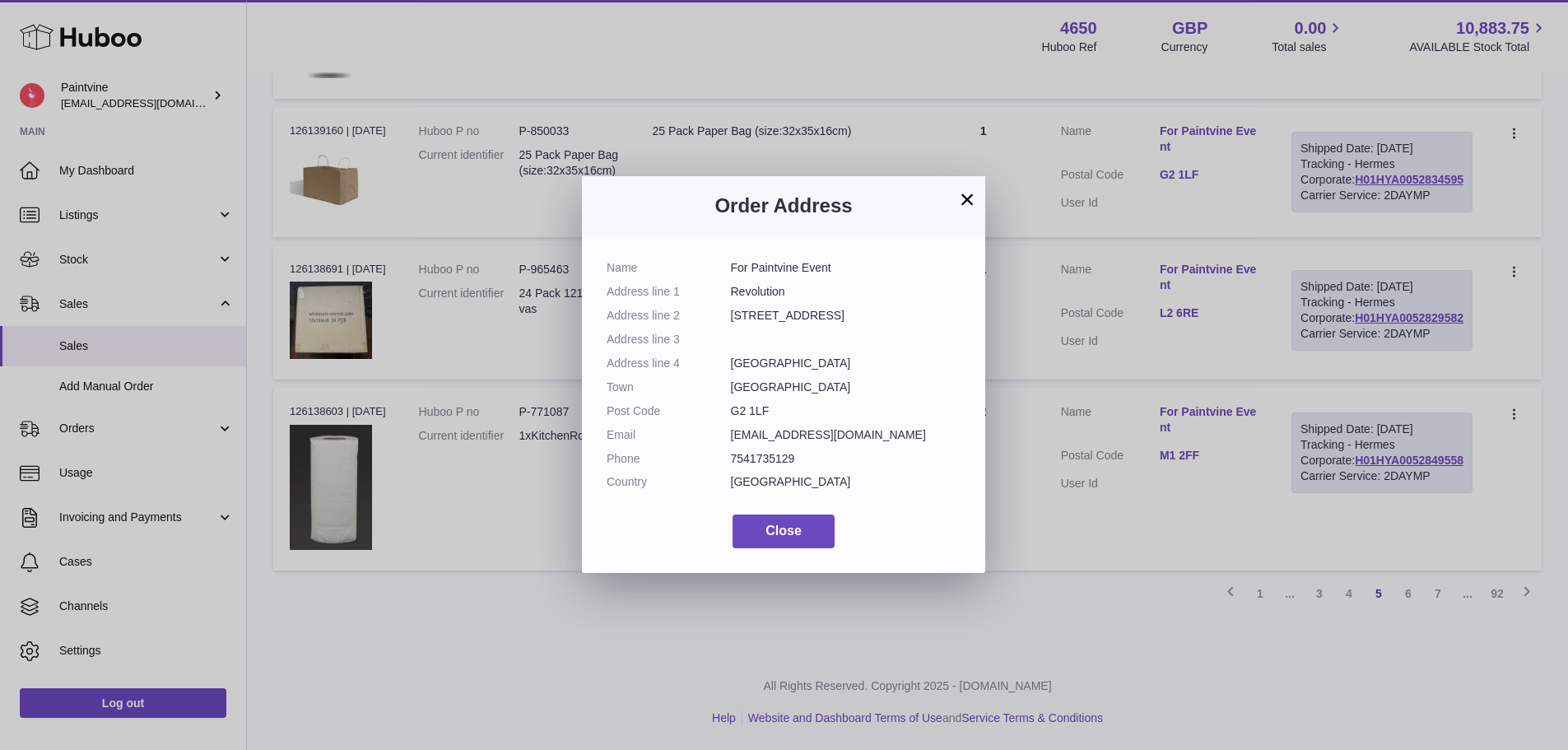
click at [1227, 400] on div "× Order Address Name For Paintvine Event Address line 1 Revolution Address line…" at bounding box center [784, 375] width 1568 height 750
